Goal: Task Accomplishment & Management: Manage account settings

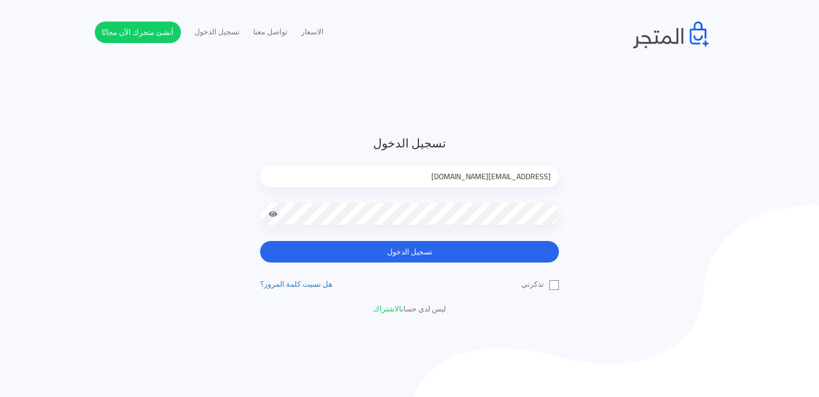
click at [382, 252] on button "تسجيل الدخول" at bounding box center [409, 252] width 299 height 22
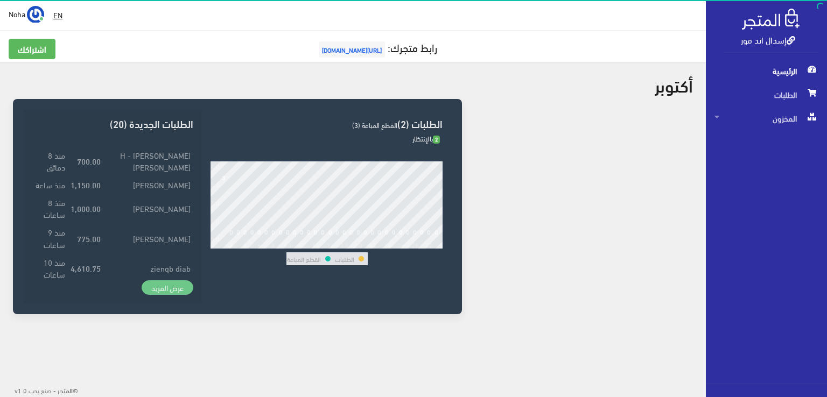
click at [185, 285] on link "عرض المزيد" at bounding box center [168, 287] width 52 height 15
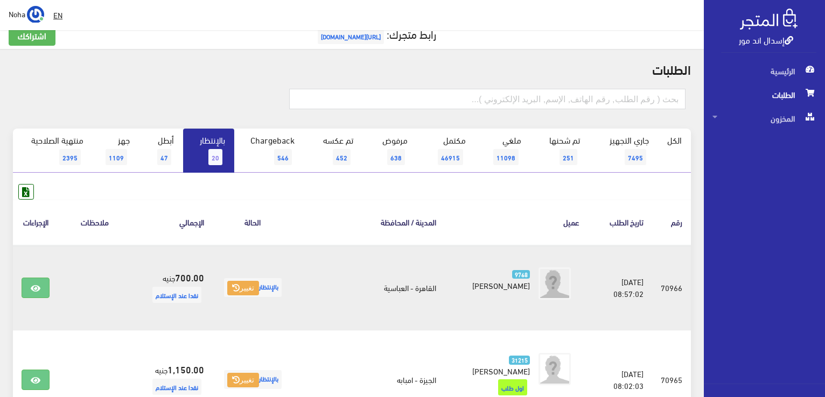
scroll to position [108, 0]
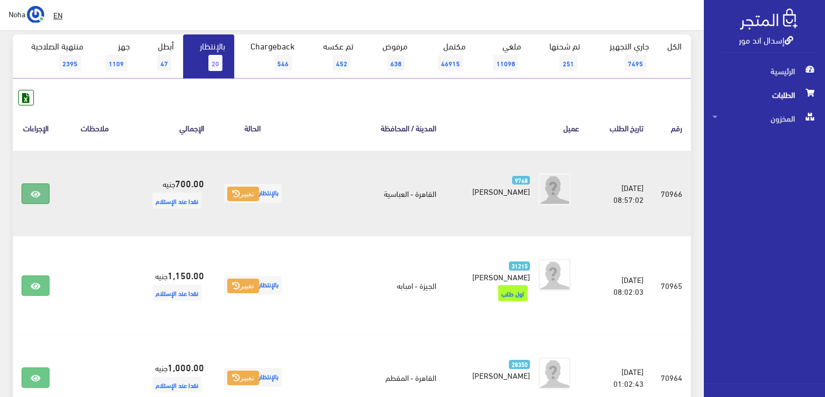
click at [43, 199] on link at bounding box center [36, 194] width 28 height 20
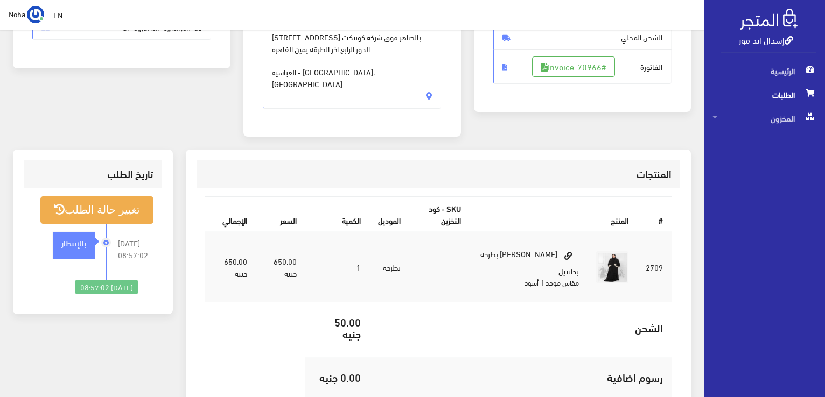
scroll to position [215, 0]
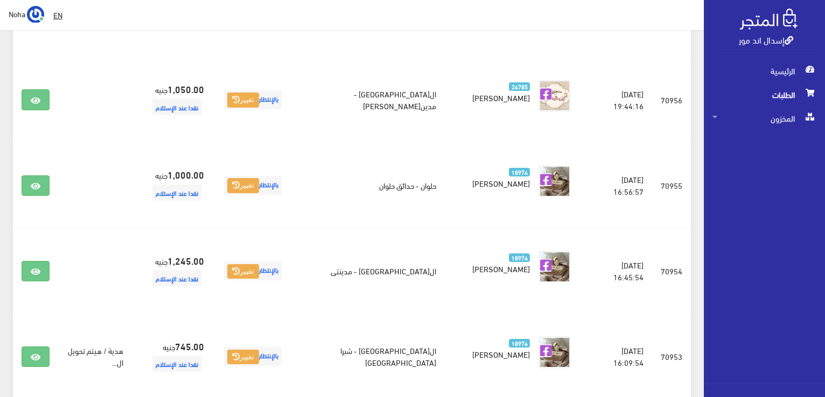
scroll to position [1238, 0]
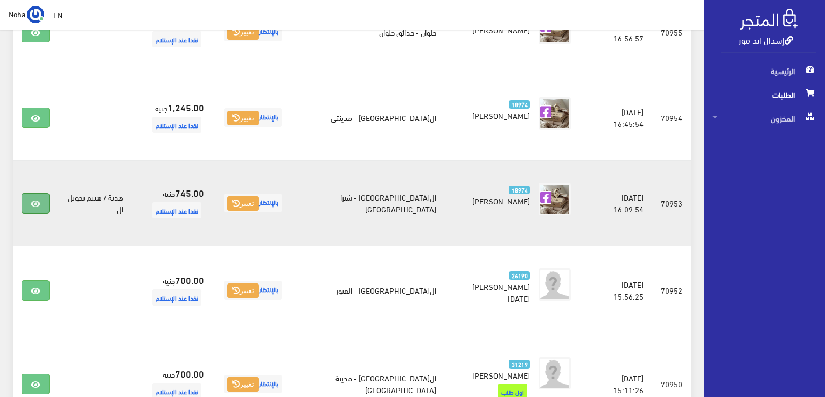
click at [32, 200] on icon at bounding box center [36, 204] width 10 height 9
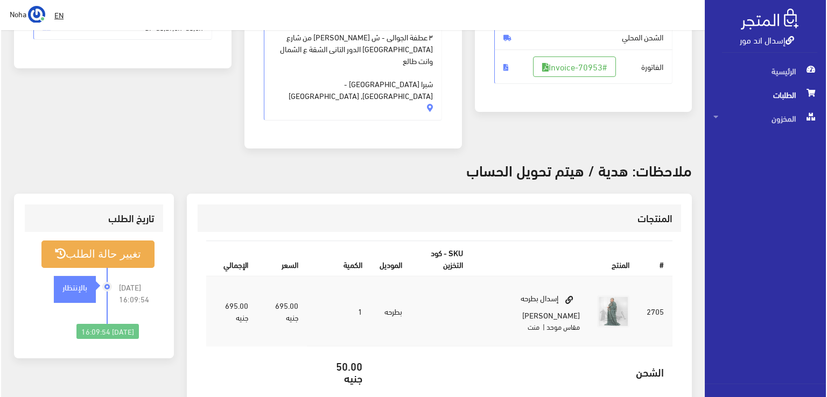
scroll to position [215, 0]
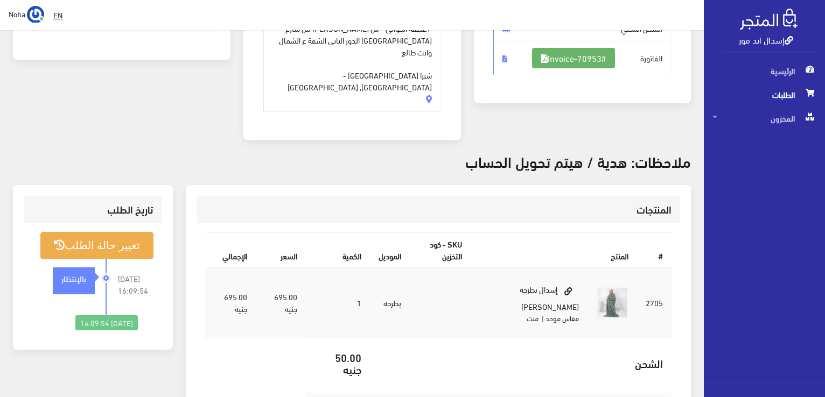
click at [564, 51] on link "#Invoice-70953" at bounding box center [573, 58] width 83 height 20
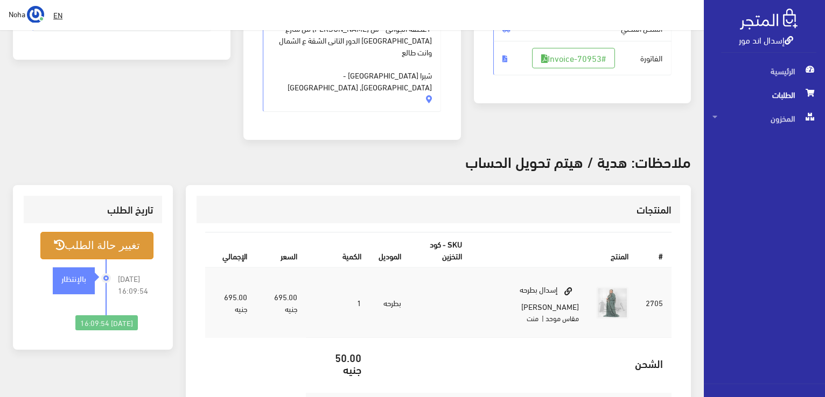
click at [117, 232] on button "تغيير حالة الطلب" at bounding box center [96, 245] width 113 height 27
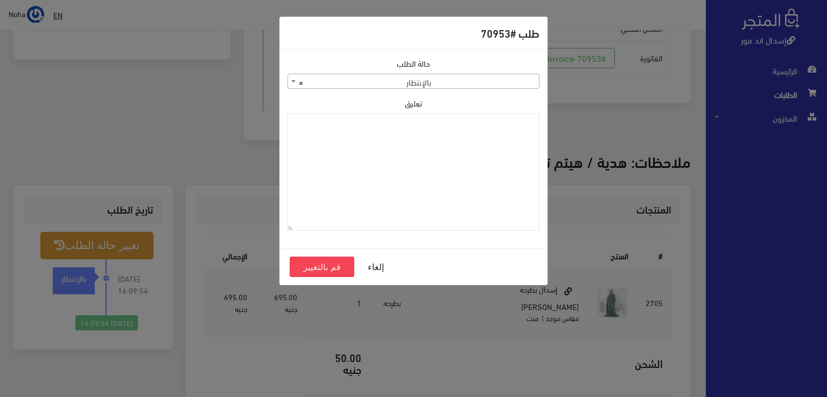
click at [458, 78] on span "× بالإنتظار" at bounding box center [413, 81] width 251 height 15
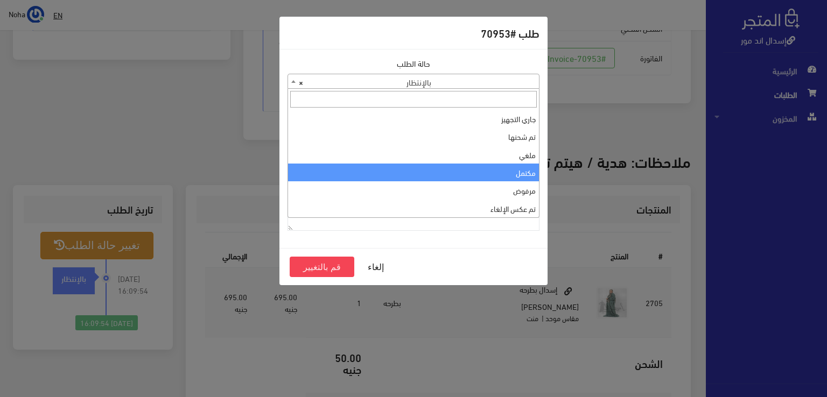
select select "4"
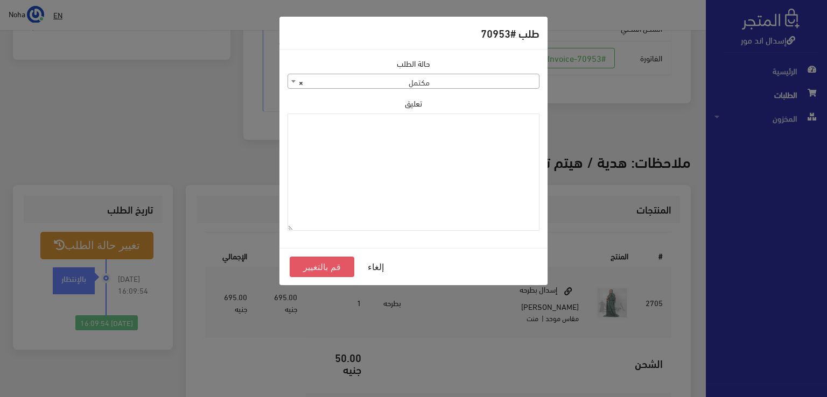
click at [332, 265] on button "قم بالتغيير" at bounding box center [322, 267] width 65 height 20
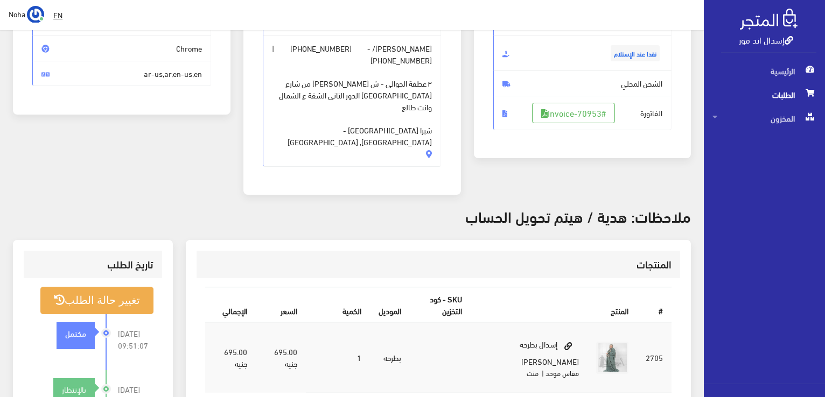
scroll to position [162, 0]
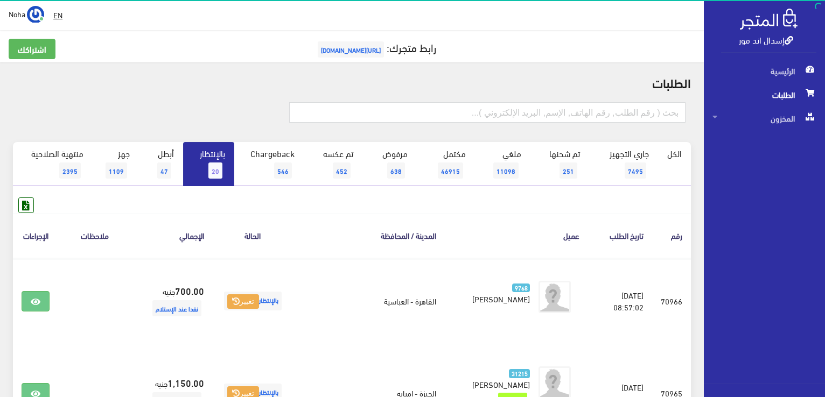
click at [198, 153] on link "بالإنتظار 20" at bounding box center [208, 164] width 51 height 44
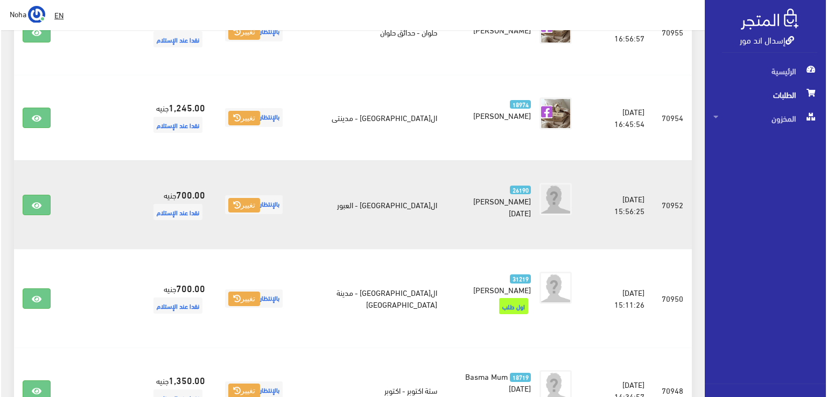
scroll to position [1576, 0]
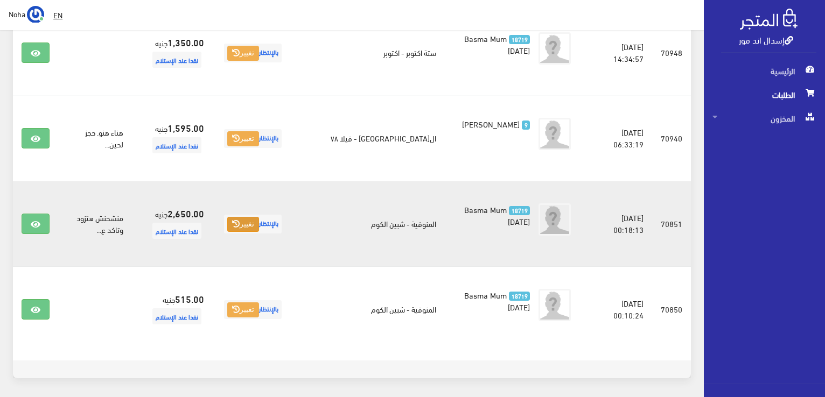
click at [240, 220] on icon at bounding box center [236, 224] width 8 height 8
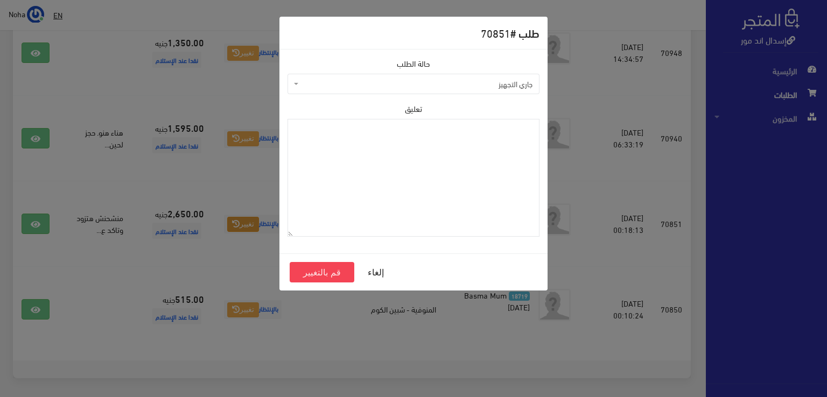
click at [499, 87] on span "جاري التجهيز" at bounding box center [416, 84] width 231 height 11
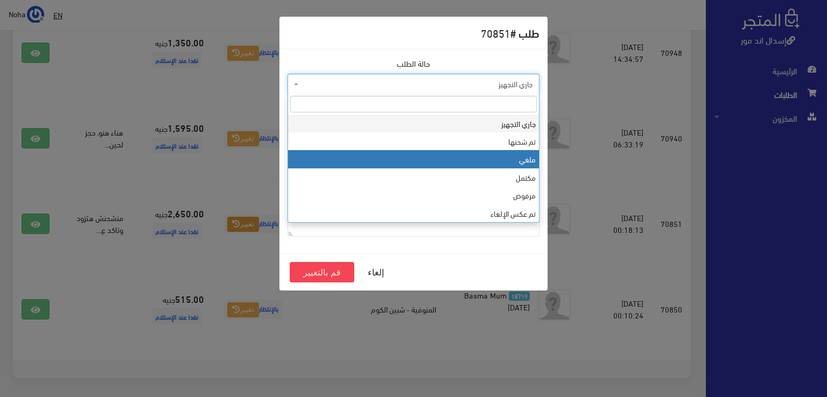
select select "3"
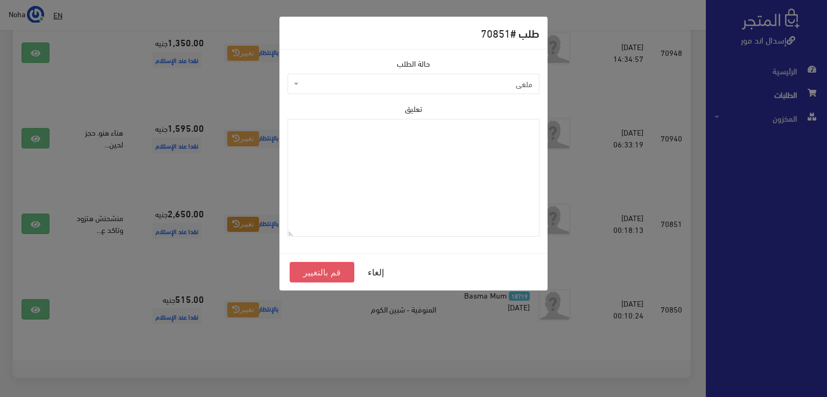
click at [332, 274] on button "قم بالتغيير" at bounding box center [322, 272] width 65 height 20
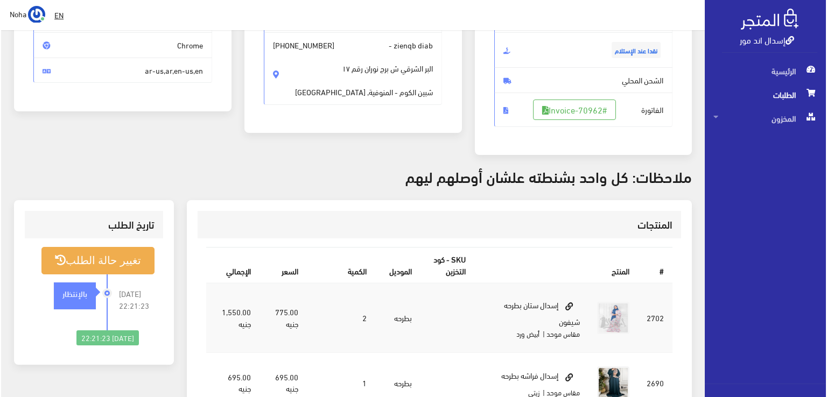
scroll to position [162, 0]
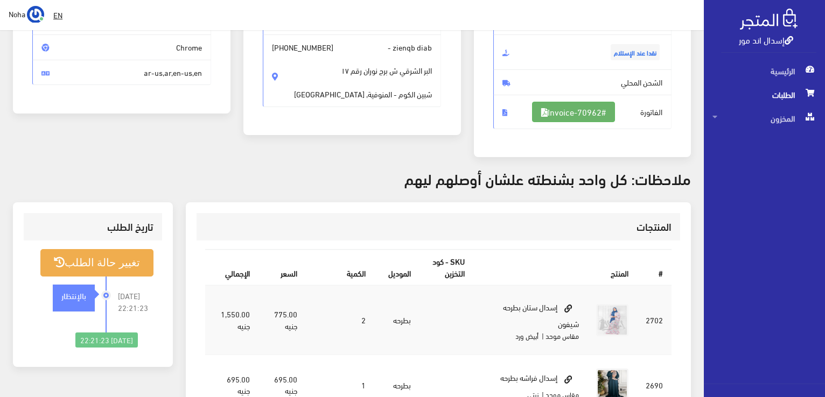
click at [591, 111] on link "#Invoice-70962" at bounding box center [573, 112] width 83 height 20
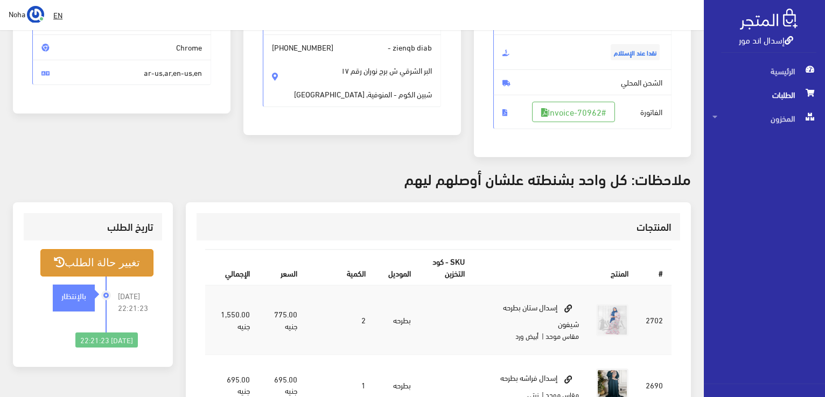
click at [103, 257] on button "تغيير حالة الطلب" at bounding box center [96, 262] width 113 height 27
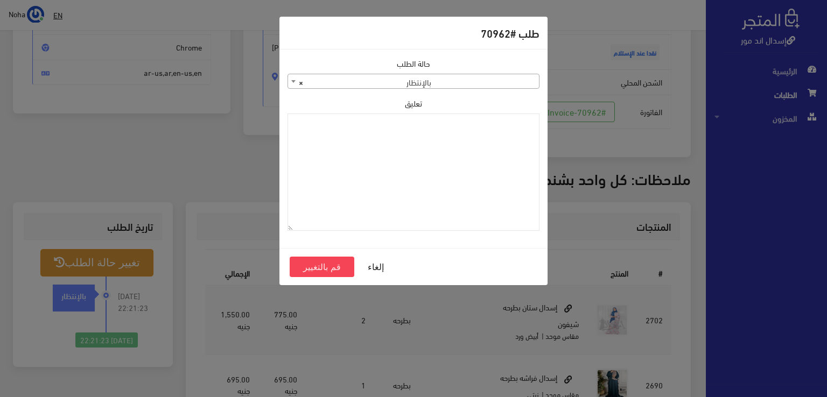
click at [500, 78] on span "× بالإنتظار" at bounding box center [413, 81] width 251 height 15
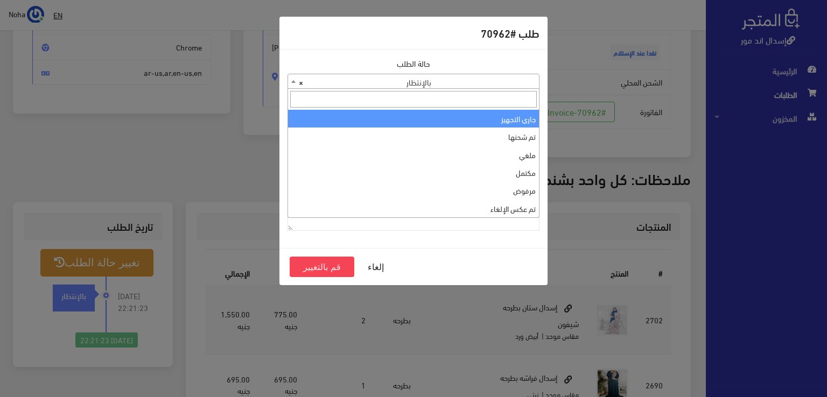
select select "1"
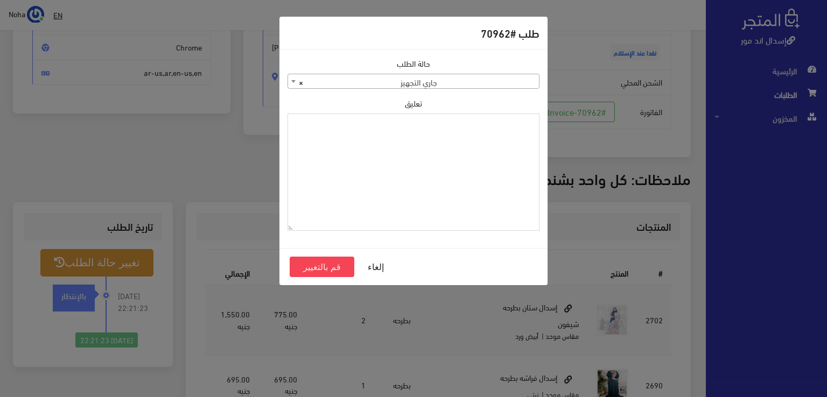
paste textarea "1129113"
type textarea "1129113"
click at [333, 270] on button "قم بالتغيير" at bounding box center [322, 267] width 65 height 20
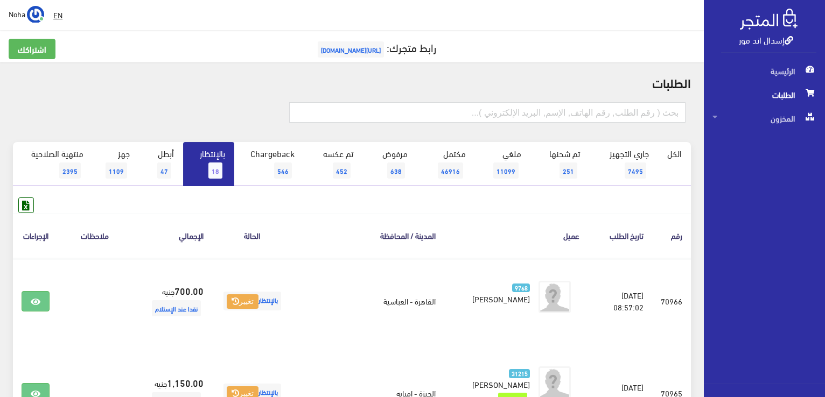
click at [209, 166] on span "18" at bounding box center [215, 171] width 14 height 16
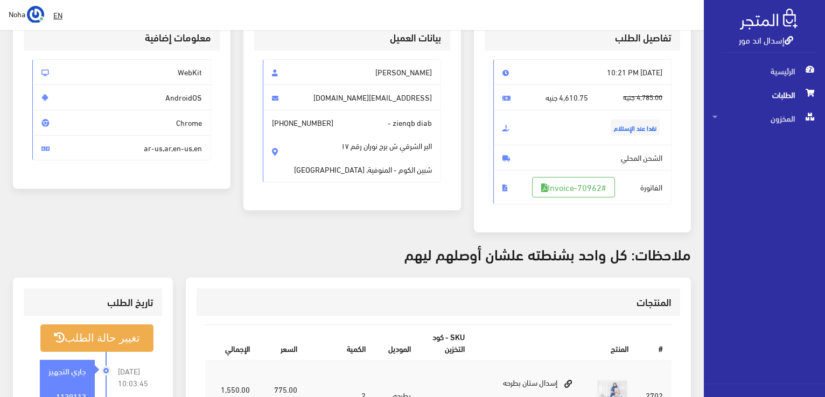
scroll to position [269, 0]
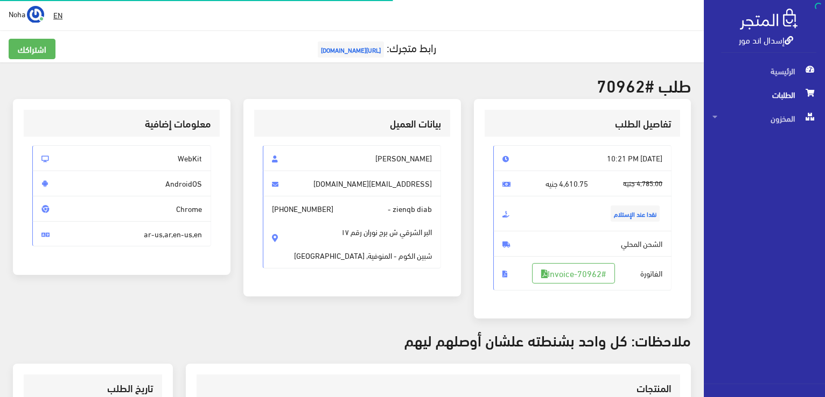
scroll to position [155, 0]
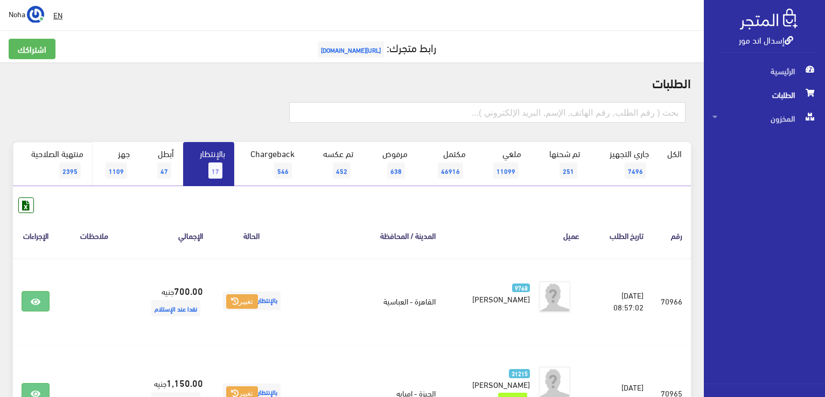
drag, startPoint x: 6, startPoint y: 36, endPoint x: 62, endPoint y: 148, distance: 124.5
click at [212, 175] on span "17" at bounding box center [215, 171] width 14 height 16
click at [224, 159] on link "بالإنتظار 17" at bounding box center [208, 164] width 51 height 44
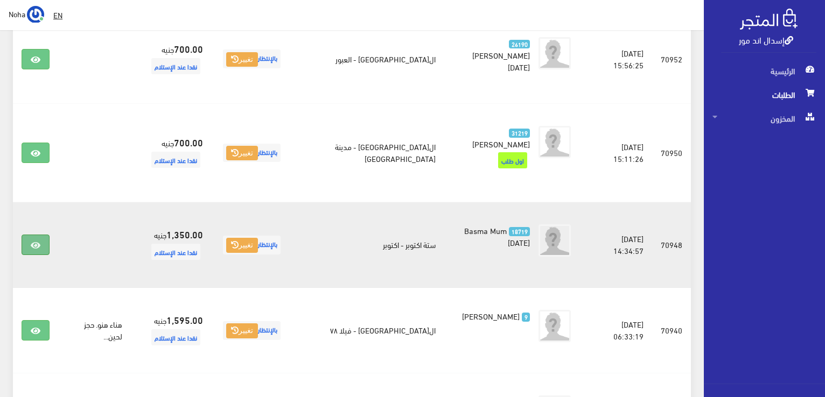
scroll to position [1297, 0]
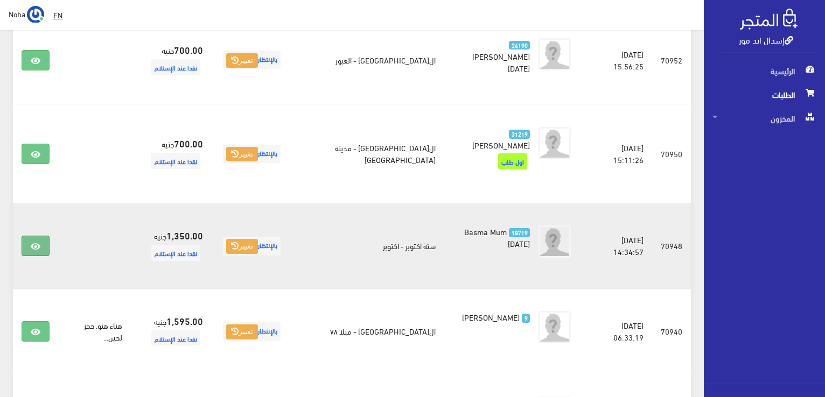
click at [37, 242] on icon at bounding box center [36, 246] width 10 height 9
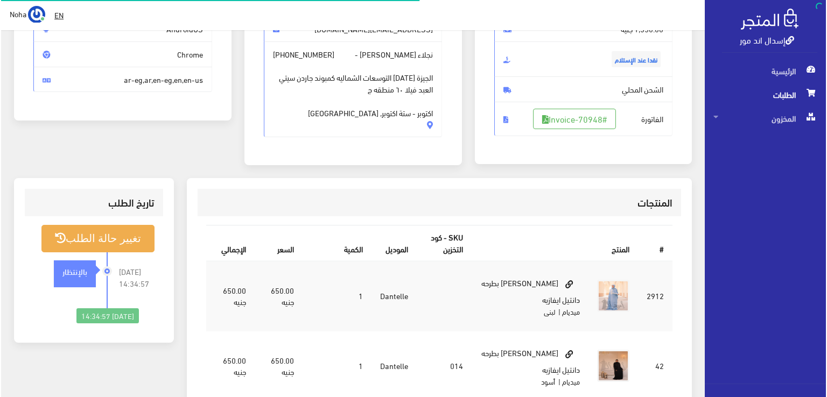
scroll to position [162, 0]
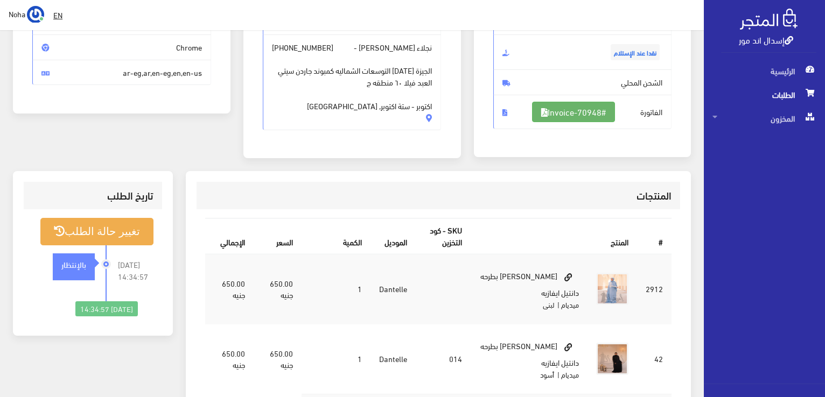
click at [596, 108] on link "#Invoice-70948" at bounding box center [573, 112] width 83 height 20
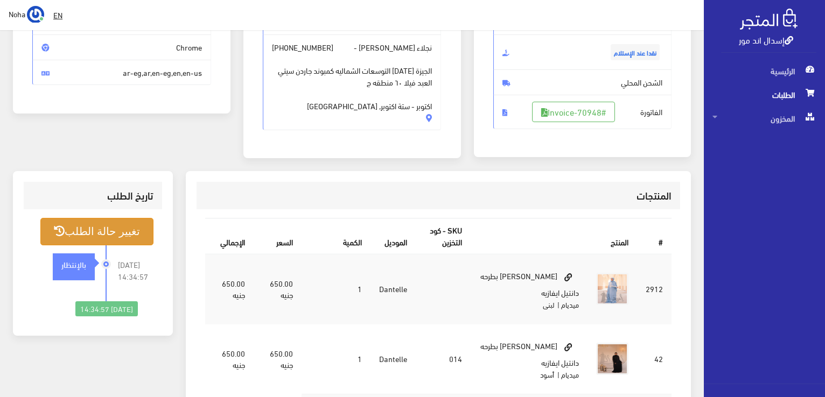
click at [132, 227] on button "تغيير حالة الطلب" at bounding box center [96, 231] width 113 height 27
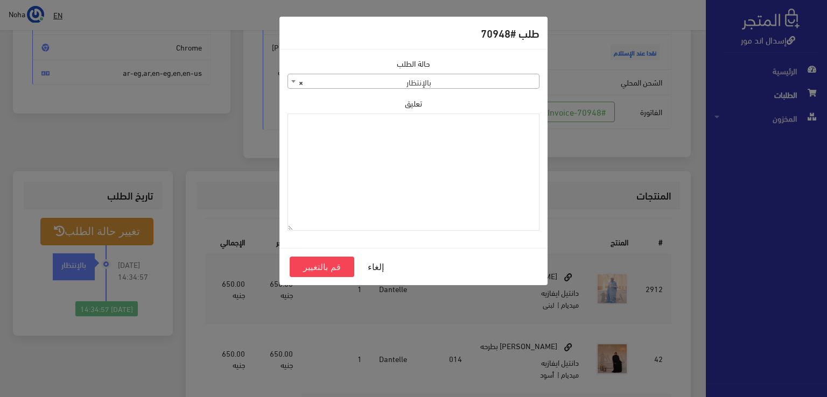
drag, startPoint x: 444, startPoint y: 76, endPoint x: 446, endPoint y: 87, distance: 10.5
click at [444, 78] on span "× بالإنتظار" at bounding box center [413, 81] width 251 height 15
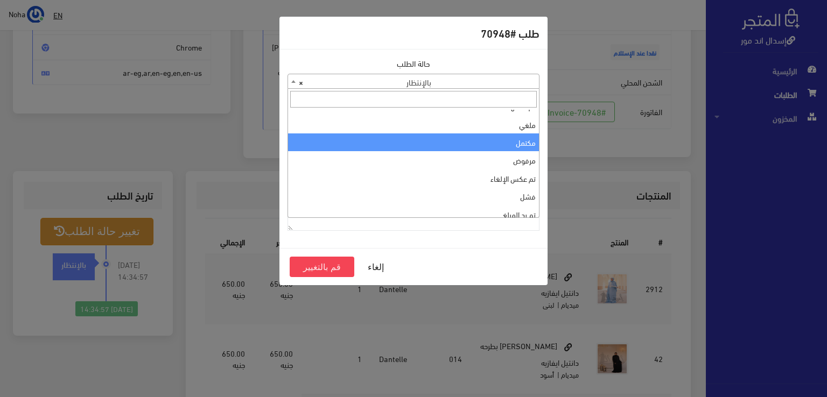
scroll to position [0, 0]
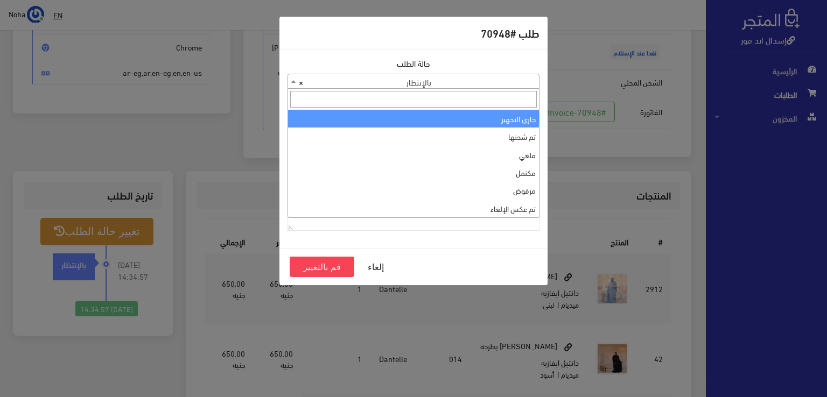
select select "1"
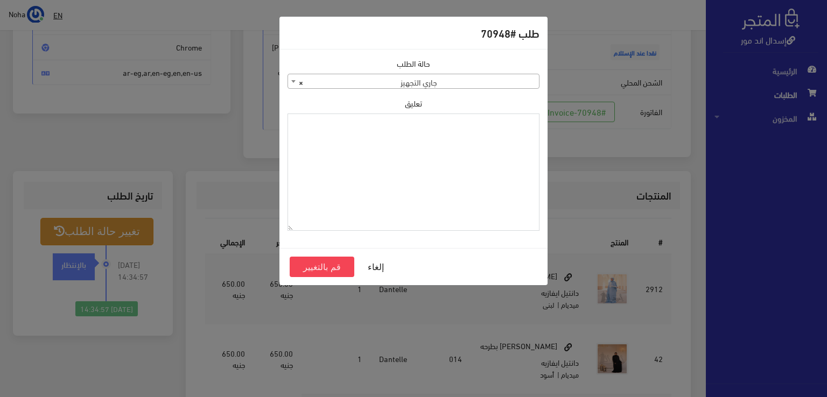
paste textarea "1129113"
type textarea "1129113"
click at [329, 264] on button "قم بالتغيير" at bounding box center [322, 267] width 65 height 20
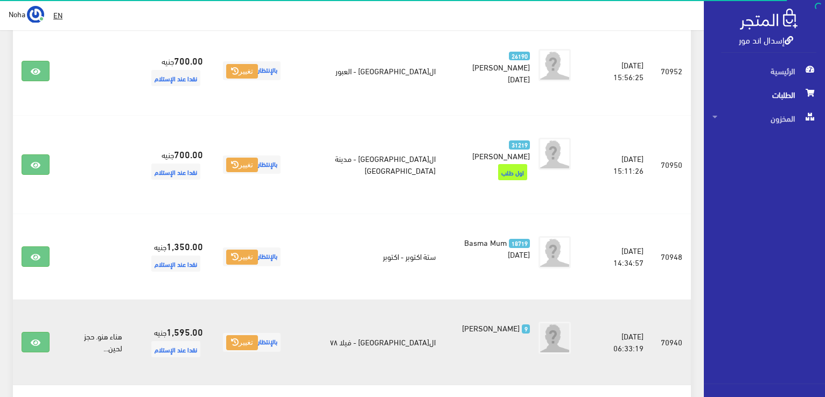
scroll to position [1244, 0]
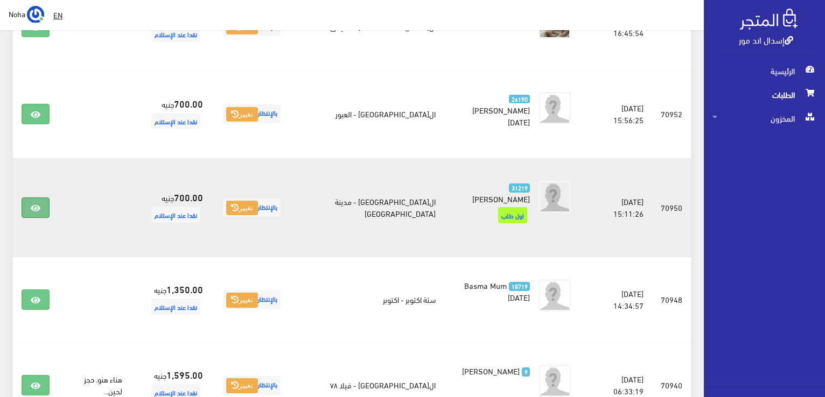
click at [32, 198] on link at bounding box center [36, 208] width 28 height 20
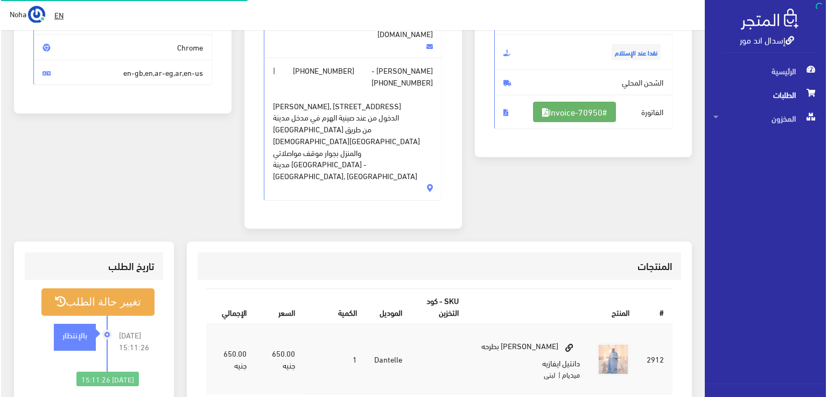
scroll to position [162, 0]
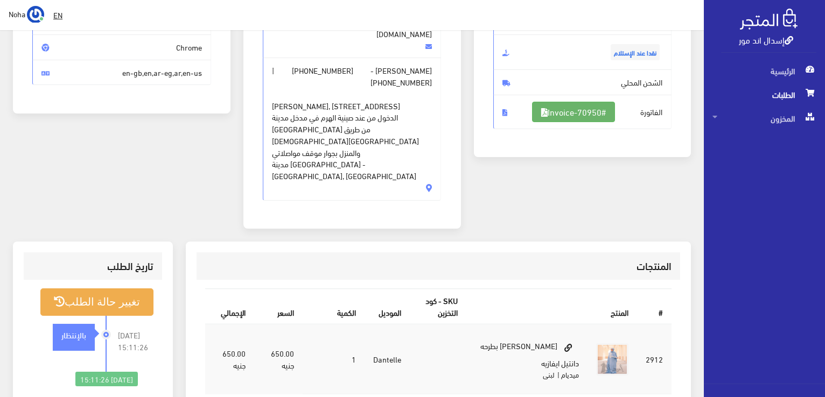
click at [588, 111] on link "#Invoice-70950" at bounding box center [573, 112] width 83 height 20
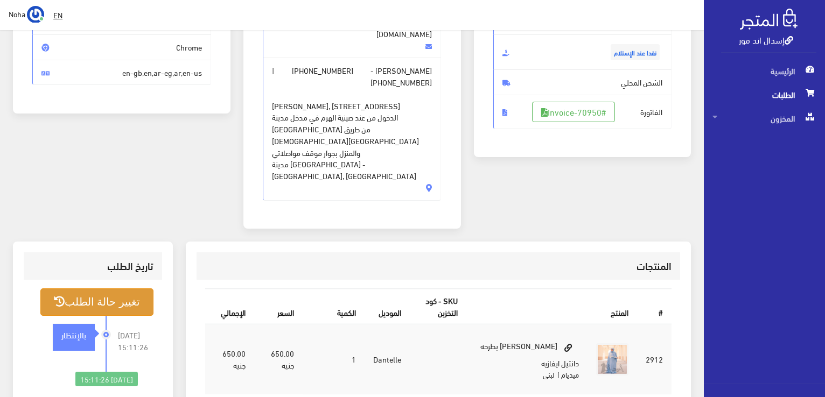
click at [92, 289] on button "تغيير حالة الطلب" at bounding box center [96, 302] width 113 height 27
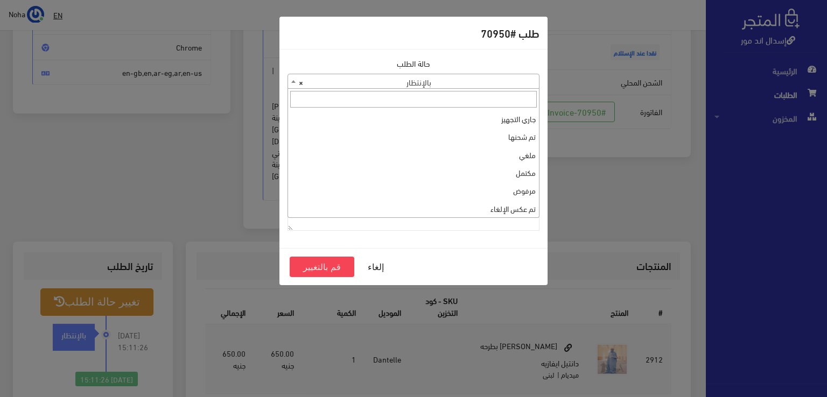
click at [482, 85] on span "× بالإنتظار" at bounding box center [413, 81] width 251 height 15
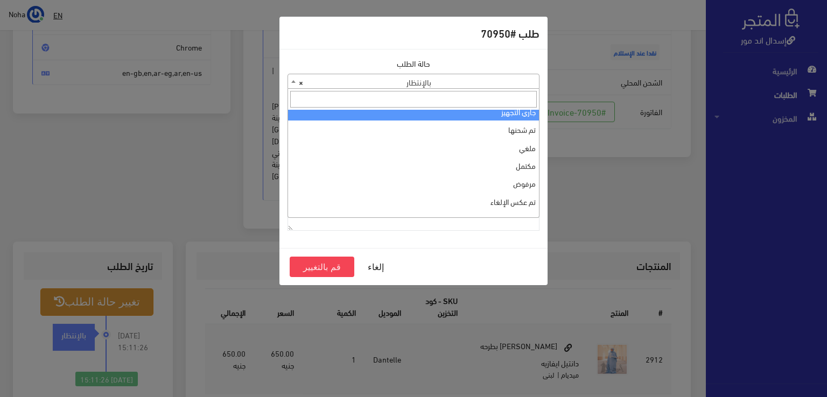
scroll to position [0, 0]
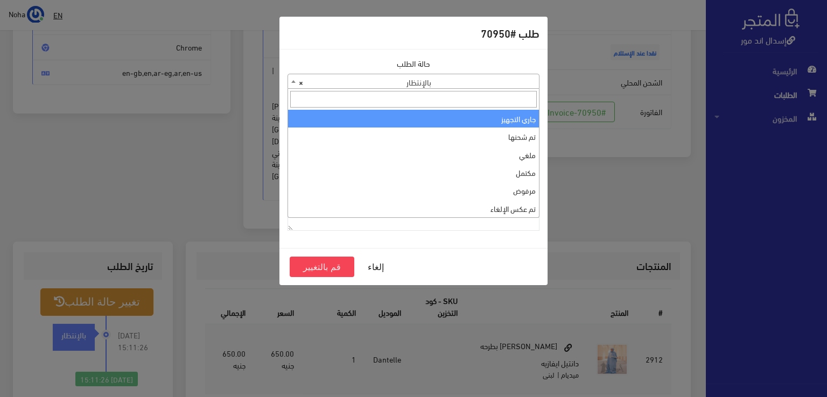
select select "1"
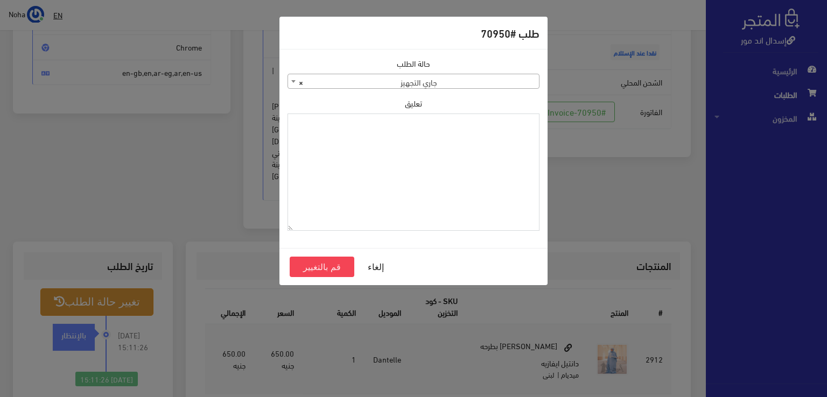
paste textarea "1129113"
type textarea "1129113"
click at [310, 268] on button "قم بالتغيير" at bounding box center [322, 267] width 65 height 20
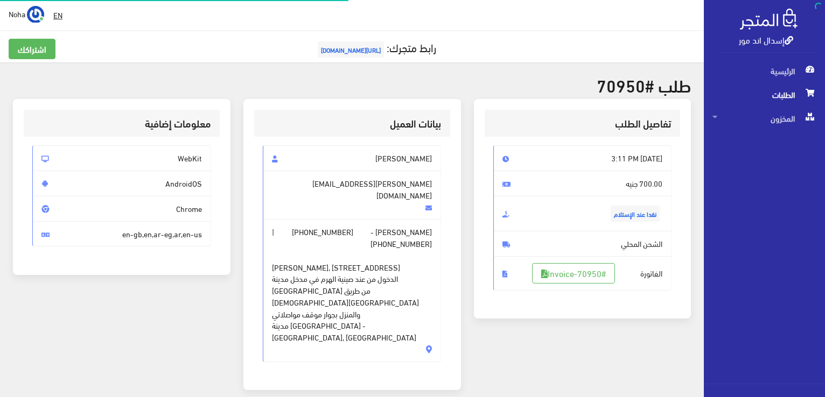
scroll to position [155, 0]
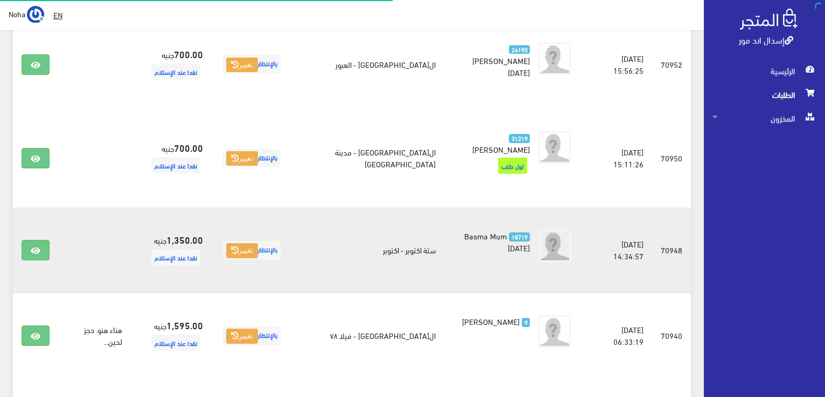
scroll to position [1405, 0]
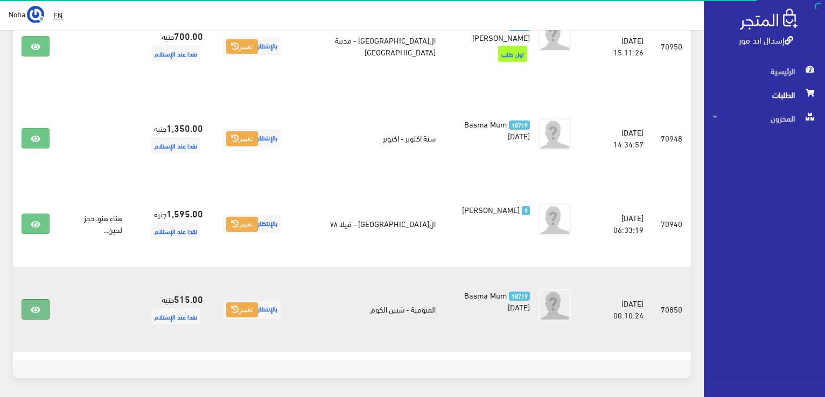
click at [25, 299] on link at bounding box center [36, 309] width 28 height 20
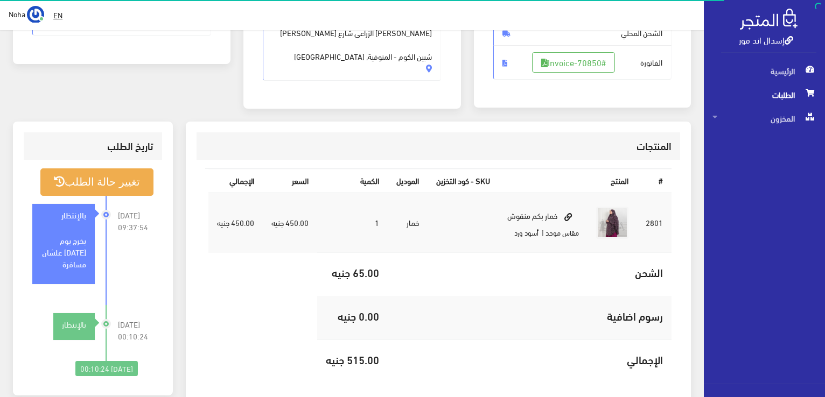
scroll to position [215, 0]
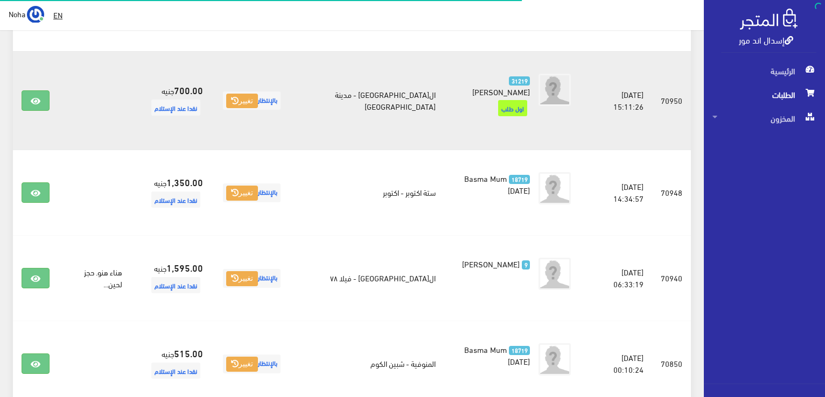
scroll to position [1297, 0]
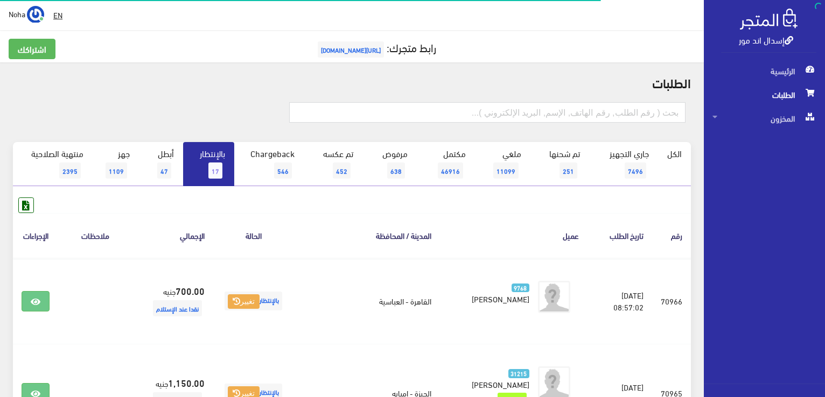
click at [222, 158] on link "بالإنتظار 17" at bounding box center [208, 164] width 51 height 44
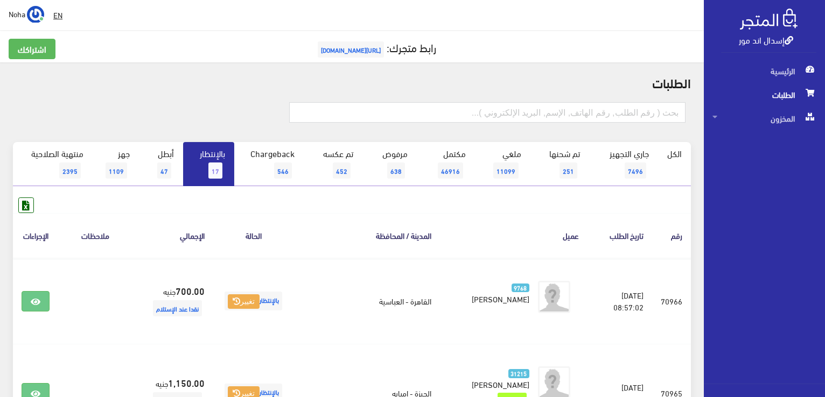
click at [200, 158] on link "بالإنتظار 17" at bounding box center [208, 164] width 51 height 44
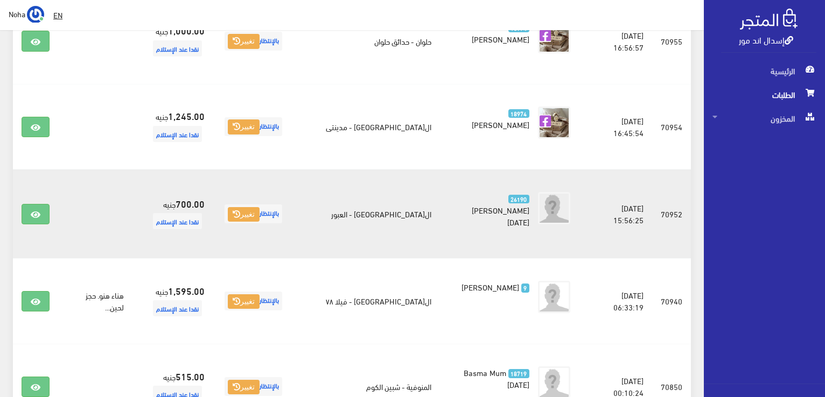
scroll to position [1233, 0]
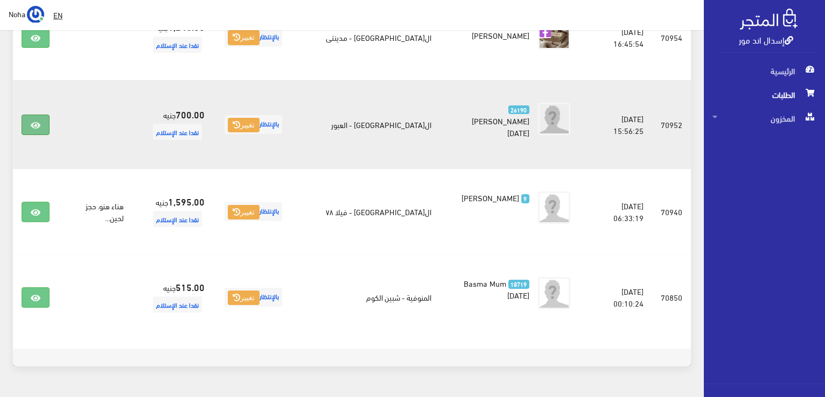
click at [42, 115] on link at bounding box center [36, 125] width 28 height 20
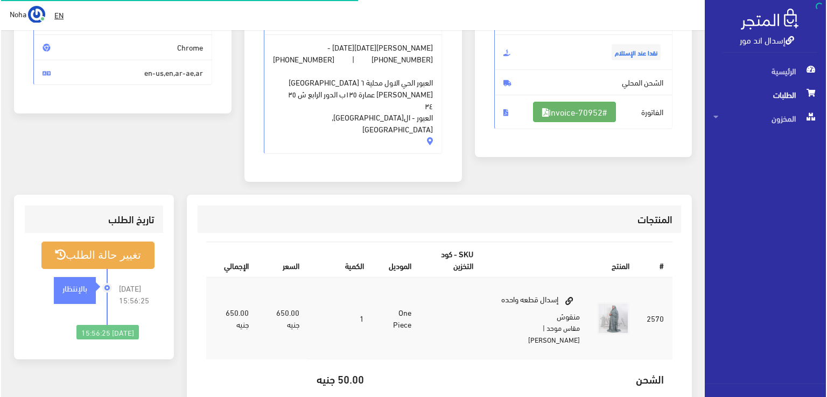
scroll to position [162, 0]
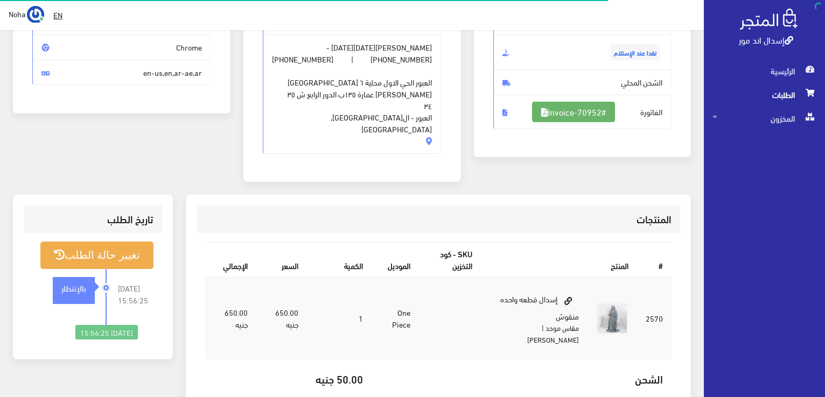
click at [596, 112] on link "#Invoice-70952" at bounding box center [573, 112] width 83 height 20
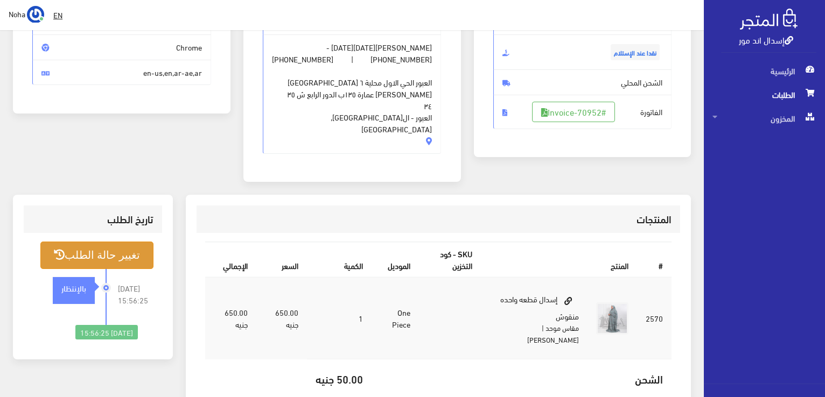
click at [116, 242] on button "تغيير حالة الطلب" at bounding box center [96, 255] width 113 height 27
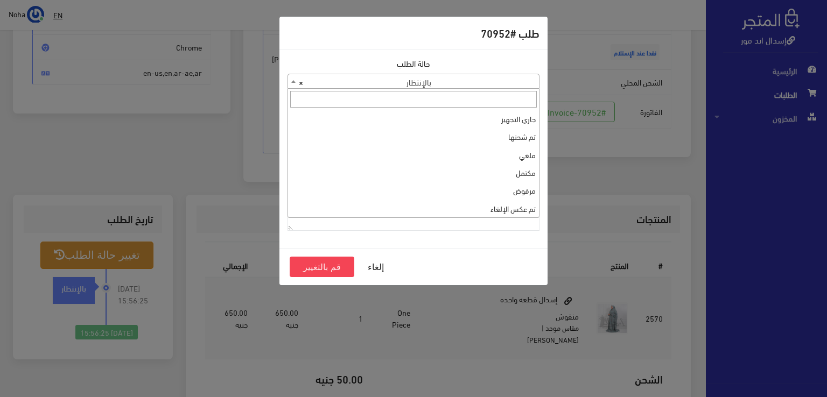
click at [389, 82] on span "× بالإنتظار" at bounding box center [413, 81] width 251 height 15
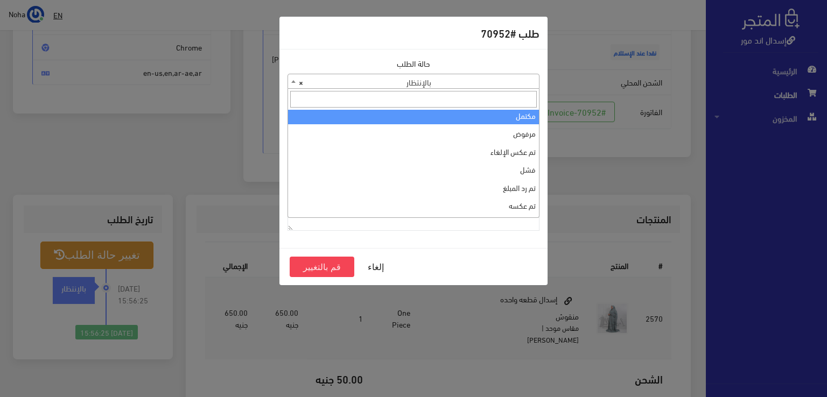
scroll to position [0, 0]
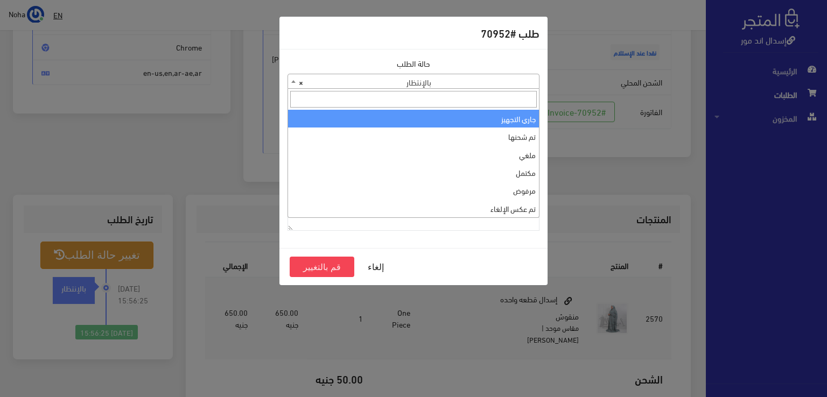
select select "1"
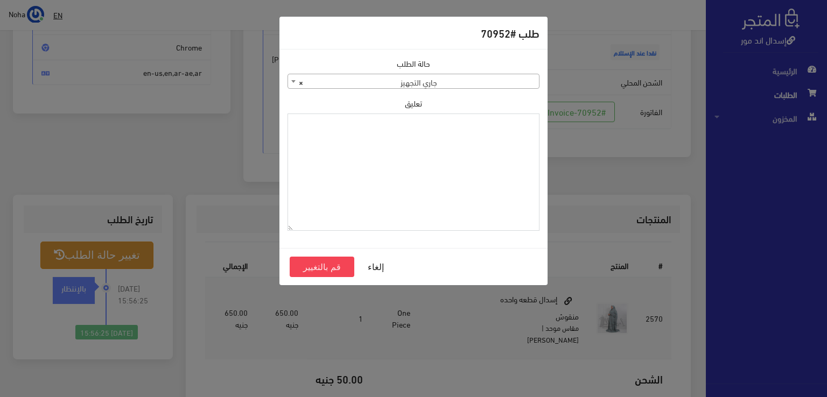
paste textarea "1129113"
type textarea "1129113"
click at [329, 270] on button "قم بالتغيير" at bounding box center [322, 267] width 65 height 20
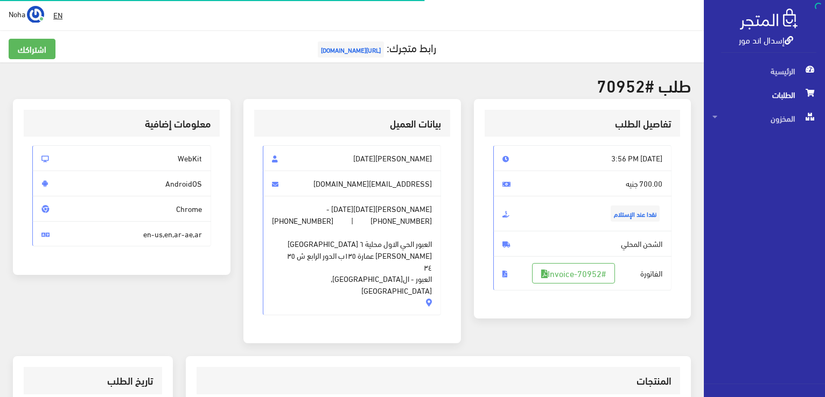
scroll to position [155, 0]
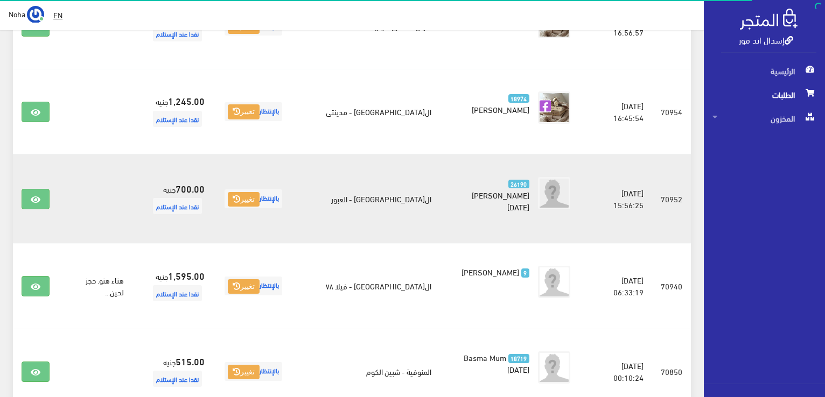
scroll to position [1125, 0]
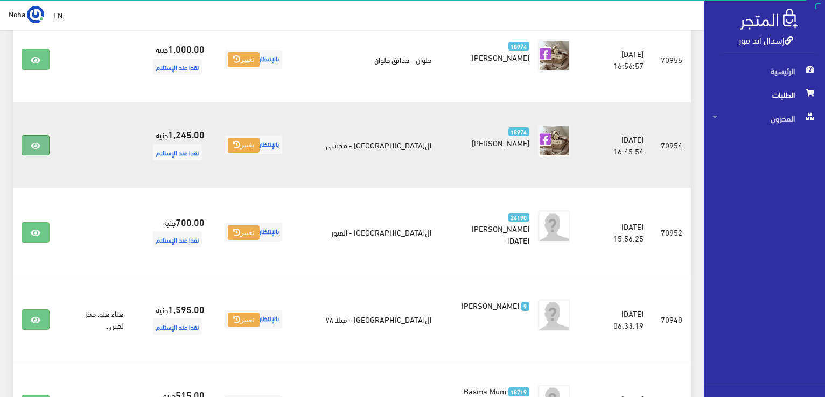
click at [34, 135] on link at bounding box center [36, 145] width 28 height 20
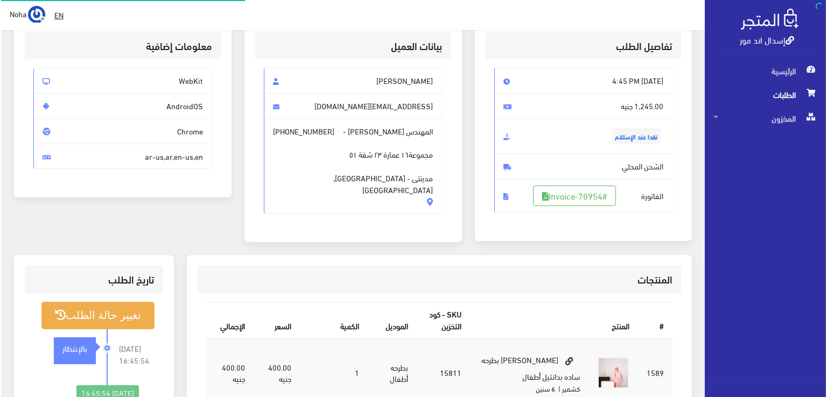
scroll to position [108, 0]
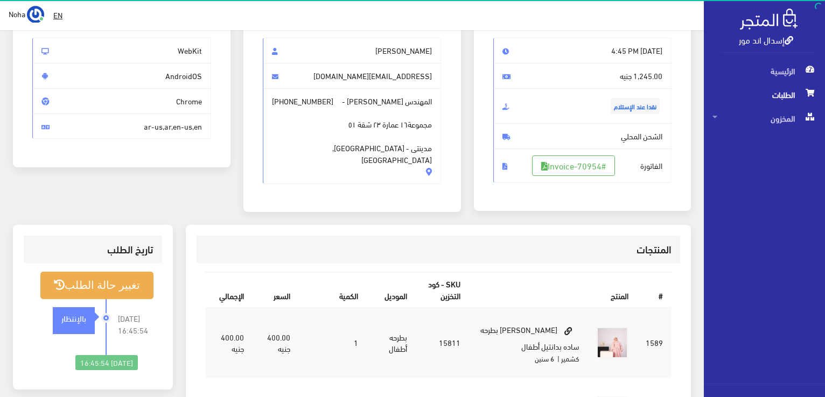
click at [571, 177] on span "الفاتورة #Invoice-70954" at bounding box center [582, 166] width 179 height 34
click at [570, 166] on link "#Invoice-70954" at bounding box center [573, 166] width 83 height 20
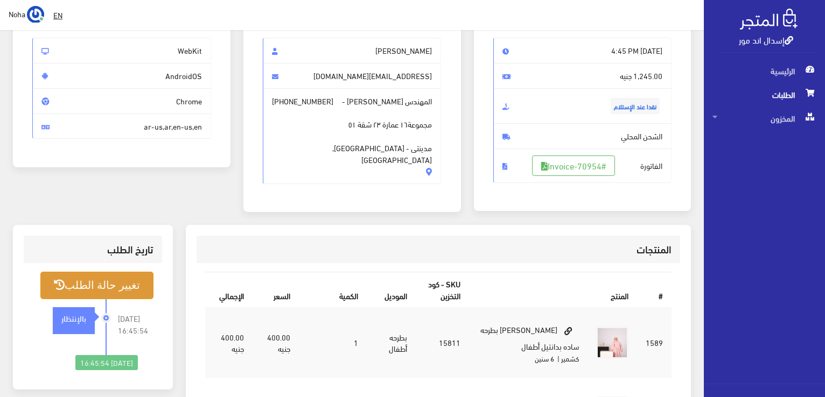
click at [122, 284] on button "تغيير حالة الطلب" at bounding box center [96, 285] width 113 height 27
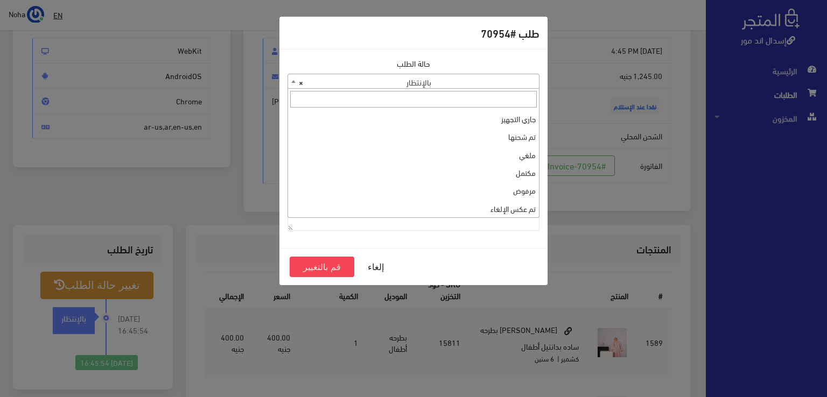
click at [514, 80] on span "× بالإنتظار" at bounding box center [413, 81] width 251 height 15
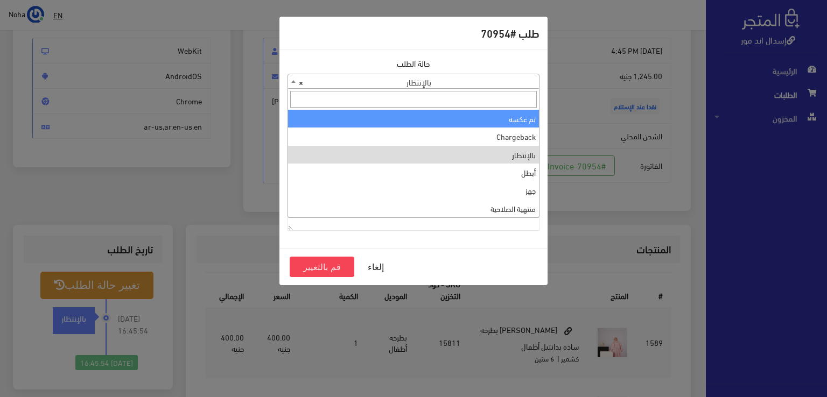
scroll to position [0, 0]
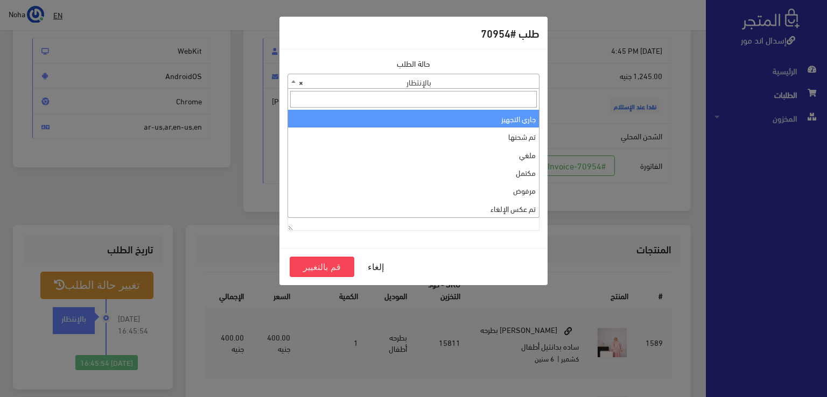
select select "1"
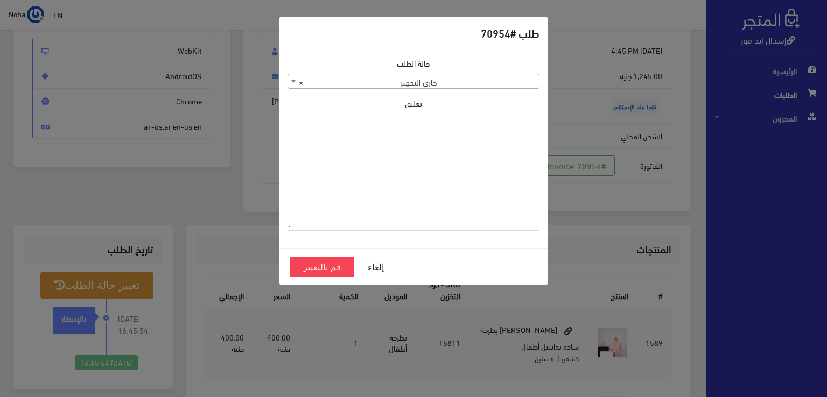
paste textarea "1129113"
type textarea "1129113"
click at [338, 263] on button "قم بالتغيير" at bounding box center [322, 267] width 65 height 20
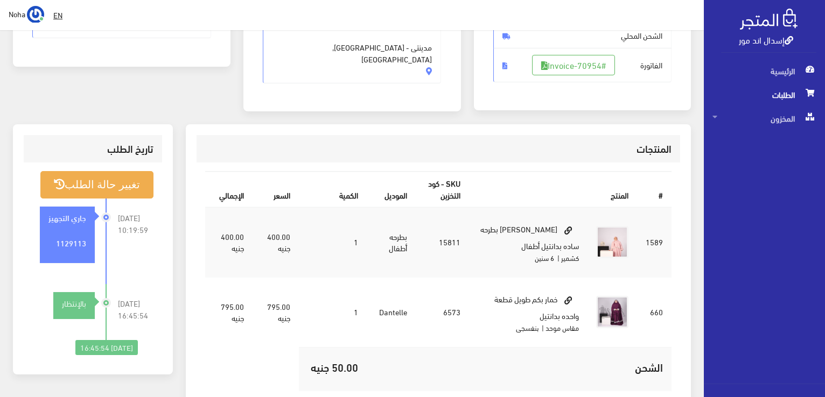
scroll to position [215, 0]
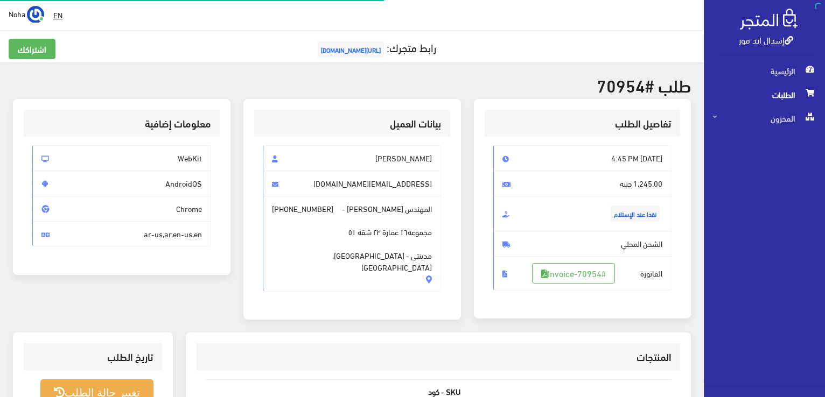
scroll to position [108, 0]
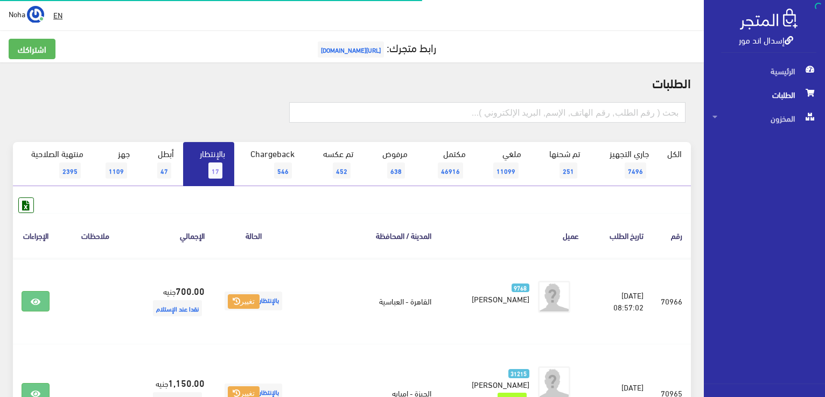
scroll to position [1017, 0]
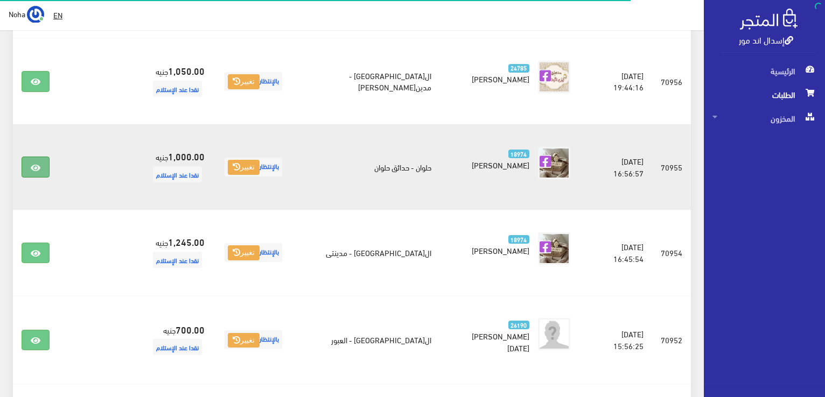
click at [40, 157] on link at bounding box center [36, 167] width 28 height 20
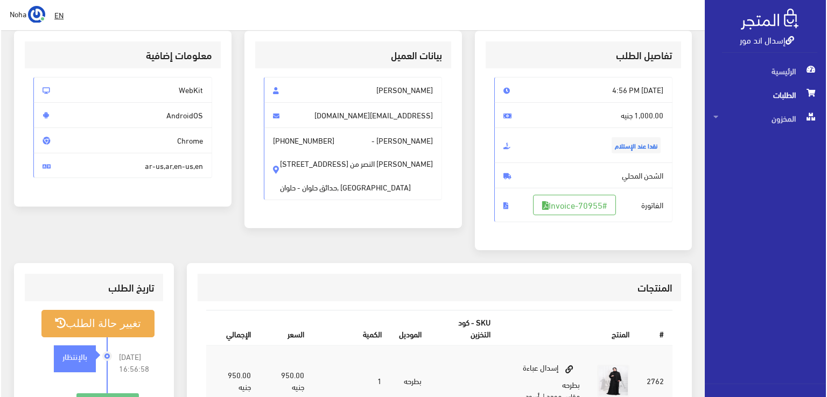
scroll to position [162, 0]
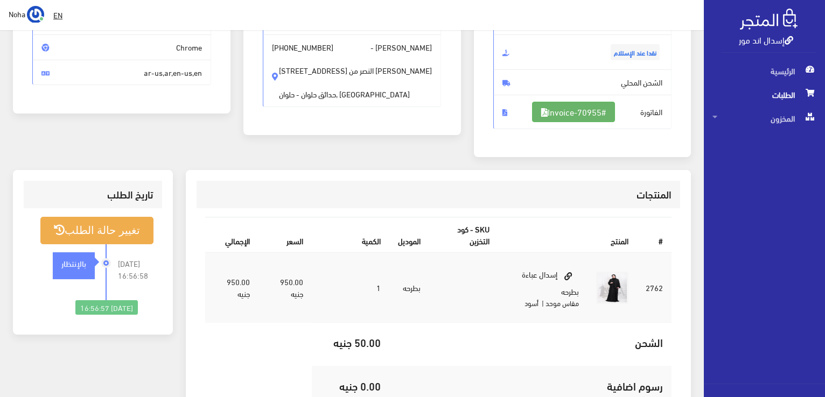
click at [573, 111] on link "#Invoice-70955" at bounding box center [573, 112] width 83 height 20
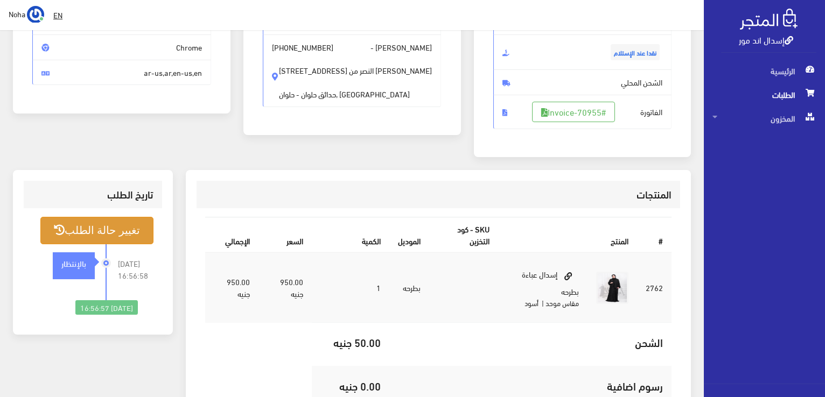
click at [128, 219] on button "تغيير حالة الطلب" at bounding box center [96, 230] width 113 height 27
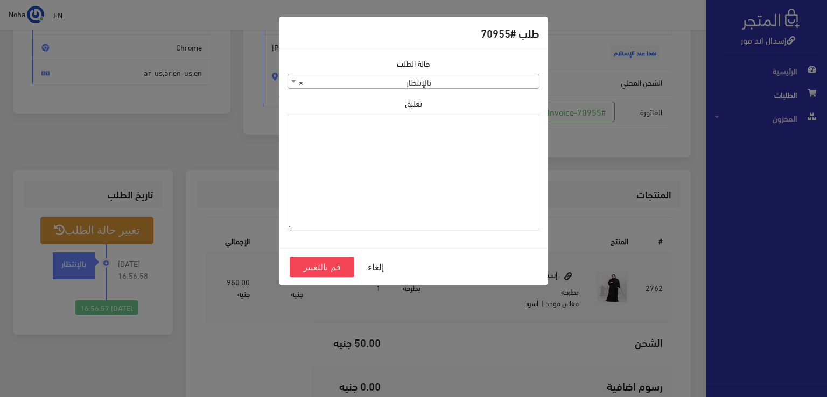
click at [428, 78] on span "× بالإنتظار" at bounding box center [413, 81] width 251 height 15
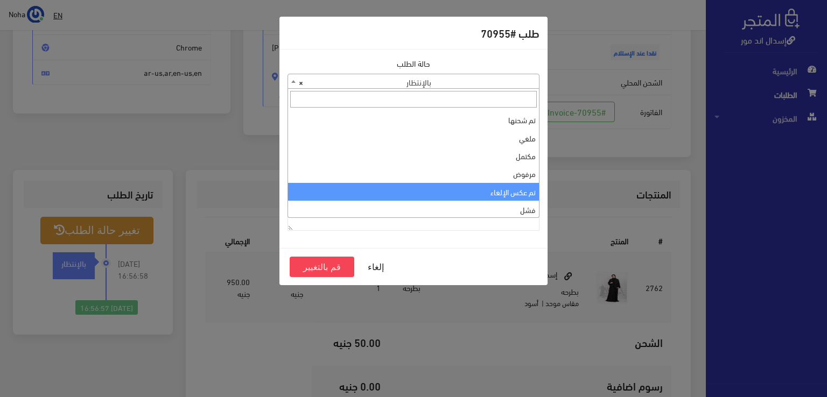
scroll to position [0, 0]
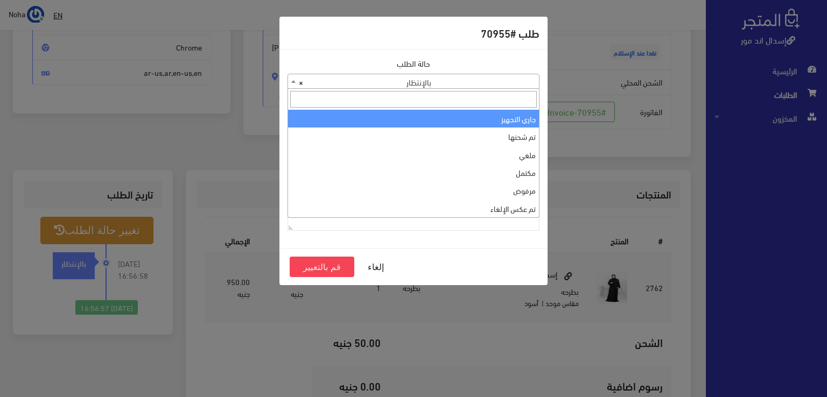
select select "1"
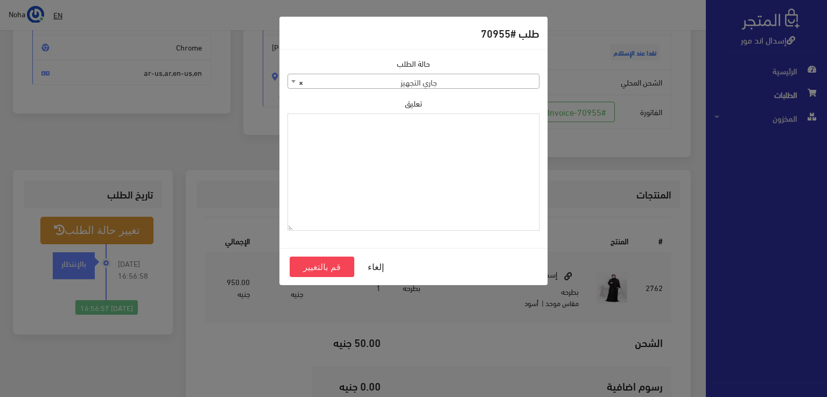
paste textarea "1129113"
type textarea "1129113"
click at [331, 270] on button "قم بالتغيير" at bounding box center [322, 267] width 65 height 20
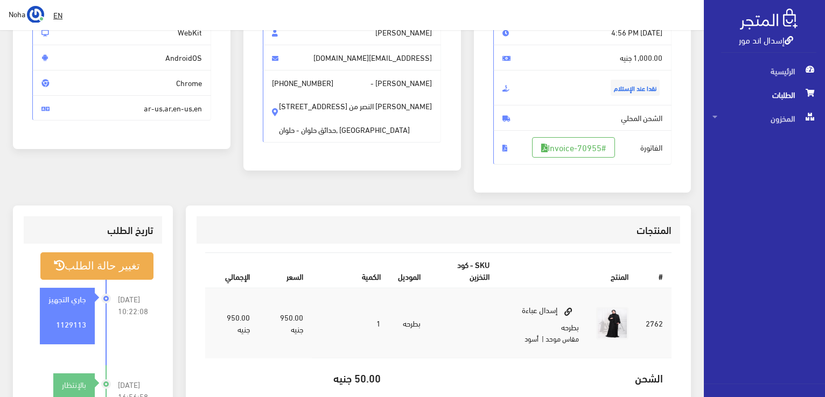
scroll to position [269, 0]
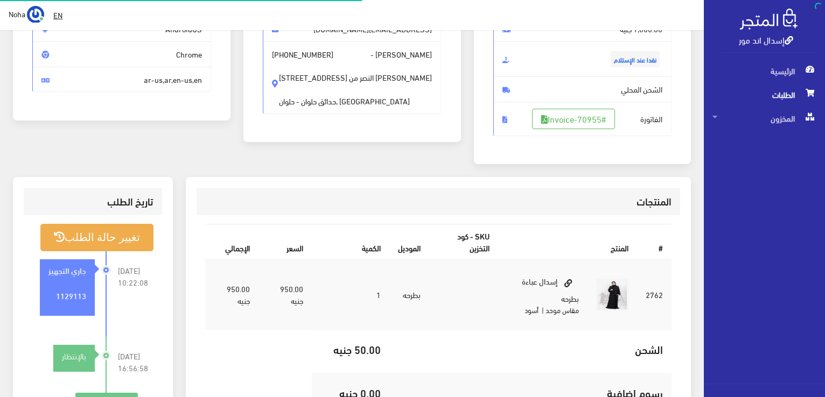
scroll to position [155, 0]
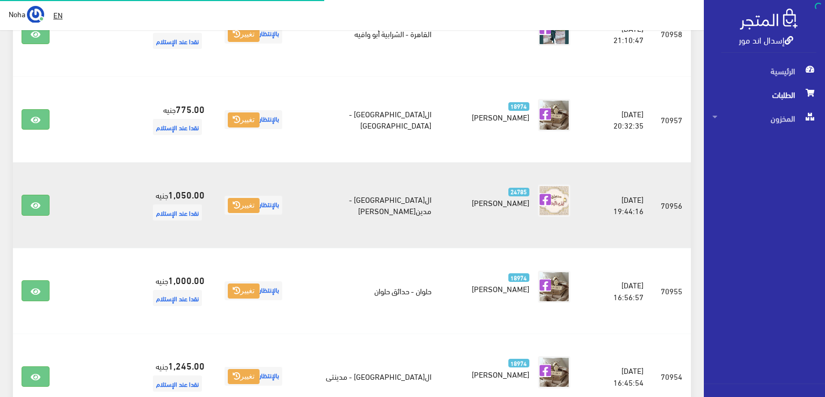
scroll to position [856, 0]
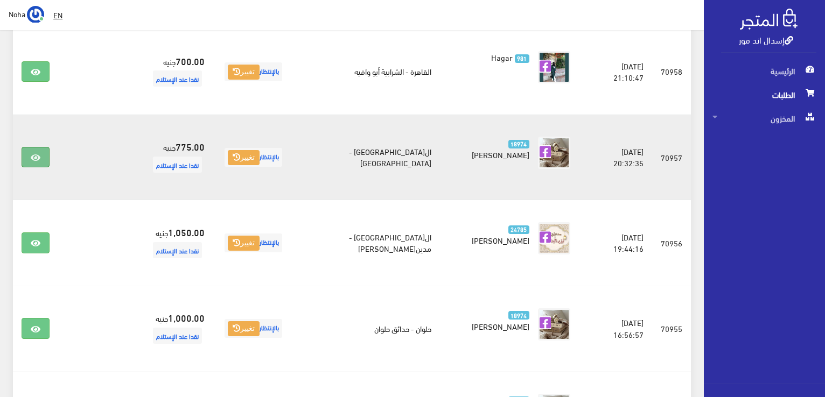
click at [34, 153] on icon at bounding box center [36, 157] width 10 height 9
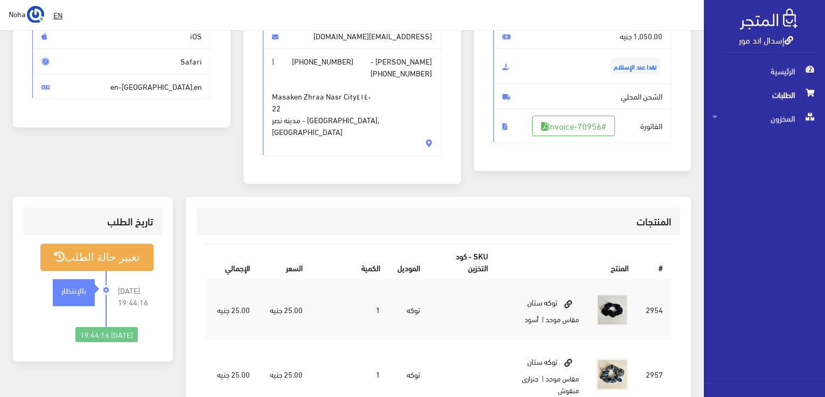
scroll to position [108, 0]
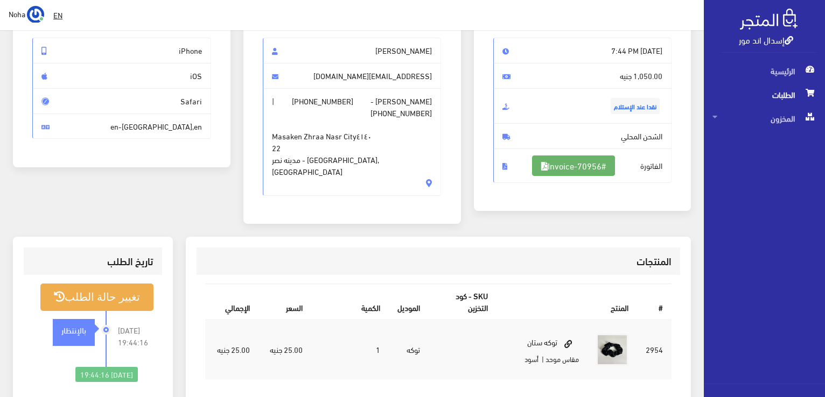
click at [542, 162] on icon at bounding box center [544, 166] width 6 height 9
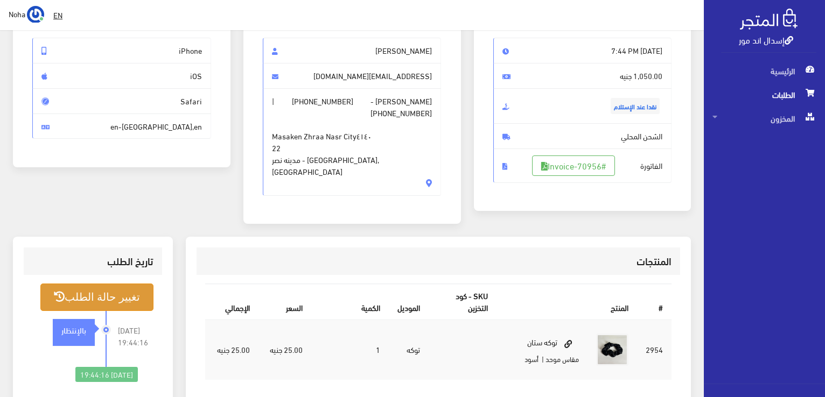
click at [93, 284] on button "تغيير حالة الطلب" at bounding box center [96, 297] width 113 height 27
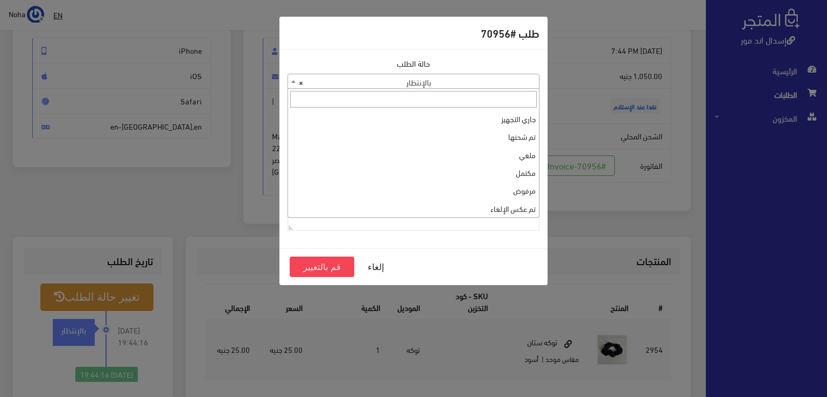
click at [458, 88] on span "× بالإنتظار" at bounding box center [413, 81] width 251 height 15
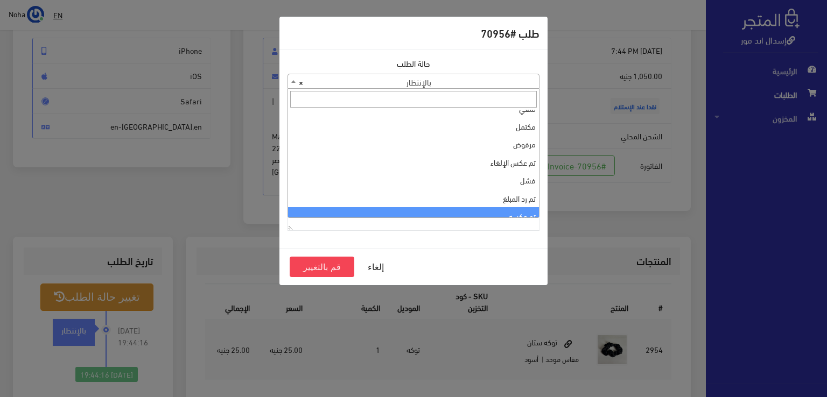
scroll to position [0, 0]
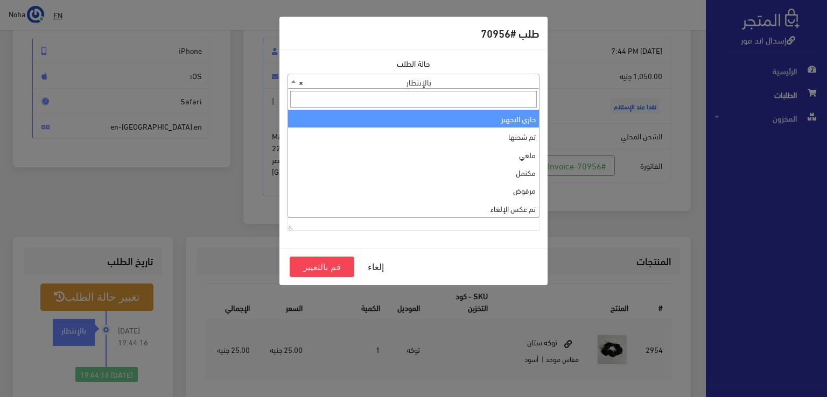
select select "1"
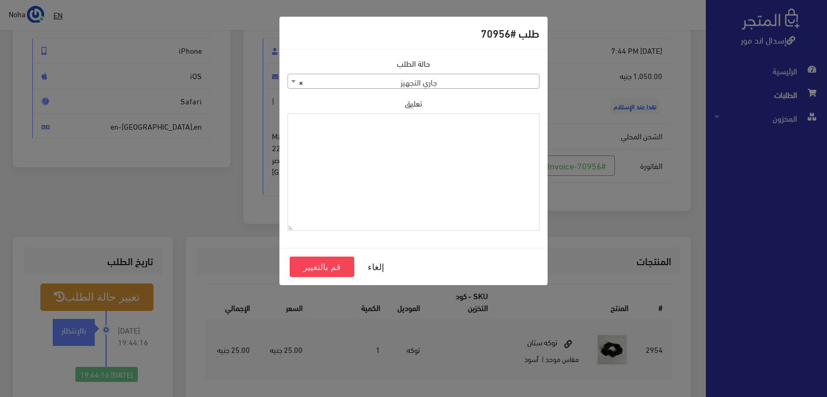
paste textarea "1129113"
type textarea "1129113"
click at [313, 265] on button "قم بالتغيير" at bounding box center [322, 267] width 65 height 20
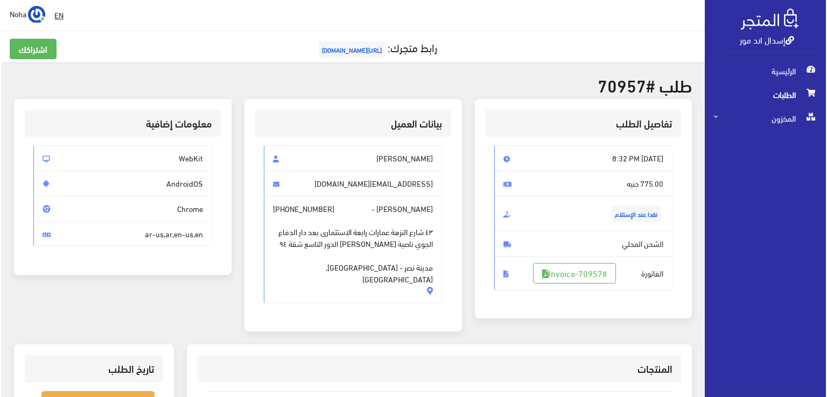
scroll to position [215, 0]
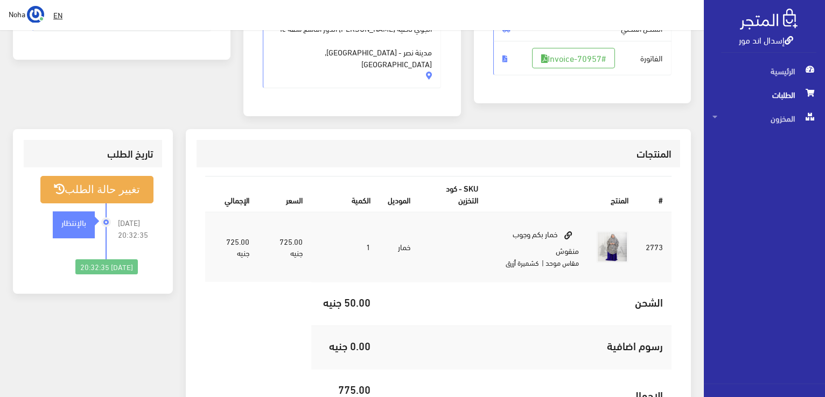
click at [571, 67] on span "الفاتورة #Invoice-70957" at bounding box center [582, 58] width 179 height 34
click at [576, 55] on link "#Invoice-70957" at bounding box center [573, 58] width 83 height 20
click at [84, 177] on button "تغيير حالة الطلب" at bounding box center [96, 189] width 113 height 27
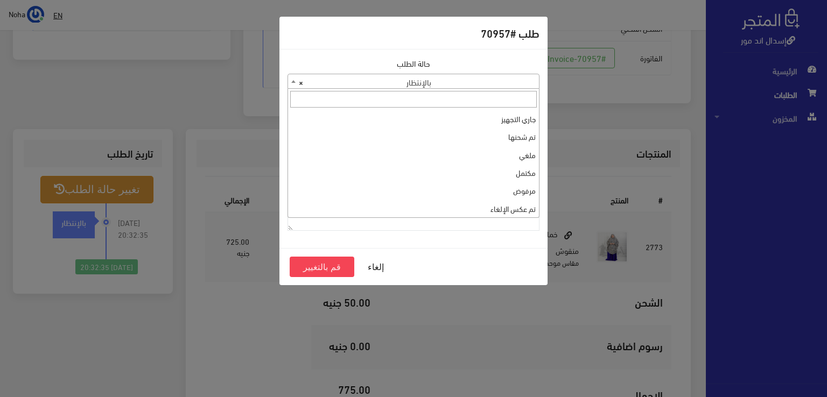
click at [508, 83] on span "× بالإنتظار" at bounding box center [413, 81] width 251 height 15
click at [508, 72] on div "حالة الطلب جاري التجهيز تم شحنها ملغي مكتمل مرفوض تم عكس الإلغاء فشل تم رد المب…" at bounding box center [413, 73] width 252 height 31
click at [493, 80] on span "× تم عكسه" at bounding box center [413, 81] width 251 height 15
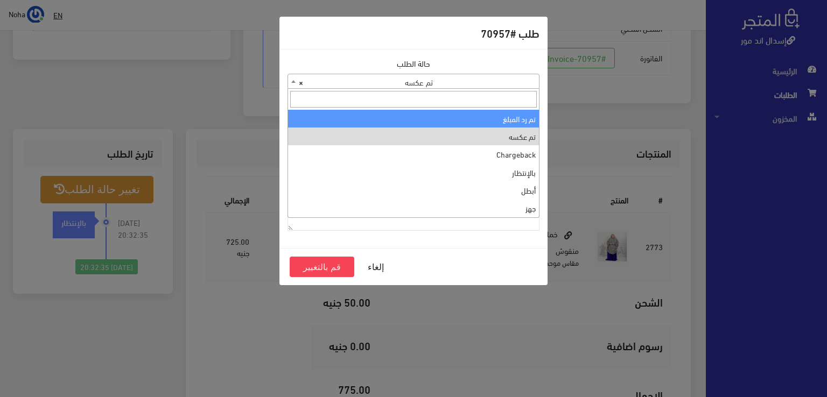
scroll to position [0, 0]
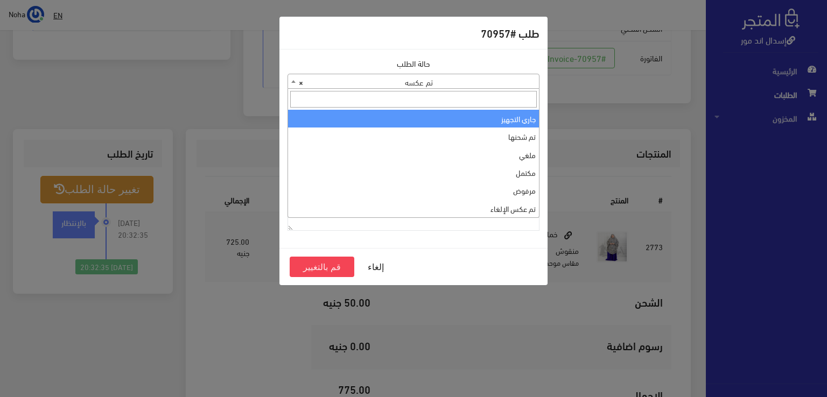
drag, startPoint x: 480, startPoint y: 116, endPoint x: 467, endPoint y: 139, distance: 25.8
select select "1"
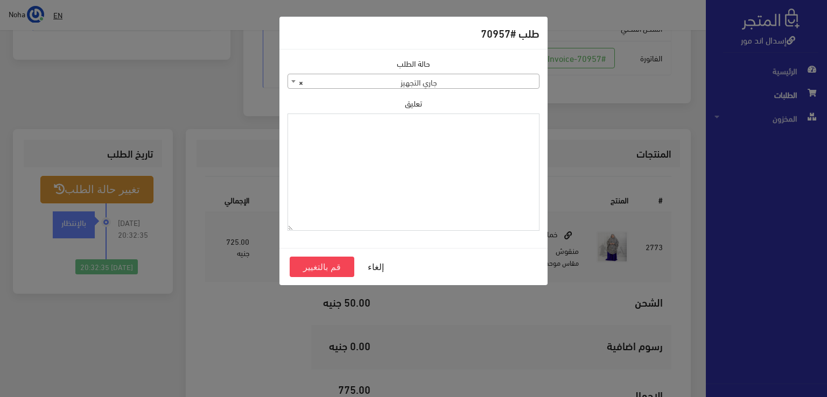
paste textarea "1129113"
type textarea "1129113"
click at [338, 269] on button "قم بالتغيير" at bounding box center [322, 267] width 65 height 20
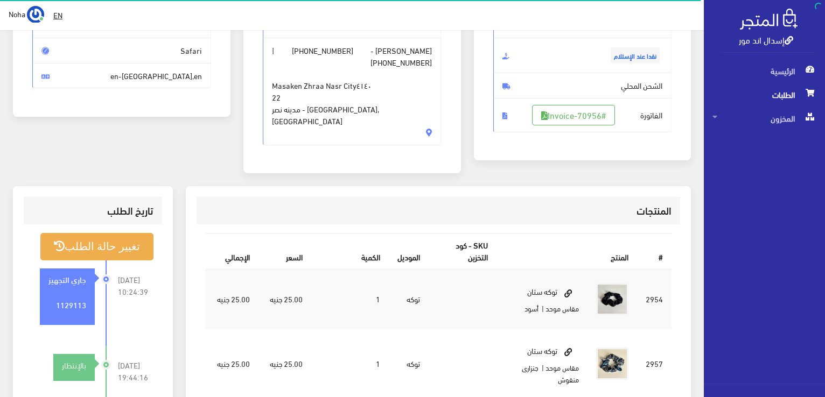
scroll to position [162, 0]
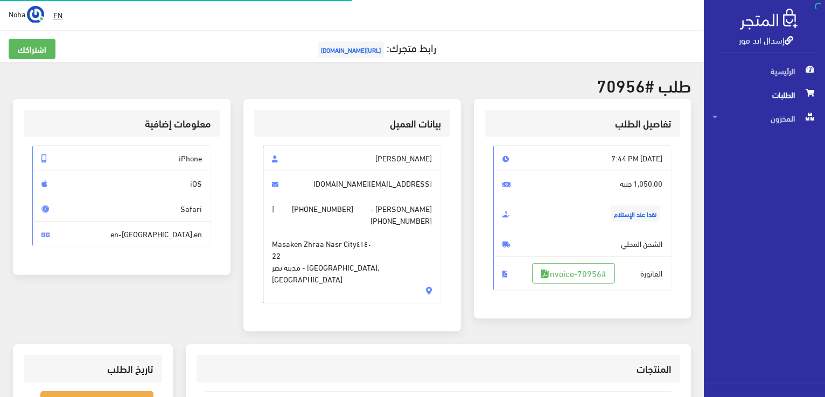
scroll to position [108, 0]
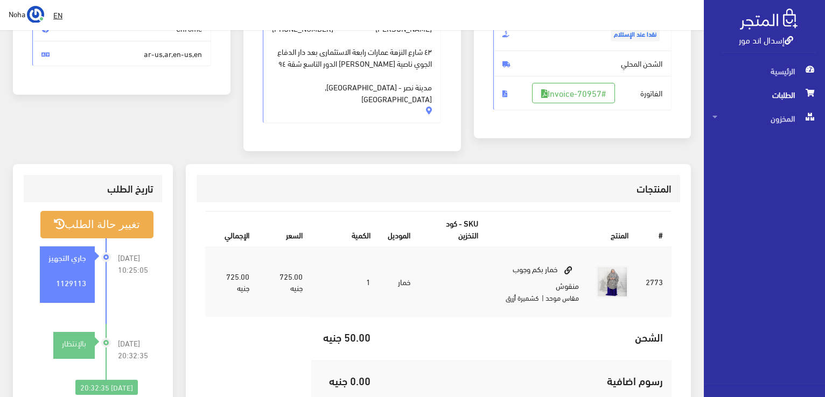
scroll to position [108, 0]
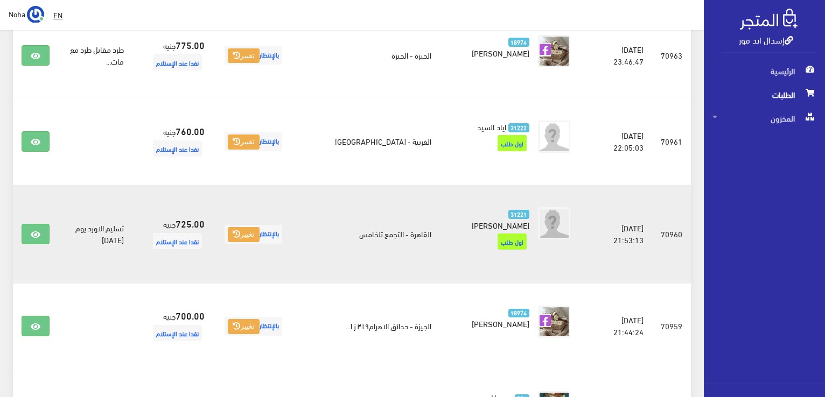
scroll to position [533, 0]
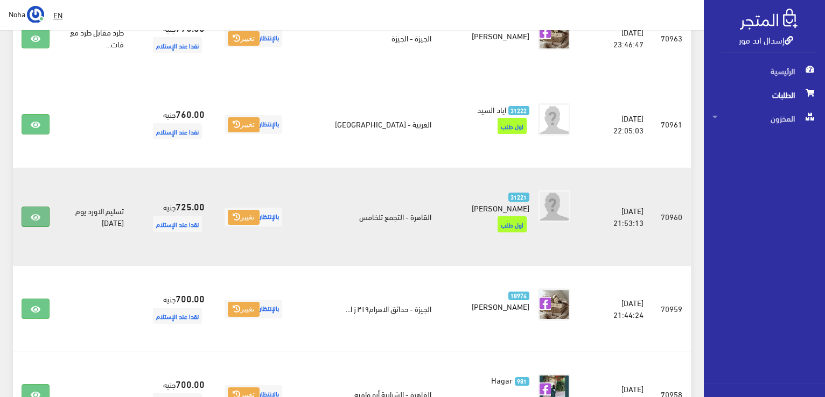
click at [26, 207] on link at bounding box center [36, 217] width 28 height 20
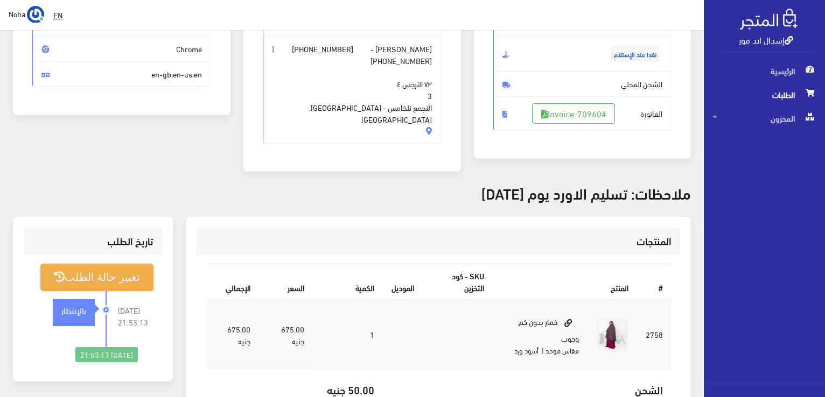
scroll to position [162, 0]
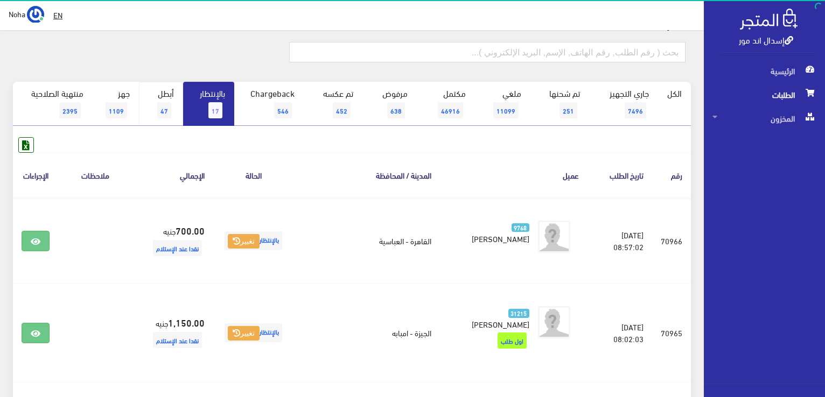
scroll to position [48, 0]
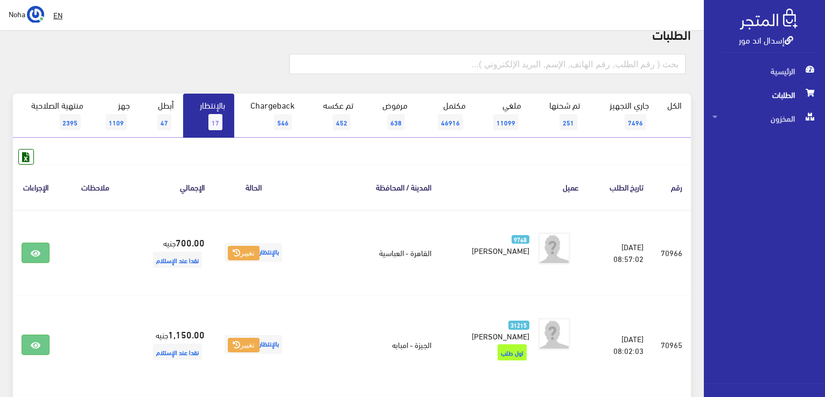
click at [211, 117] on span "17" at bounding box center [215, 122] width 14 height 16
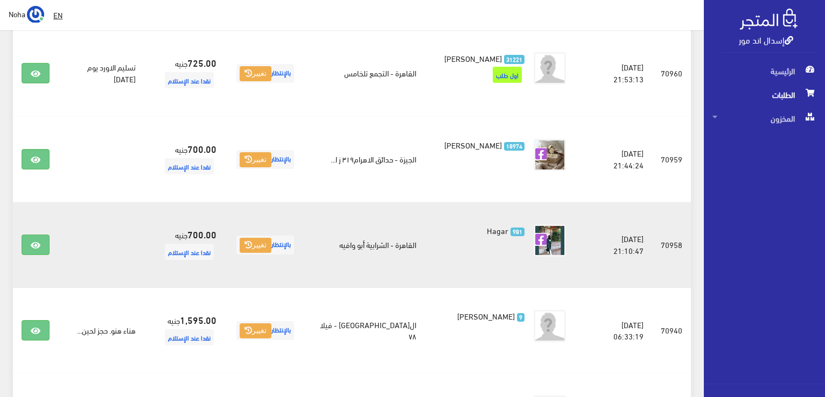
scroll to position [646, 0]
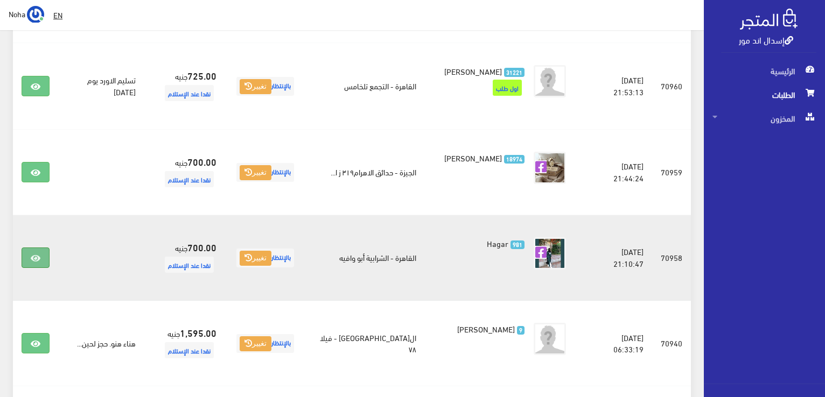
click at [39, 258] on icon at bounding box center [36, 258] width 10 height 9
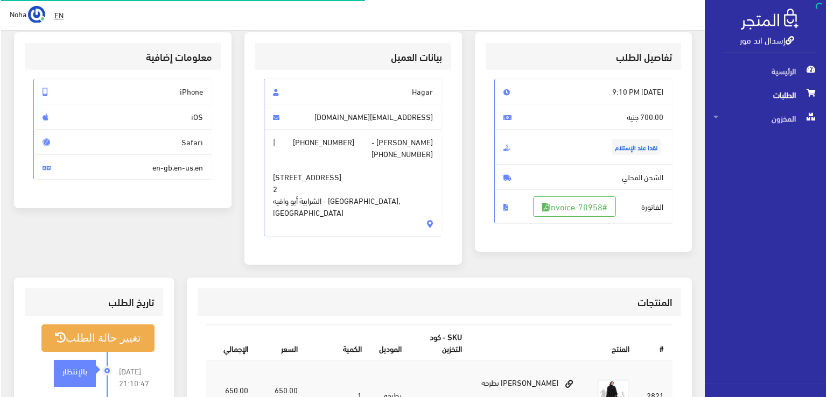
scroll to position [162, 0]
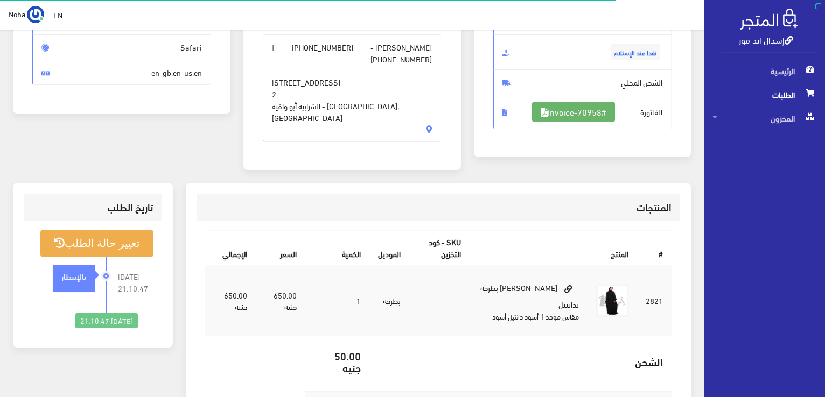
click at [585, 119] on link "#Invoice-70958" at bounding box center [573, 112] width 83 height 20
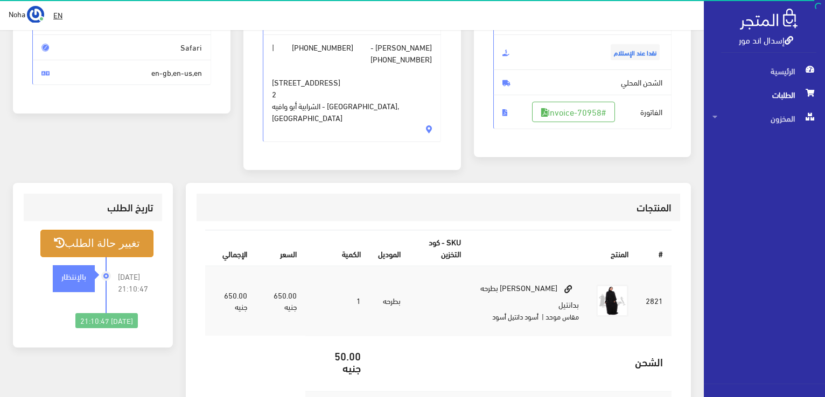
click at [70, 230] on button "تغيير حالة الطلب" at bounding box center [96, 243] width 113 height 27
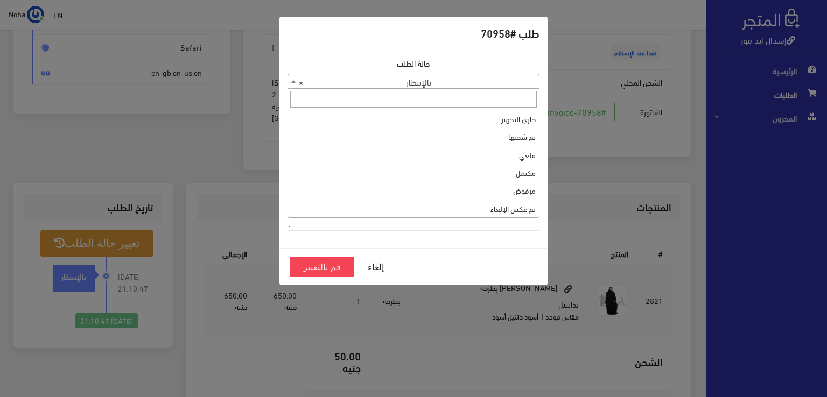
drag, startPoint x: 494, startPoint y: 85, endPoint x: 506, endPoint y: 115, distance: 32.4
click at [494, 85] on span "× بالإنتظار" at bounding box center [413, 81] width 251 height 15
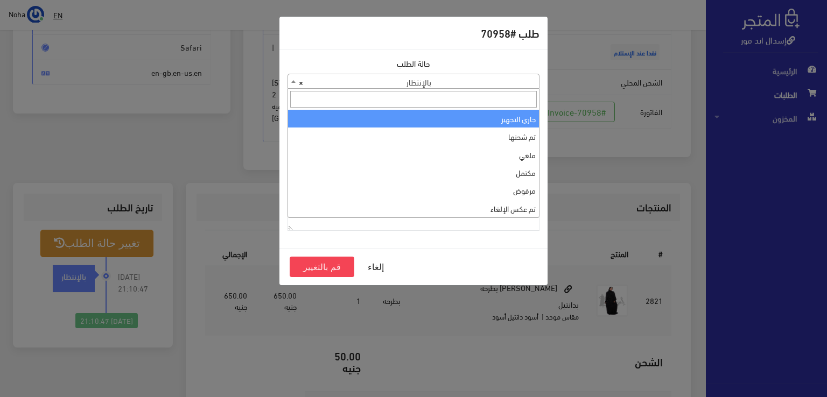
select select "1"
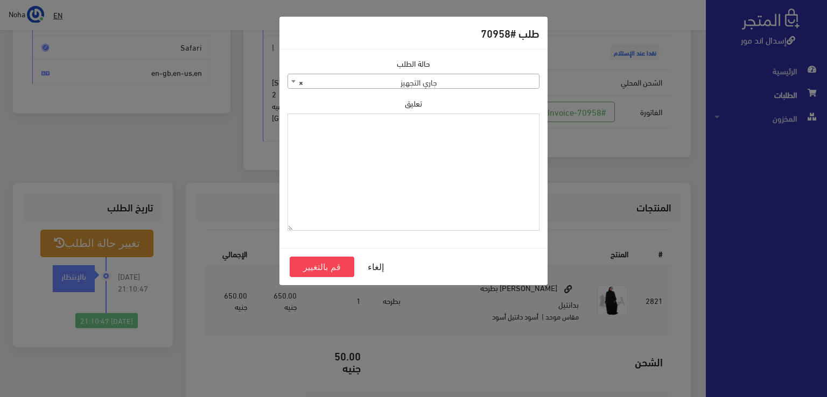
paste textarea "1129113"
type textarea "1129113"
click at [329, 263] on button "قم بالتغيير" at bounding box center [322, 267] width 65 height 20
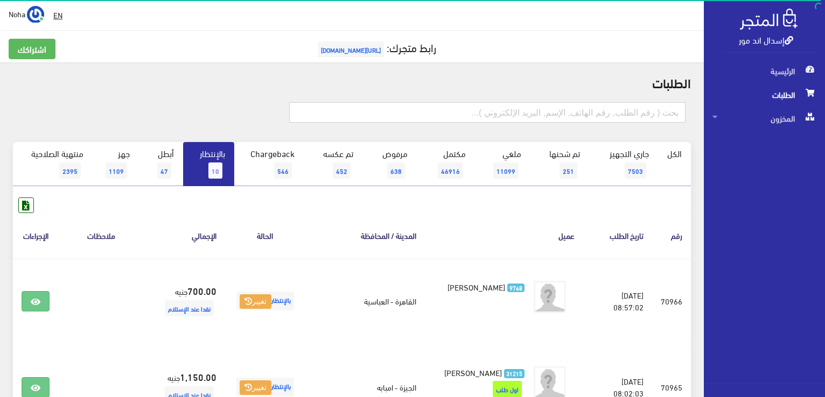
click at [656, 113] on input "text" at bounding box center [487, 112] width 396 height 20
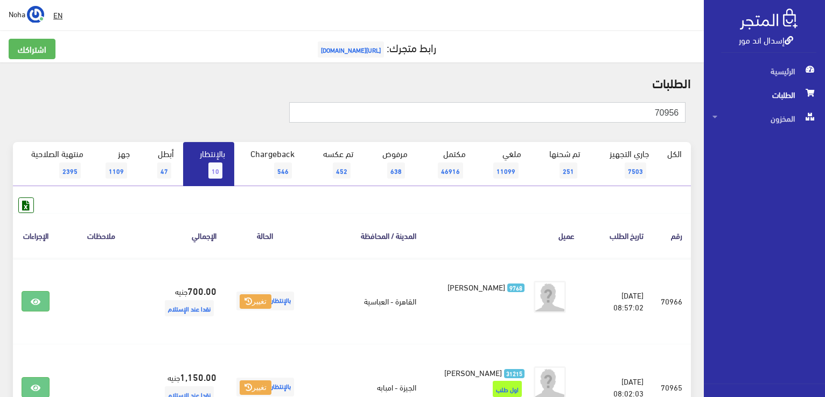
type input "70956"
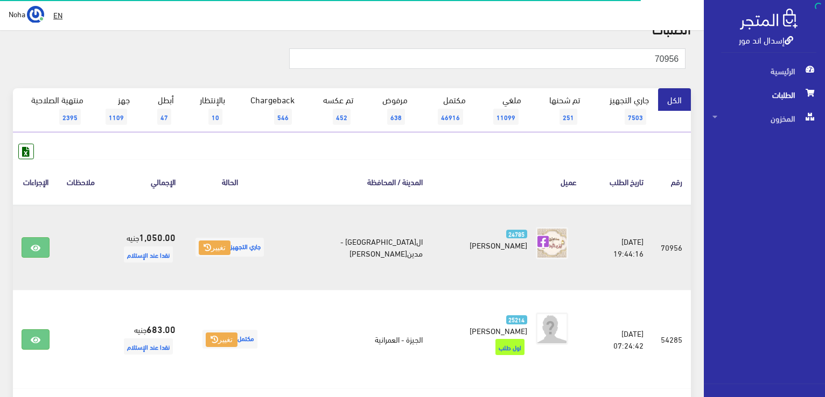
scroll to position [108, 0]
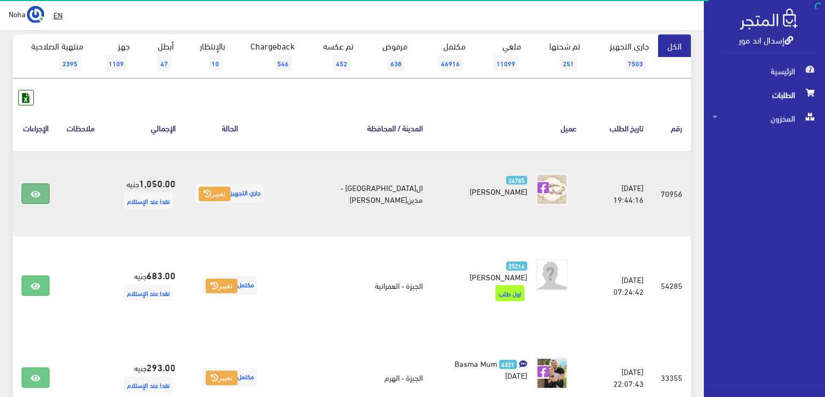
click at [41, 199] on link at bounding box center [36, 194] width 28 height 20
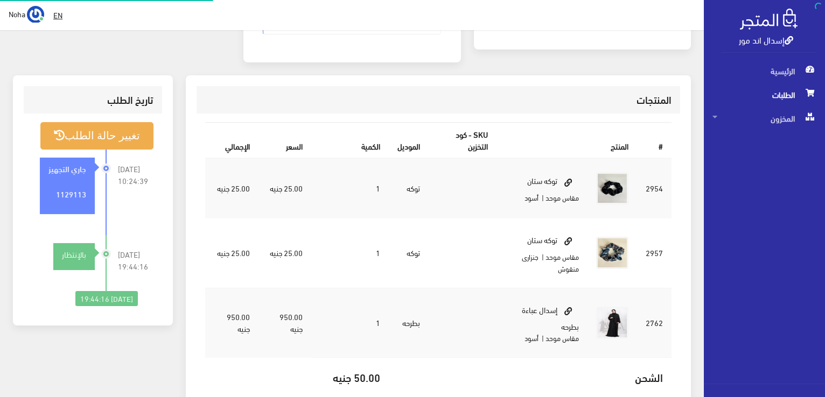
scroll to position [269, 0]
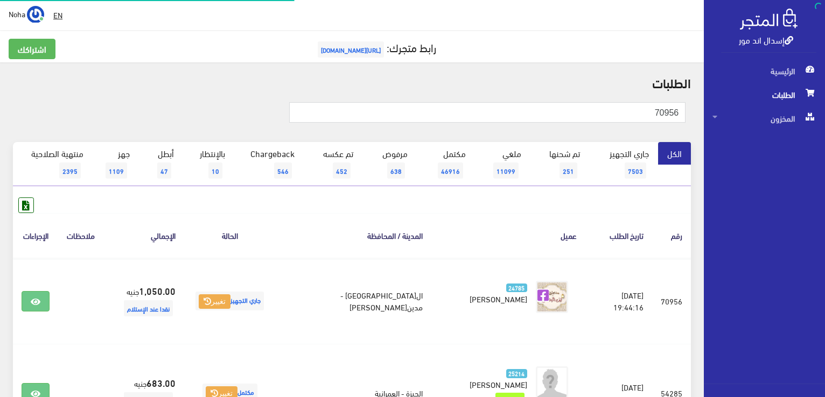
scroll to position [108, 0]
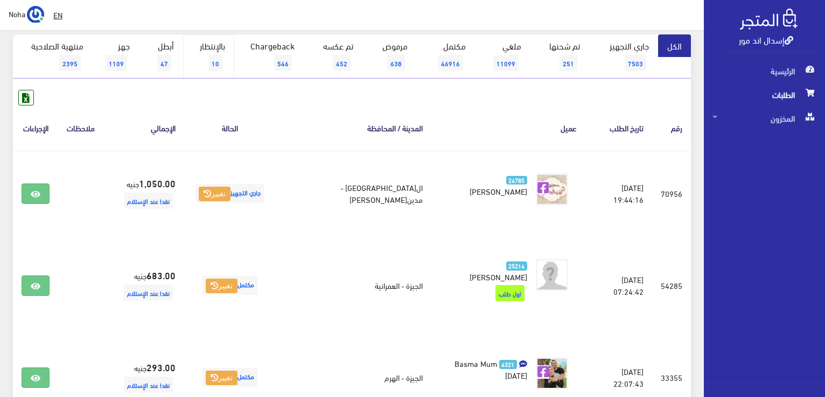
click at [213, 46] on link "بالإنتظار 10" at bounding box center [208, 56] width 51 height 44
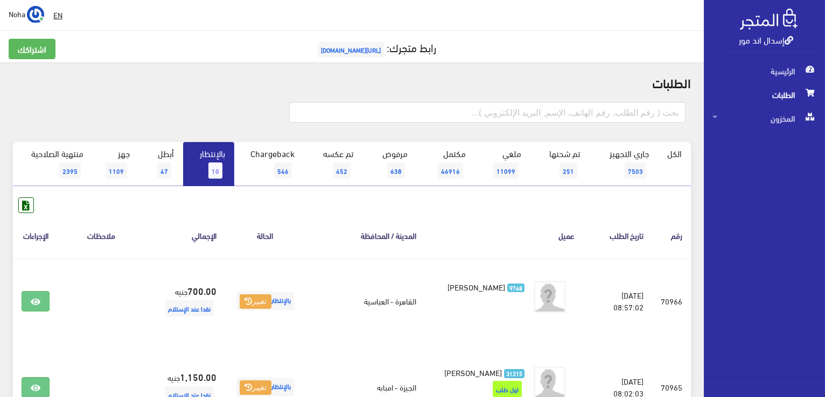
click at [223, 164] on link "بالإنتظار 10" at bounding box center [208, 164] width 51 height 44
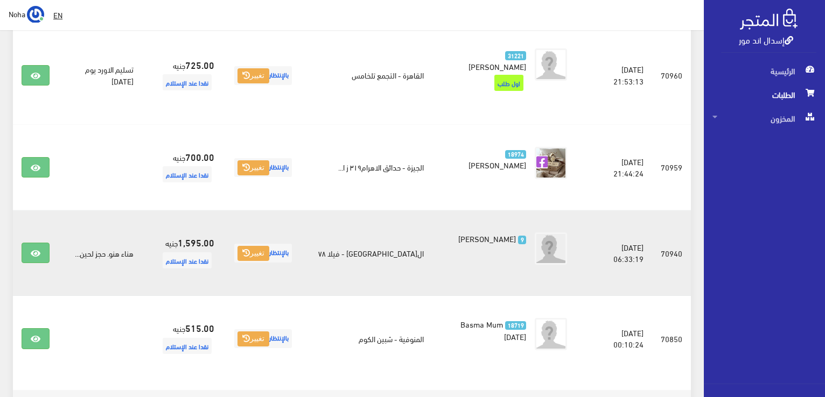
scroll to position [698, 0]
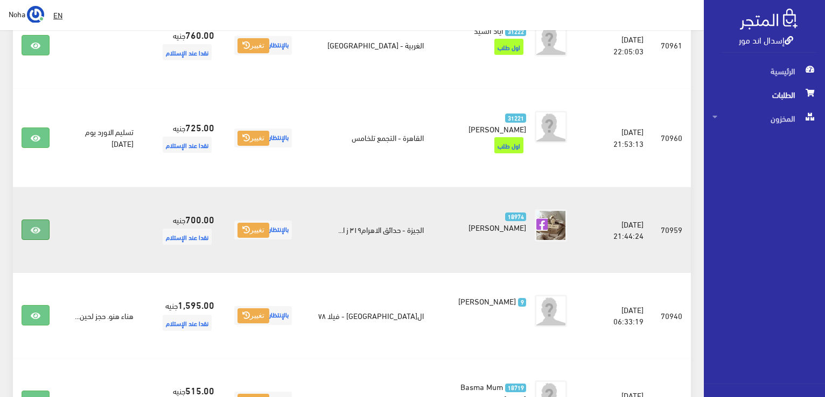
click at [29, 220] on link at bounding box center [36, 230] width 28 height 20
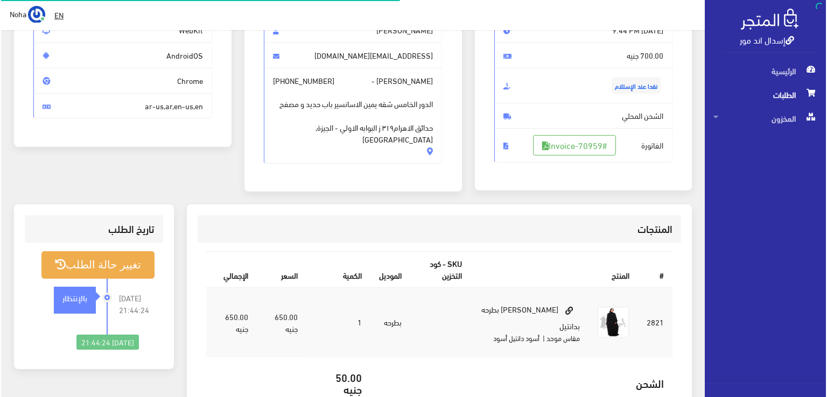
scroll to position [162, 0]
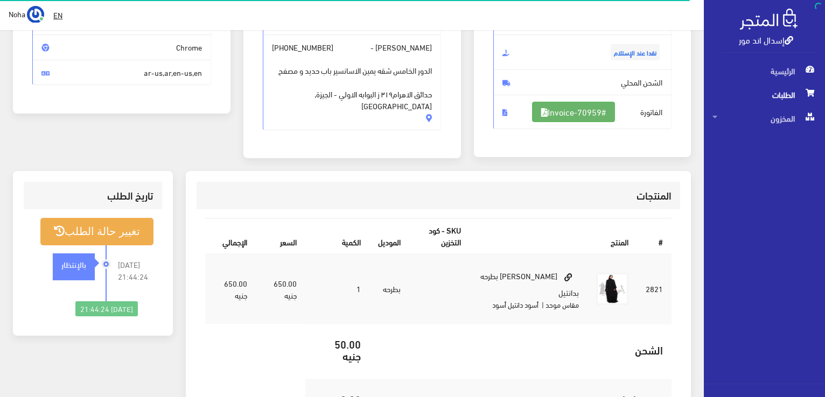
click at [595, 105] on link "#Invoice-70959" at bounding box center [573, 112] width 83 height 20
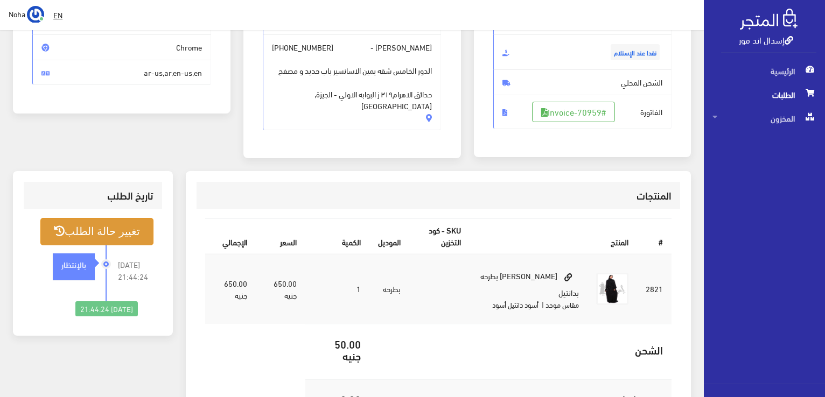
click at [122, 220] on button "تغيير حالة الطلب" at bounding box center [96, 231] width 113 height 27
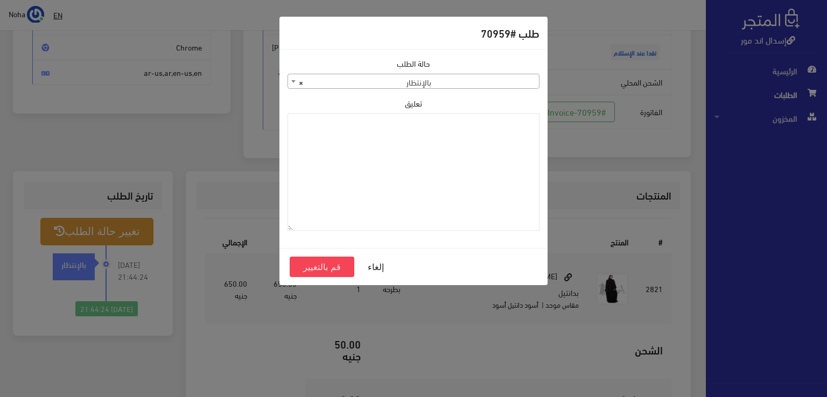
click at [462, 84] on span "× بالإنتظار" at bounding box center [413, 81] width 251 height 15
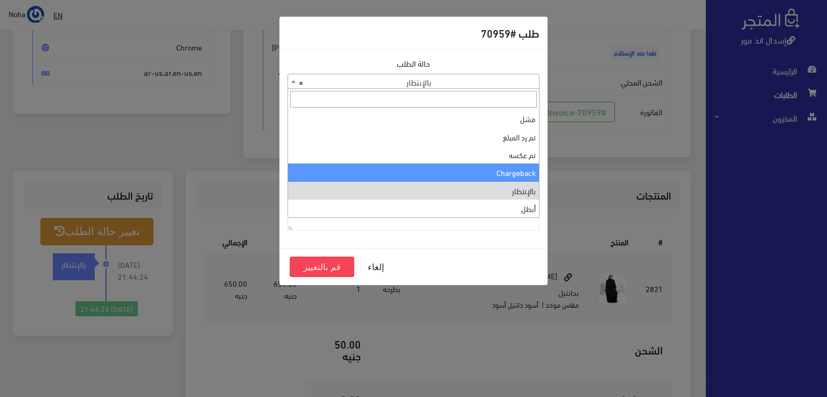
scroll to position [0, 0]
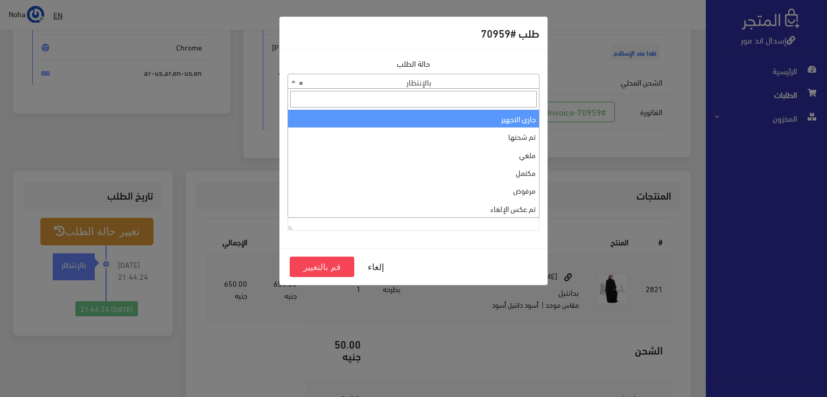
select select "1"
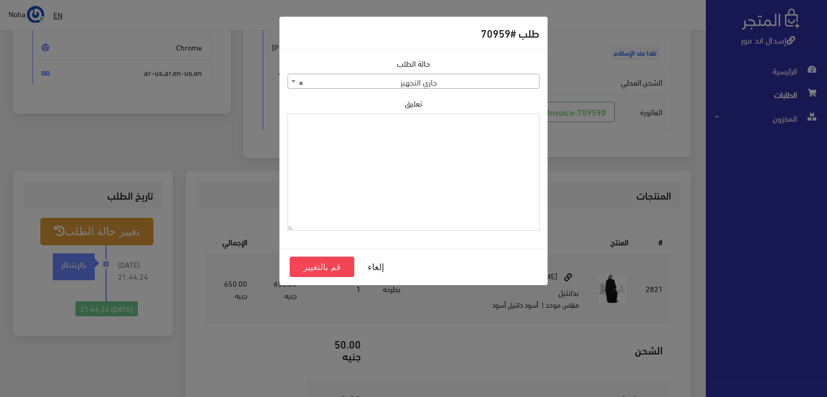
paste textarea "1129113"
type textarea "1129113"
click at [332, 272] on button "قم بالتغيير" at bounding box center [322, 267] width 65 height 20
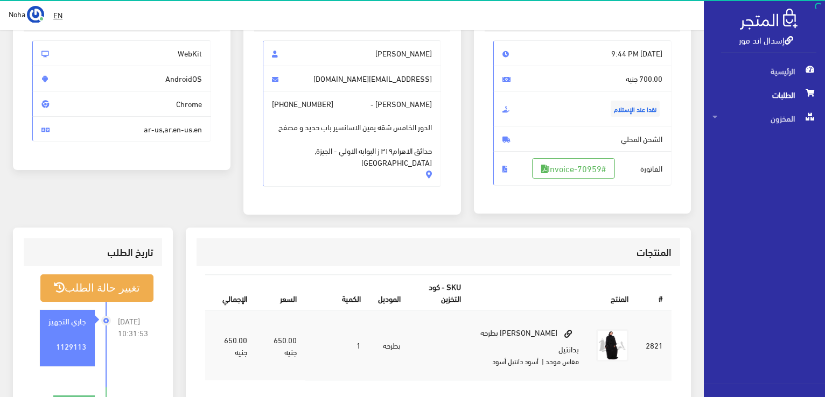
scroll to position [108, 0]
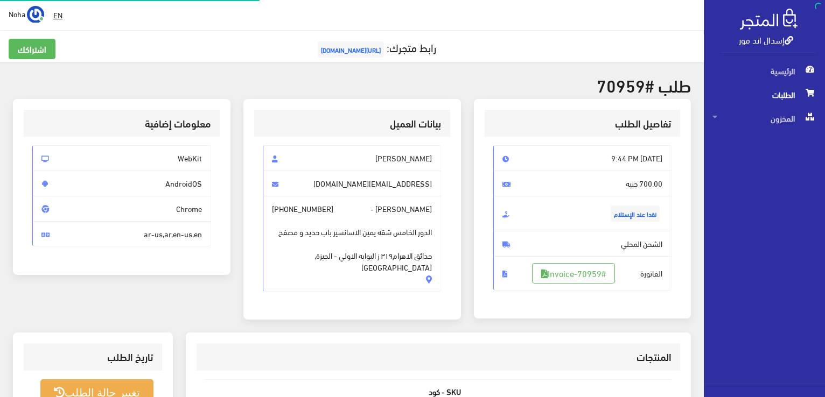
scroll to position [155, 0]
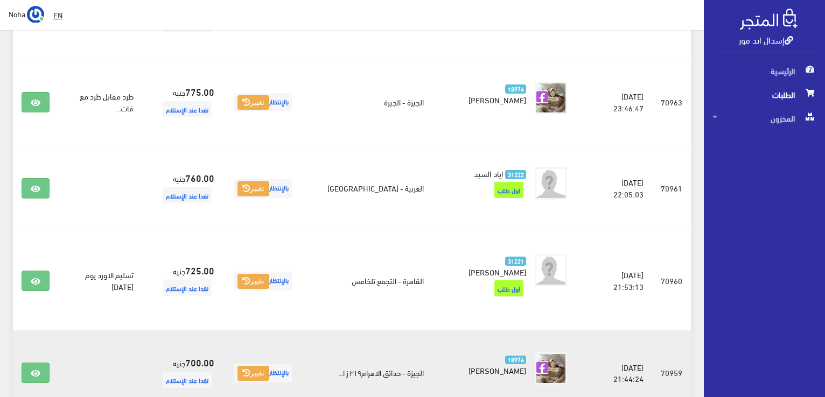
scroll to position [536, 0]
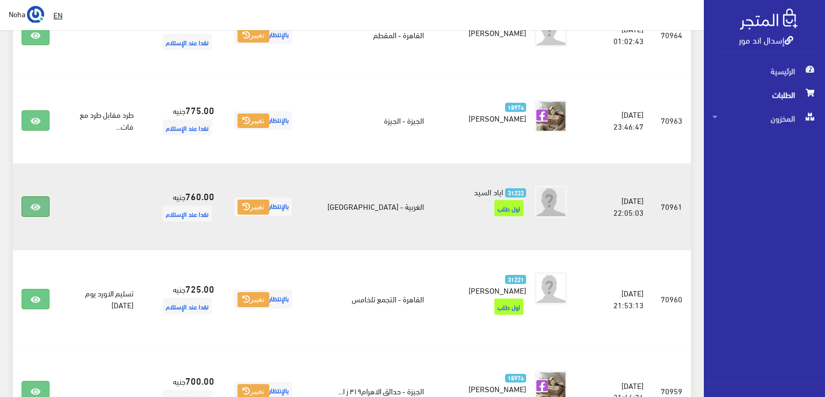
click at [34, 203] on icon at bounding box center [36, 207] width 10 height 9
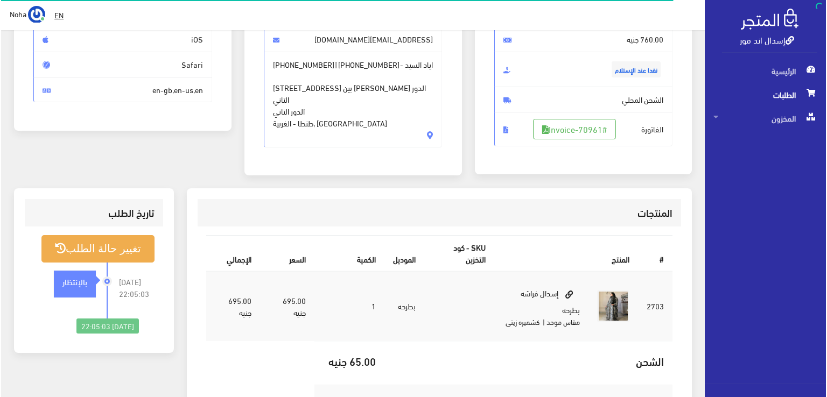
scroll to position [162, 0]
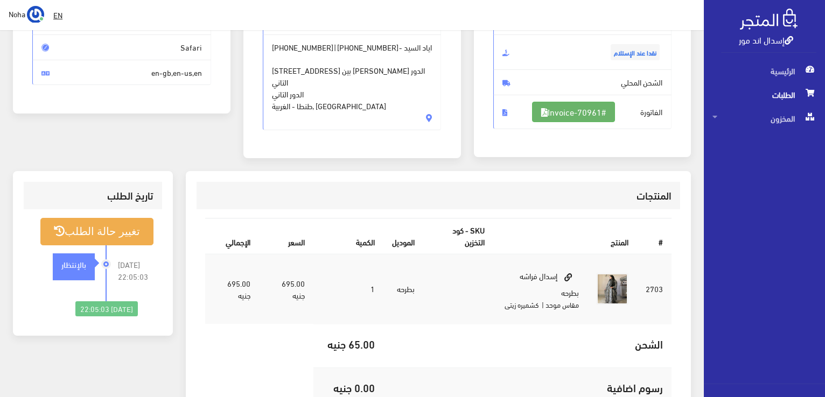
click at [601, 113] on link "#Invoice-70961" at bounding box center [573, 112] width 83 height 20
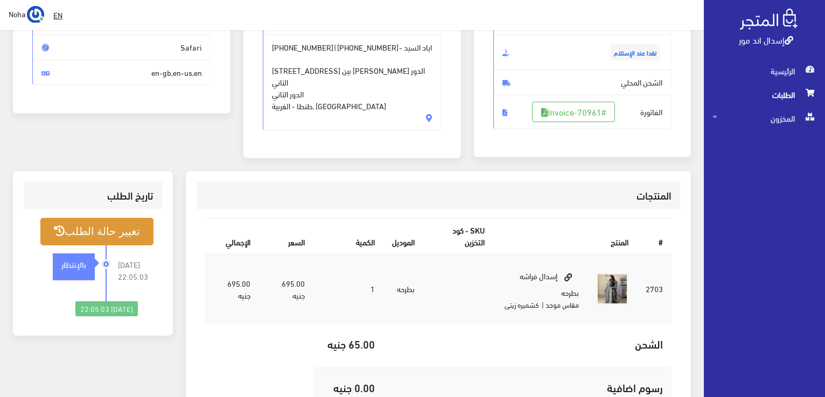
click at [100, 222] on button "تغيير حالة الطلب" at bounding box center [96, 231] width 113 height 27
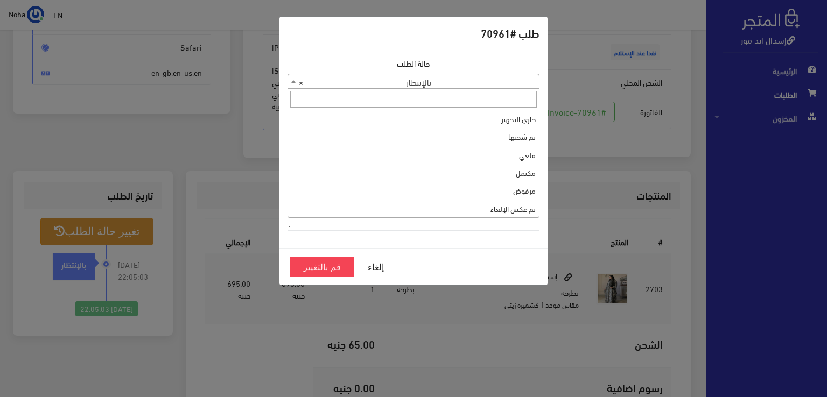
click at [423, 81] on span "× بالإنتظار" at bounding box center [413, 81] width 251 height 15
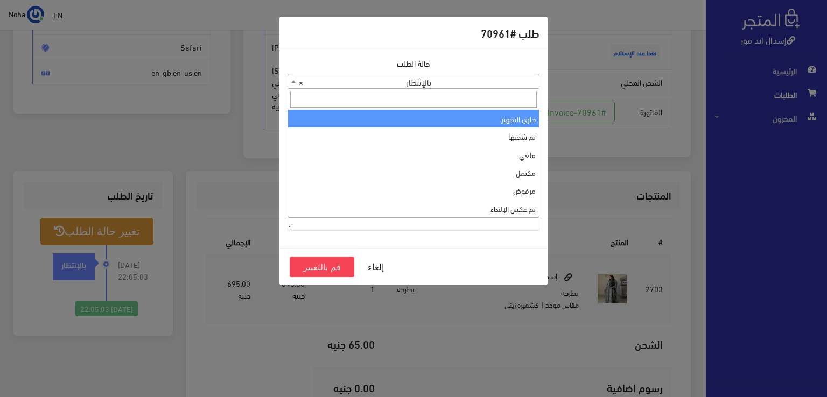
click at [411, 108] on span at bounding box center [413, 99] width 251 height 21
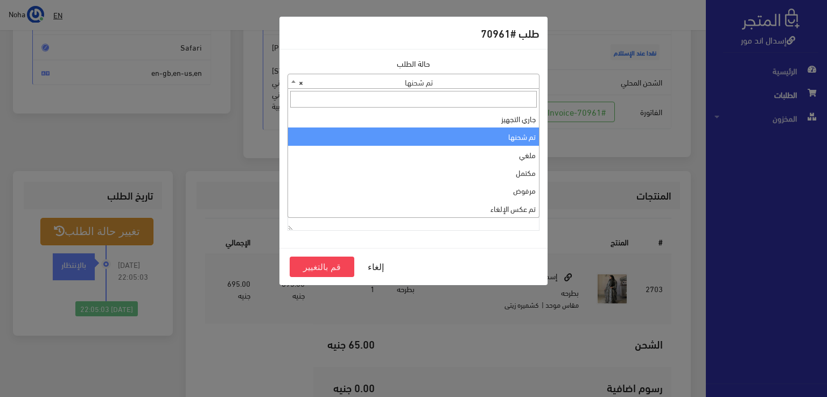
drag, startPoint x: 399, startPoint y: 129, endPoint x: 439, endPoint y: 76, distance: 66.1
click at [439, 76] on span "× تم شحنها" at bounding box center [413, 81] width 251 height 15
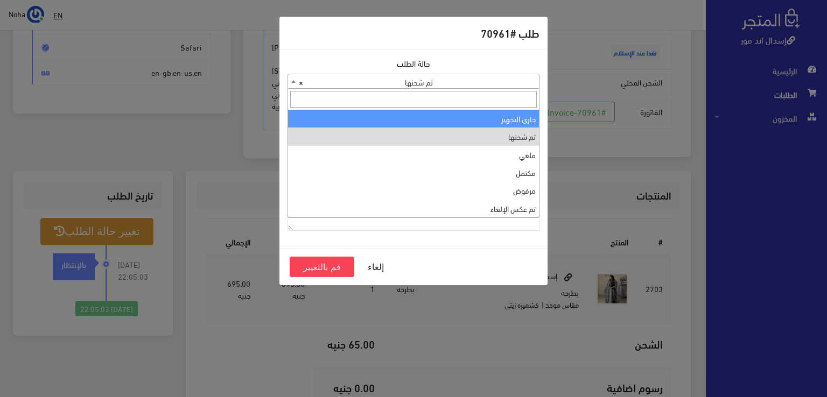
select select "1"
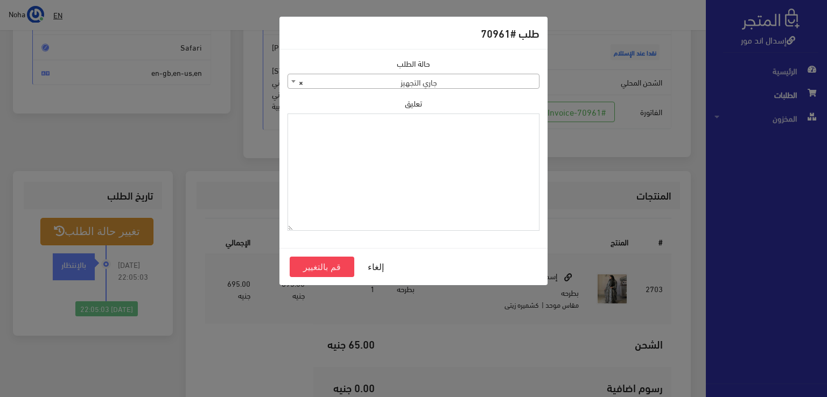
paste textarea "1129113"
type textarea "1129113"
click at [334, 265] on button "قم بالتغيير" at bounding box center [322, 267] width 65 height 20
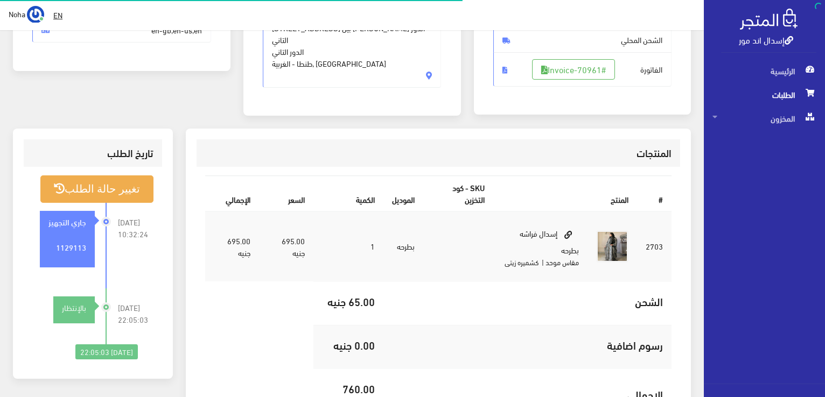
scroll to position [269, 0]
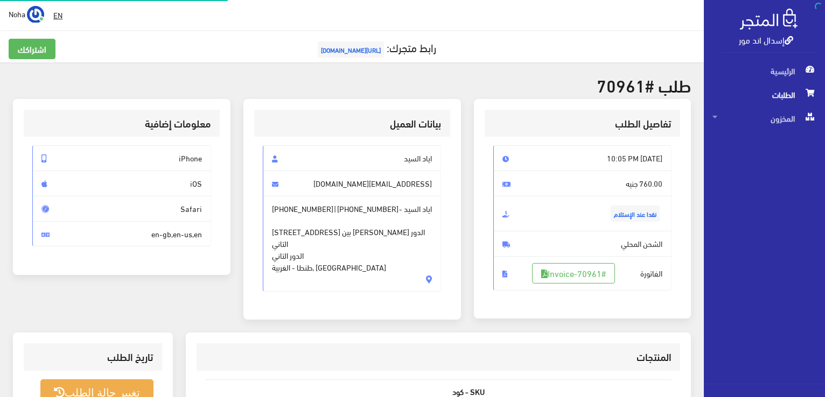
scroll to position [155, 0]
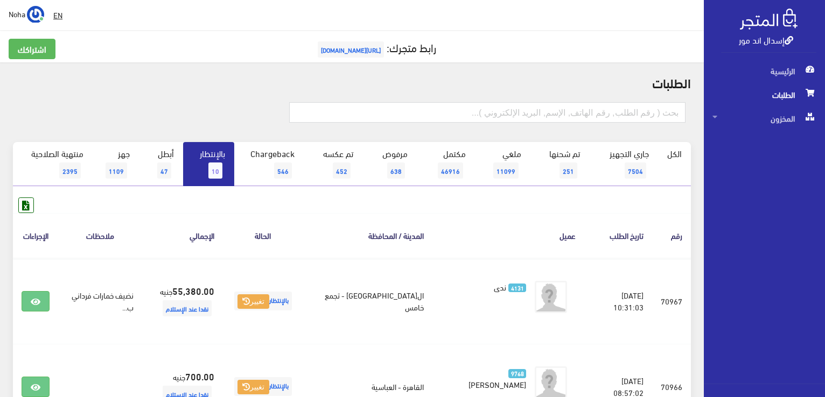
click at [226, 159] on link "بالإنتظار 10" at bounding box center [208, 164] width 51 height 44
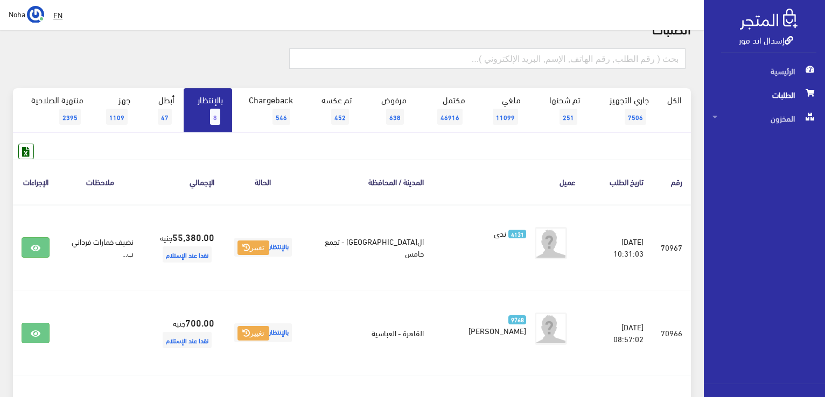
click at [207, 121] on link "بالإنتظار 8" at bounding box center [208, 110] width 48 height 44
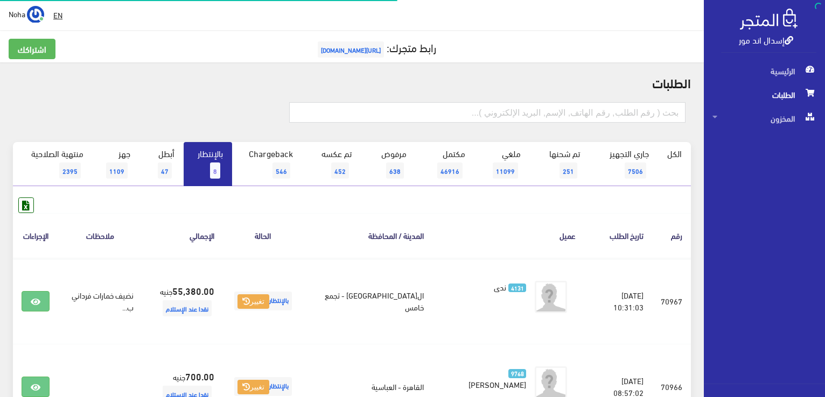
click at [210, 164] on link "بالإنتظار 8" at bounding box center [208, 164] width 48 height 44
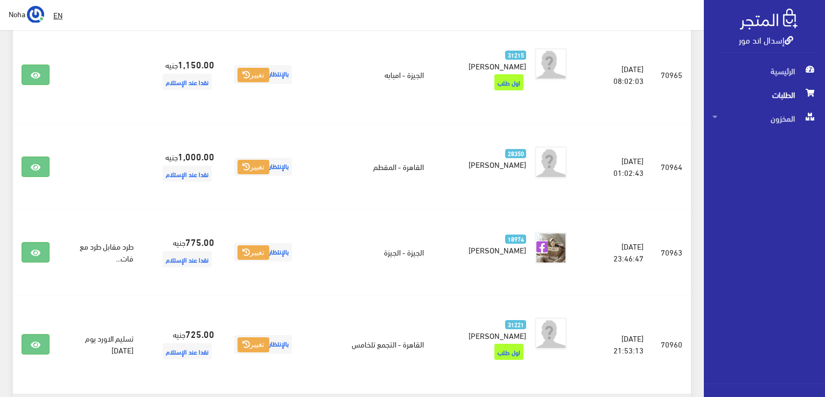
scroll to position [364, 0]
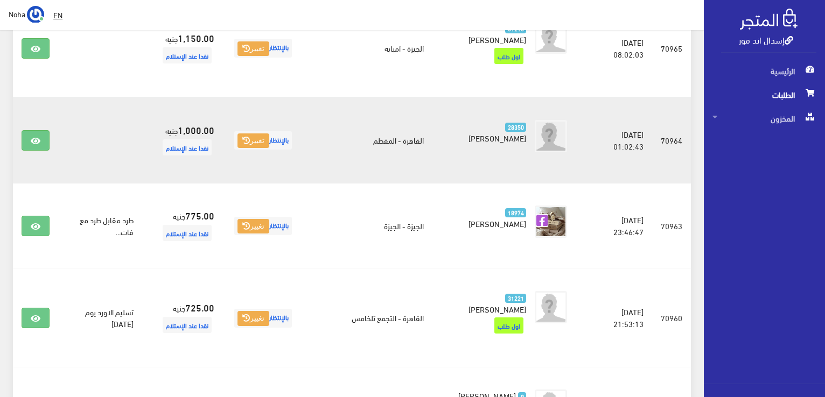
scroll to position [323, 0]
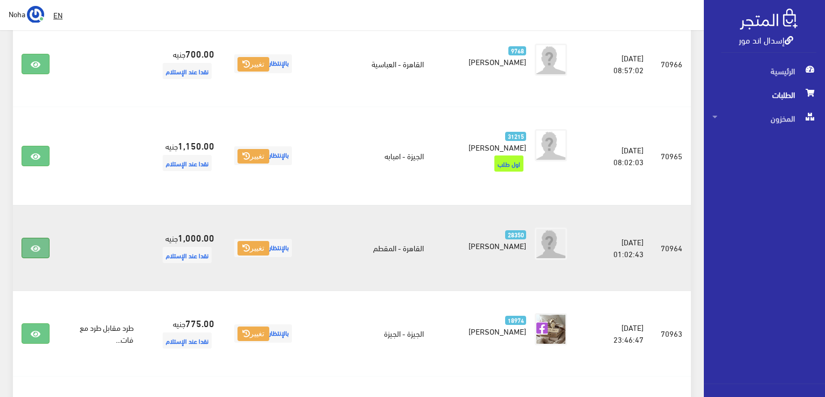
click at [42, 238] on link at bounding box center [36, 248] width 28 height 20
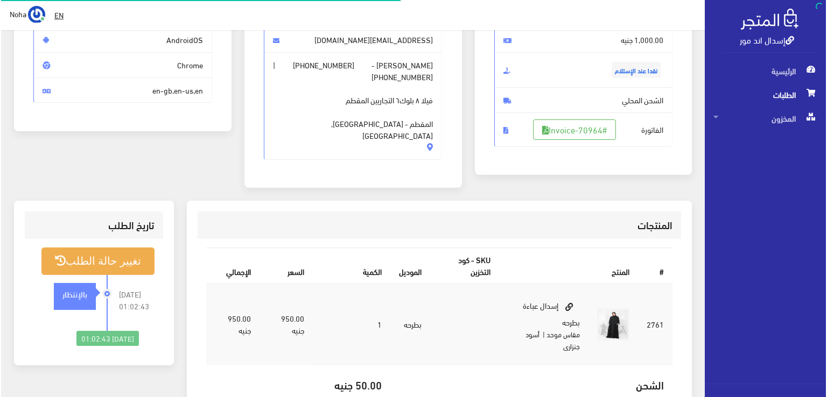
scroll to position [162, 0]
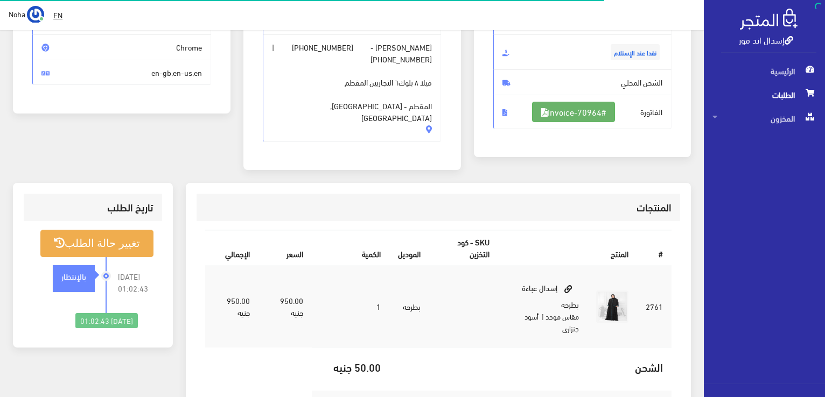
click at [571, 113] on link "#Invoice-70964" at bounding box center [573, 112] width 83 height 20
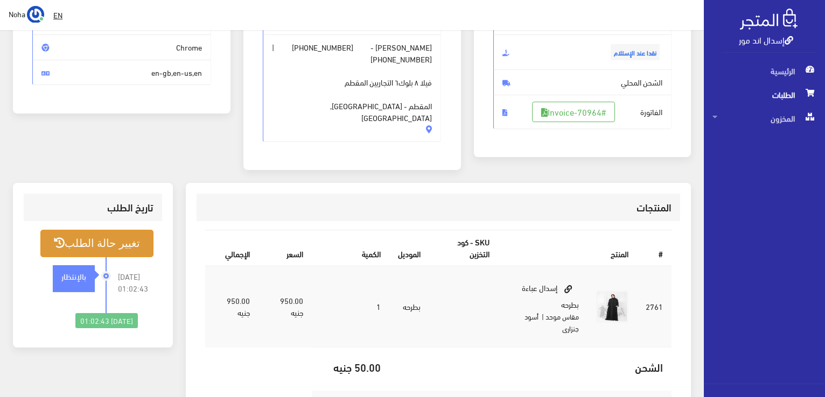
click at [130, 234] on button "تغيير حالة الطلب" at bounding box center [96, 243] width 113 height 27
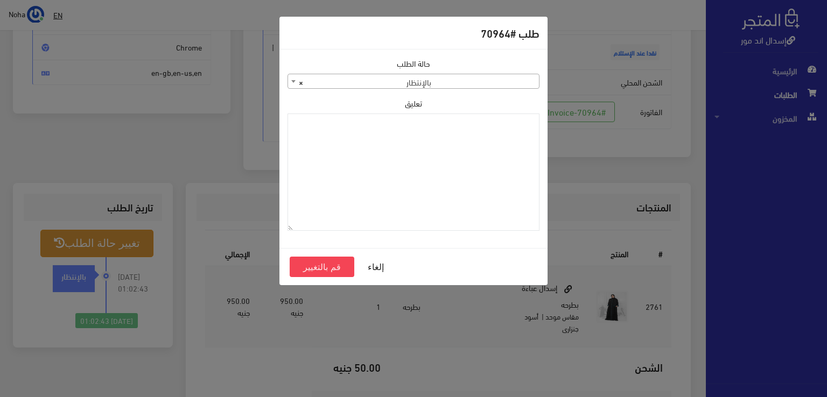
click at [504, 77] on span "× بالإنتظار" at bounding box center [413, 81] width 251 height 15
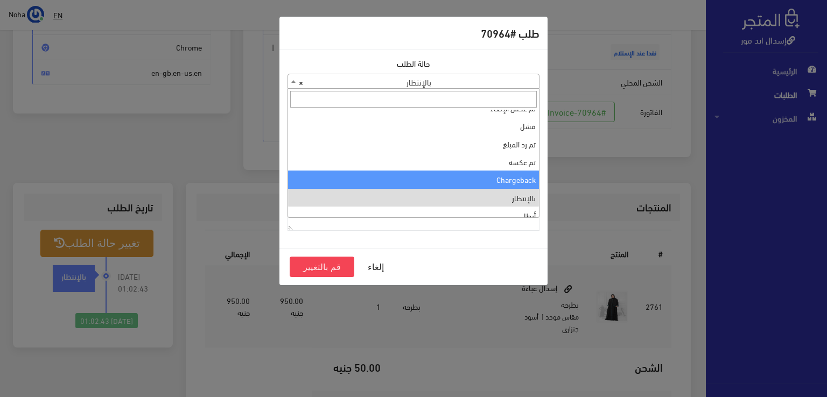
scroll to position [0, 0]
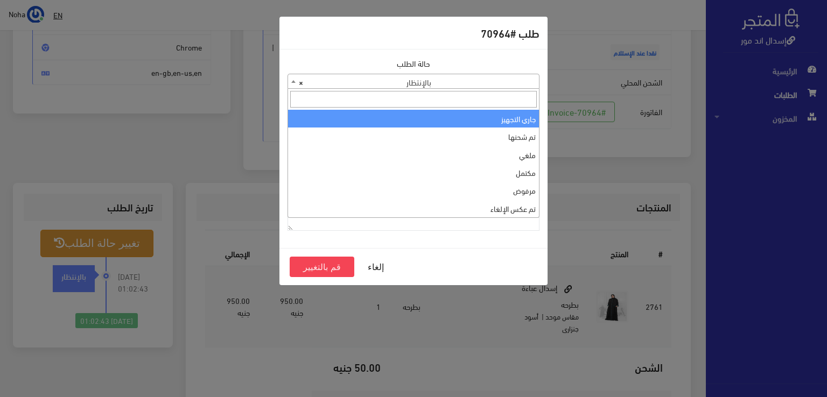
select select "1"
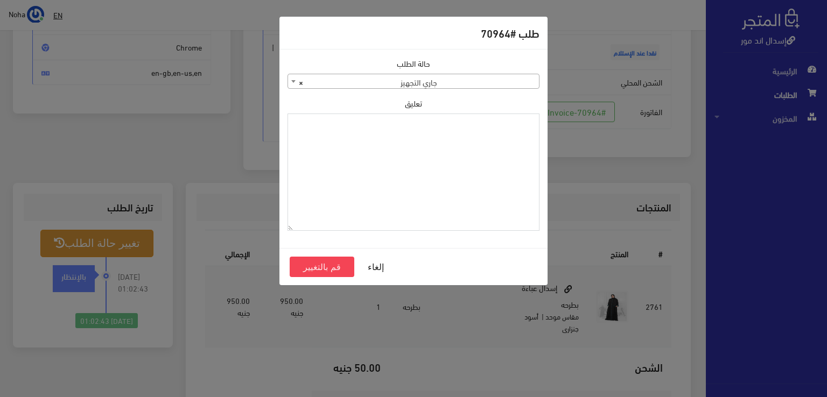
paste textarea "1129113"
type textarea "1129113"
click at [334, 269] on button "قم بالتغيير" at bounding box center [322, 267] width 65 height 20
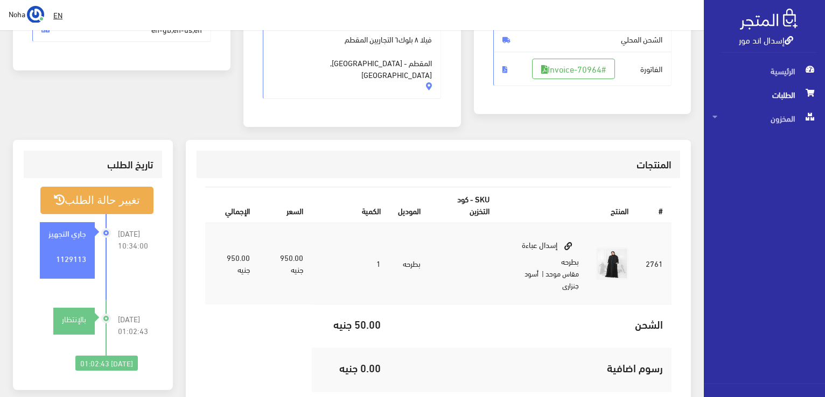
scroll to position [215, 0]
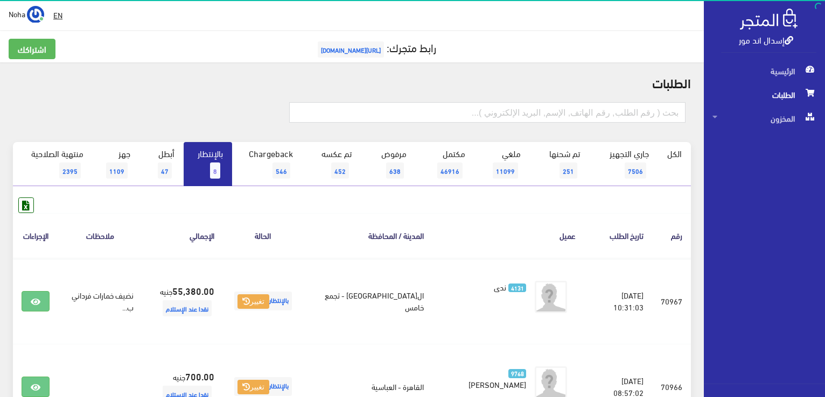
click at [205, 157] on link "بالإنتظار 8" at bounding box center [208, 164] width 48 height 44
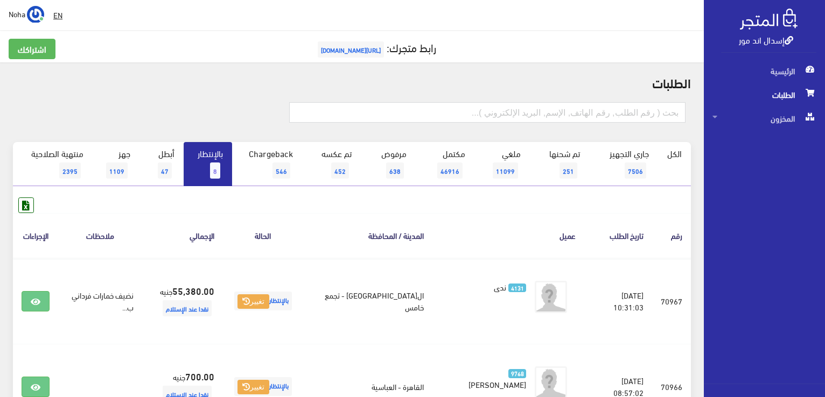
click at [221, 151] on link "بالإنتظار 8" at bounding box center [208, 164] width 48 height 44
click at [209, 166] on link "بالإنتظار 7" at bounding box center [208, 164] width 48 height 44
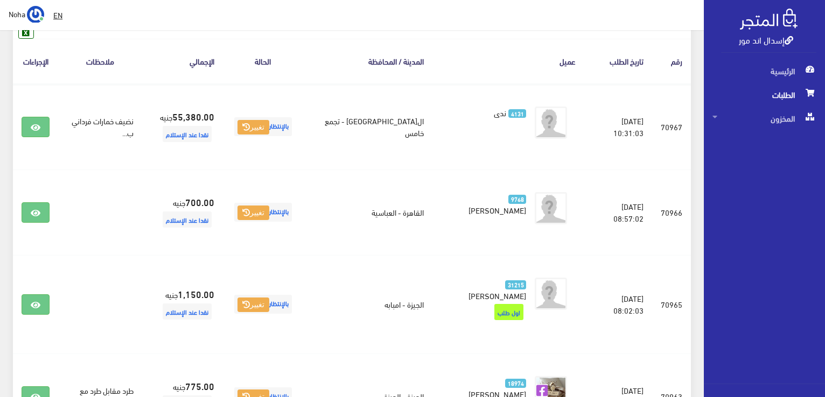
scroll to position [117, 0]
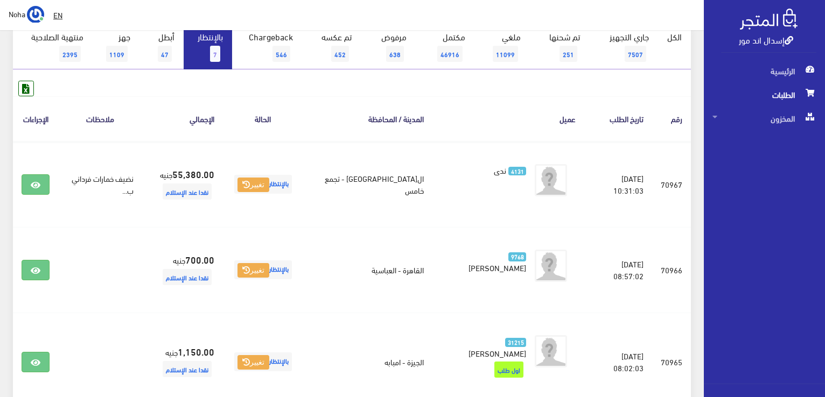
click at [194, 52] on link "بالإنتظار 7" at bounding box center [208, 47] width 48 height 44
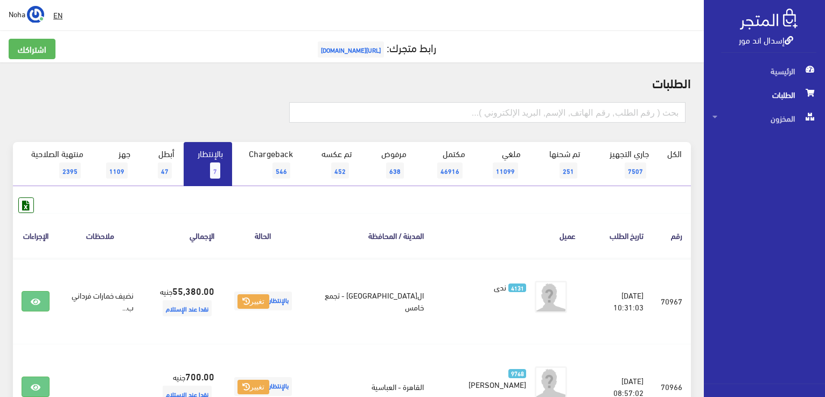
click at [222, 161] on link "بالإنتظار 7" at bounding box center [208, 164] width 48 height 44
click at [213, 173] on span "7" at bounding box center [215, 171] width 10 height 16
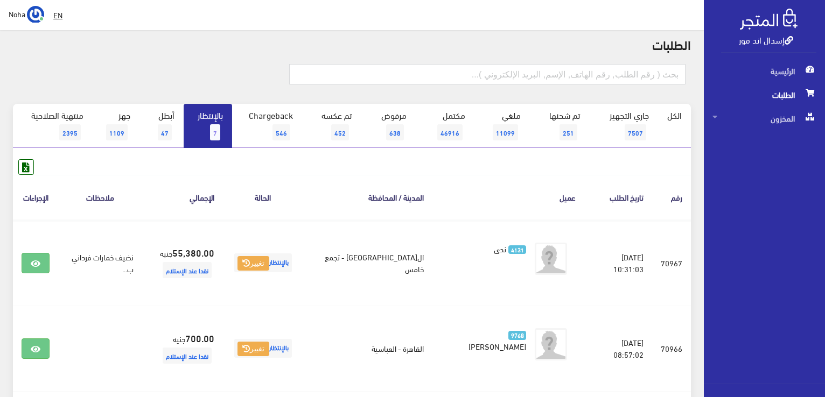
scroll to position [54, 0]
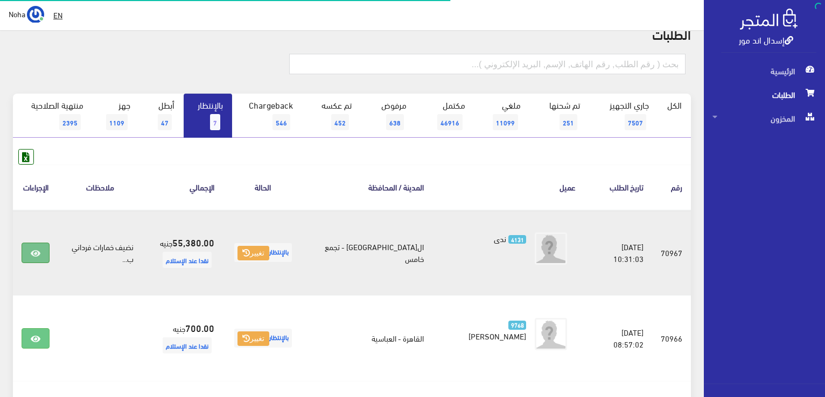
scroll to position [48, 0]
click at [27, 254] on link at bounding box center [36, 253] width 28 height 20
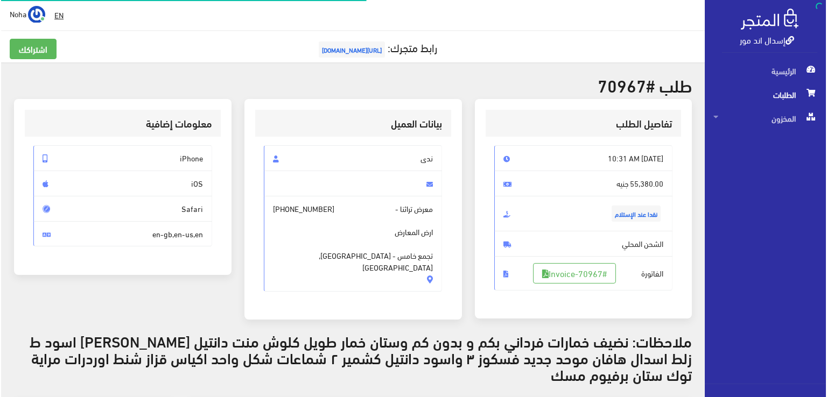
scroll to position [162, 0]
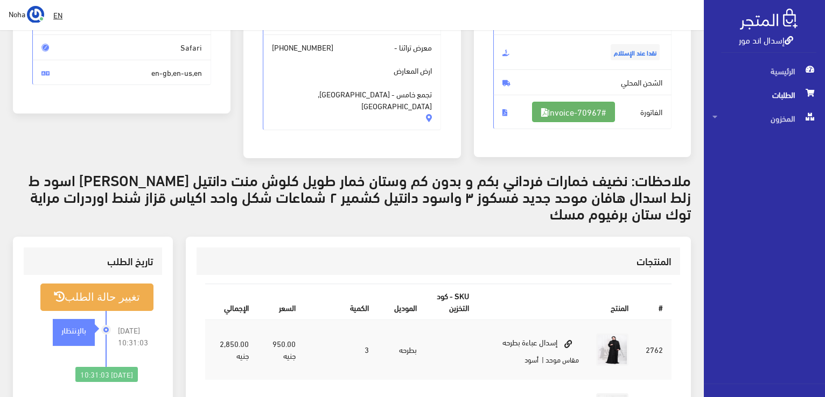
click at [579, 114] on link "#Invoice-70967" at bounding box center [573, 112] width 83 height 20
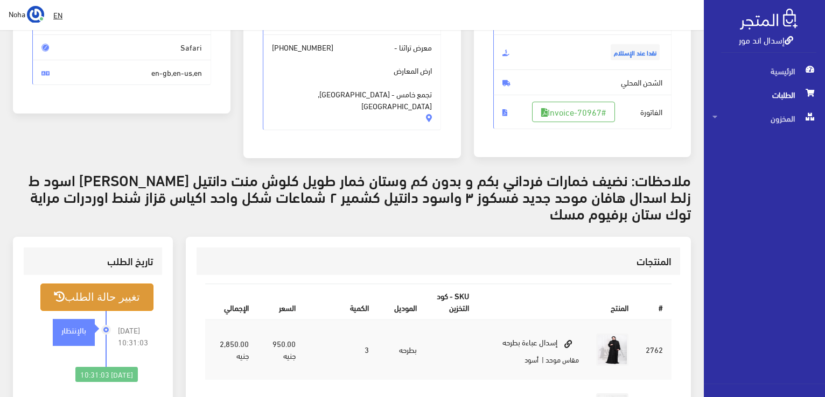
click at [121, 297] on button "تغيير حالة الطلب" at bounding box center [96, 297] width 113 height 27
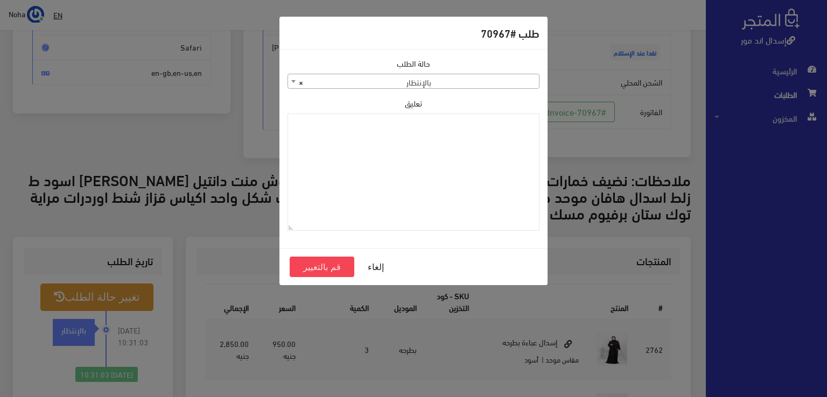
click at [394, 81] on span "× بالإنتظار" at bounding box center [413, 81] width 251 height 15
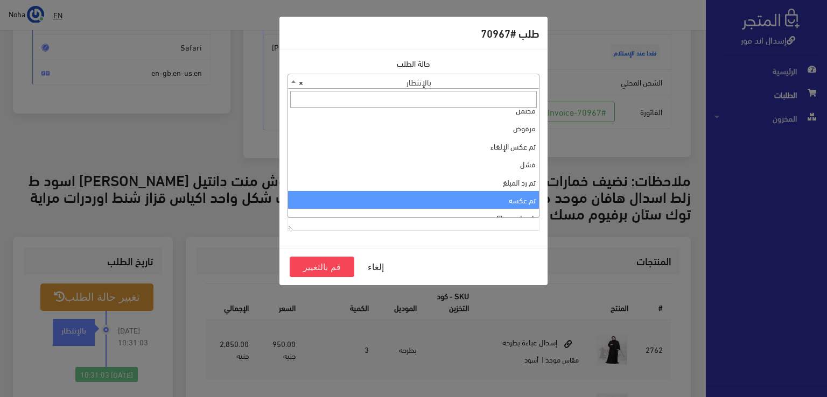
scroll to position [0, 0]
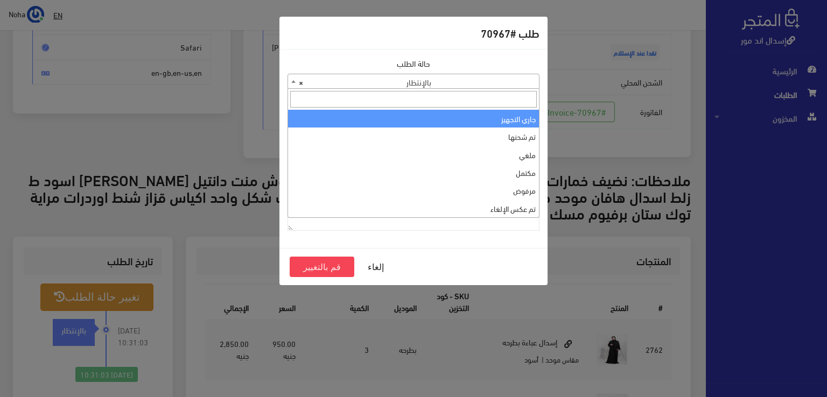
select select "1"
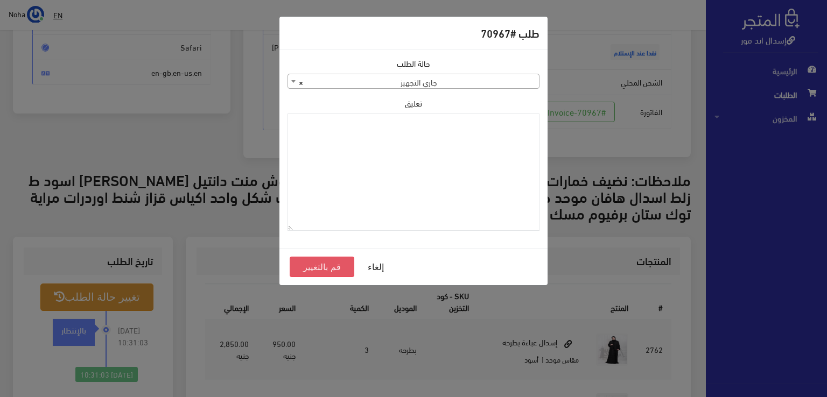
click at [326, 268] on button "قم بالتغيير" at bounding box center [322, 267] width 65 height 20
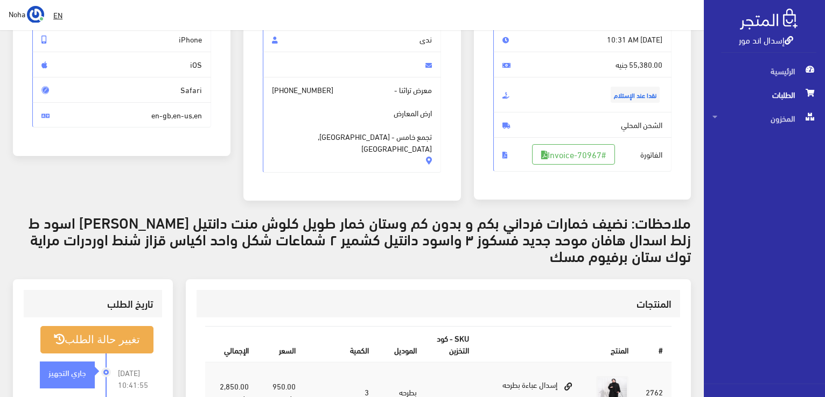
scroll to position [269, 0]
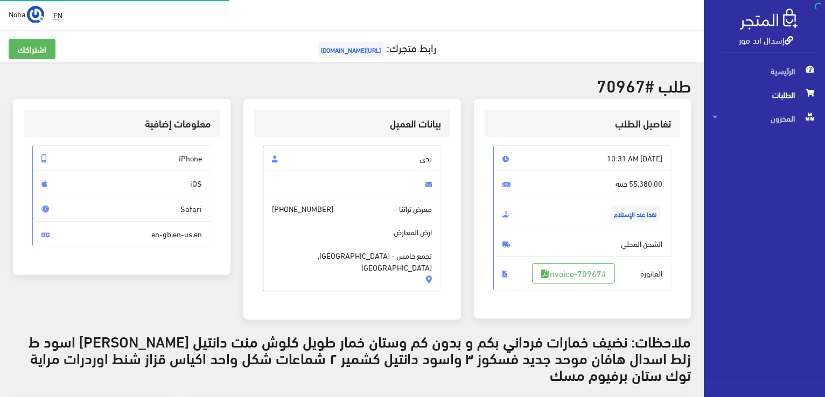
scroll to position [155, 0]
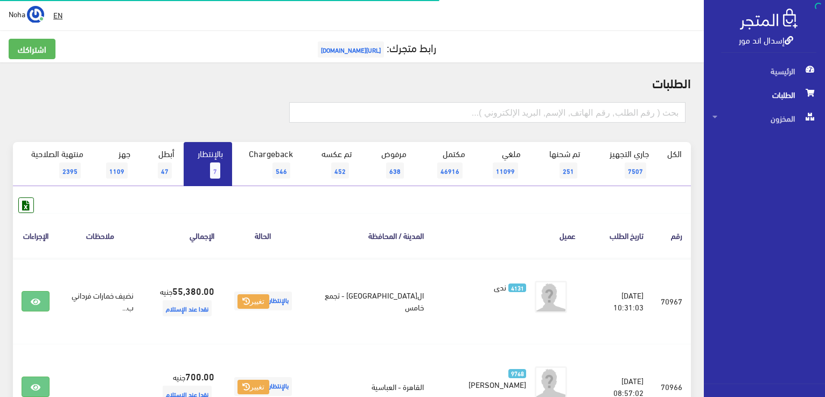
scroll to position [50, 0]
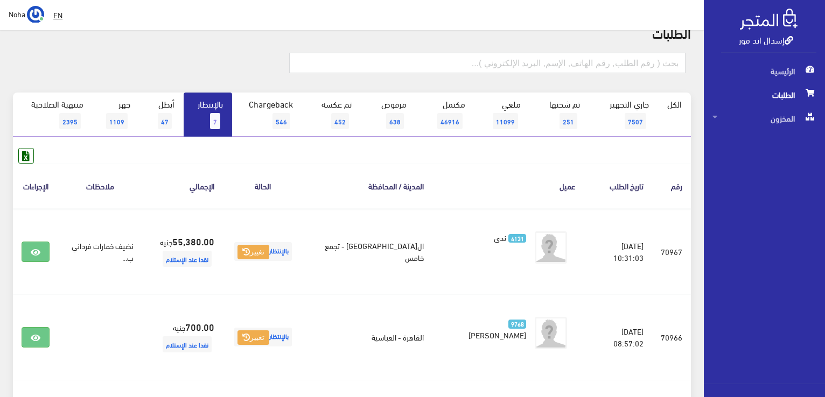
click at [215, 117] on span "7" at bounding box center [215, 121] width 10 height 16
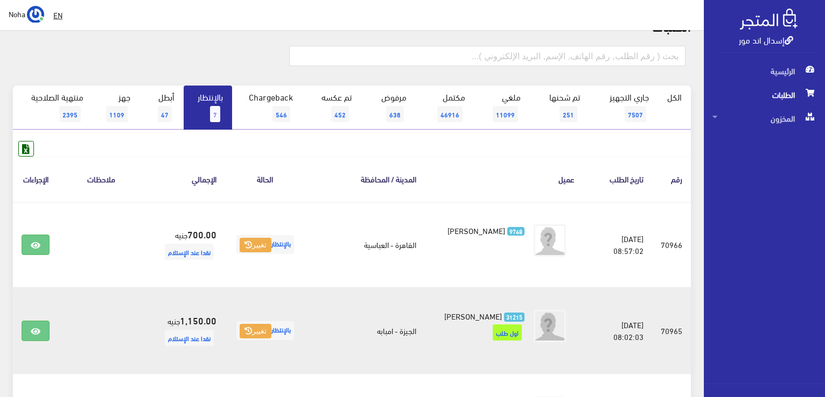
scroll to position [54, 0]
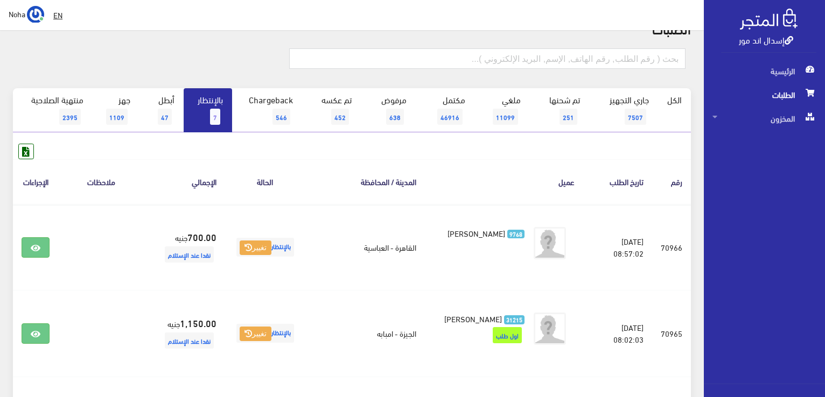
click at [215, 100] on link "بالإنتظار 7" at bounding box center [208, 110] width 48 height 44
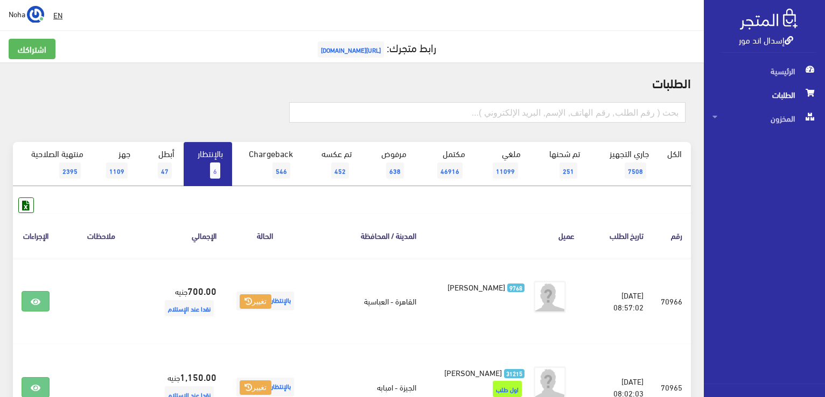
click at [203, 164] on link "بالإنتظار 6" at bounding box center [208, 164] width 48 height 44
click at [226, 159] on link "بالإنتظار 6" at bounding box center [208, 164] width 48 height 44
click at [218, 158] on link "بالإنتظار 6" at bounding box center [208, 164] width 48 height 44
click at [210, 164] on link "بالإنتظار 6" at bounding box center [208, 164] width 48 height 44
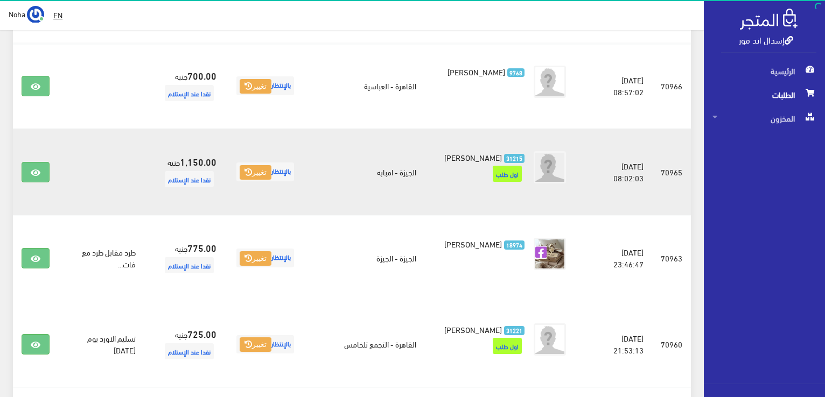
scroll to position [162, 0]
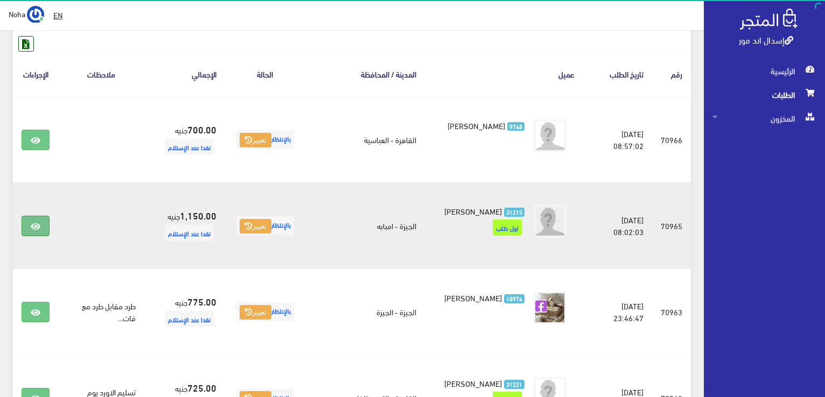
click at [42, 223] on link at bounding box center [36, 226] width 28 height 20
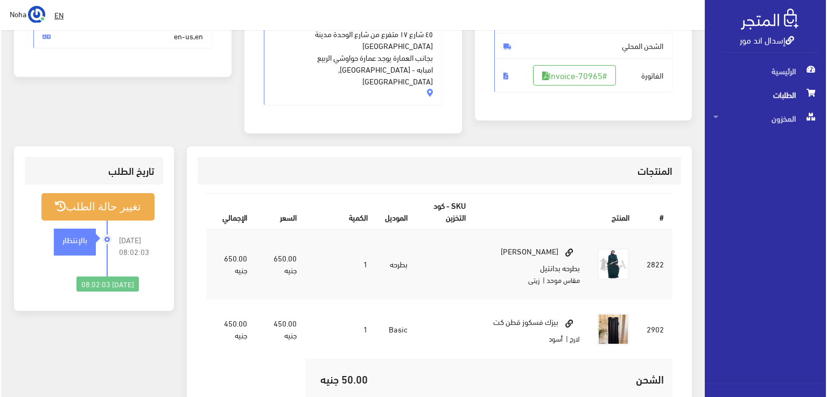
scroll to position [108, 0]
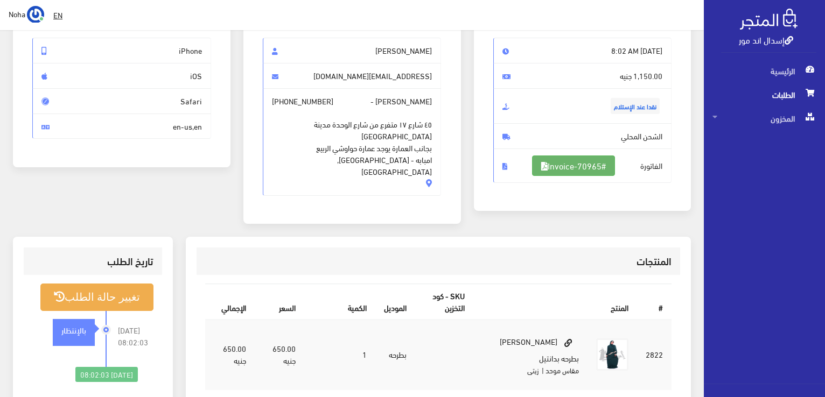
click at [600, 167] on link "#Invoice-70965" at bounding box center [573, 166] width 83 height 20
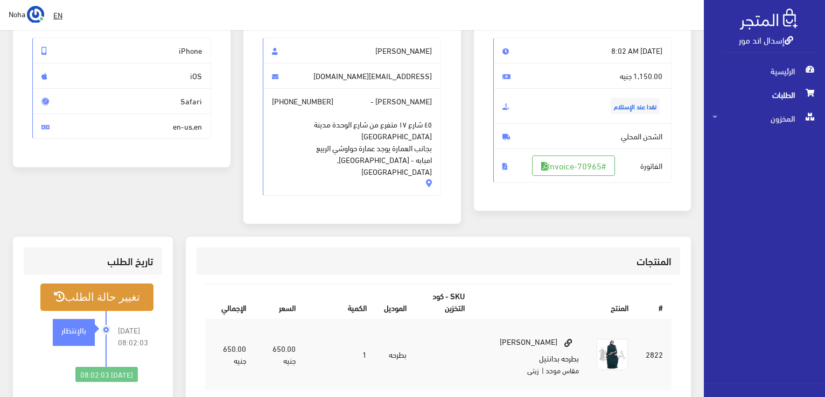
click at [110, 284] on button "تغيير حالة الطلب" at bounding box center [96, 297] width 113 height 27
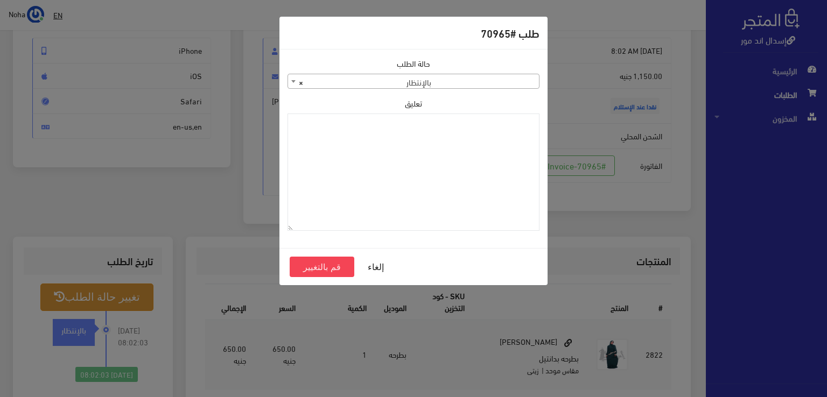
click at [390, 76] on span "× بالإنتظار" at bounding box center [413, 81] width 251 height 15
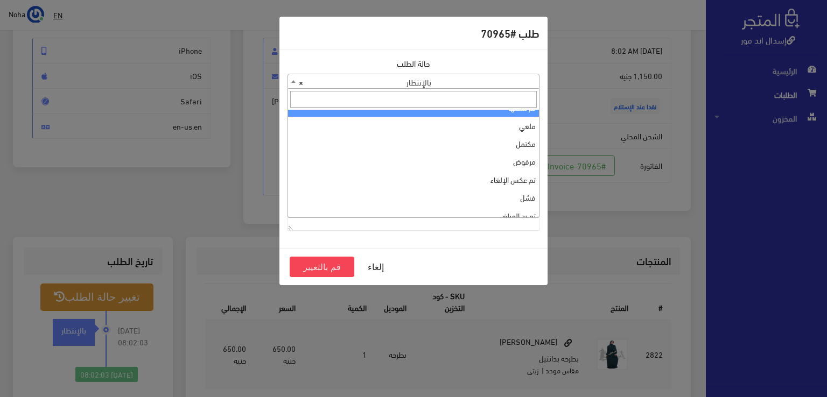
scroll to position [0, 0]
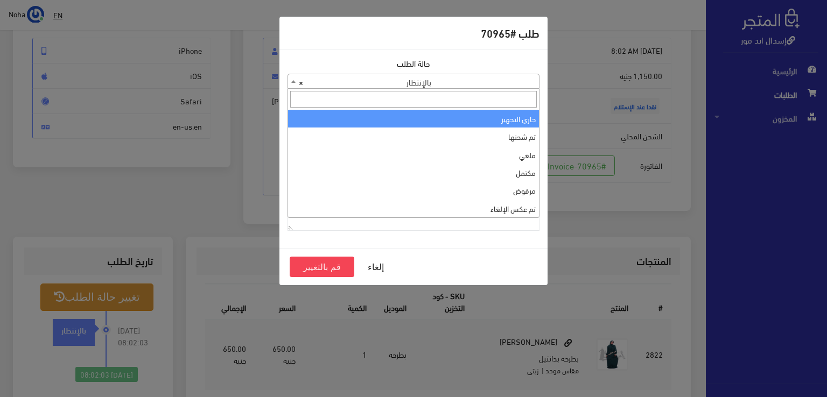
select select "1"
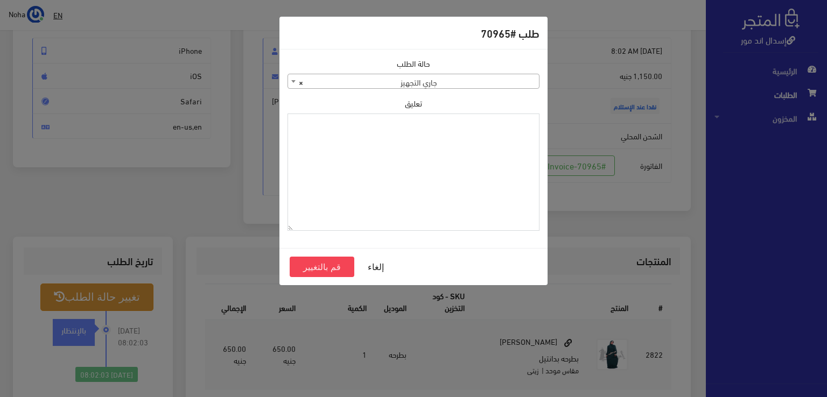
paste textarea "1129113"
type textarea "1129113"
click at [317, 263] on button "قم بالتغيير" at bounding box center [322, 267] width 65 height 20
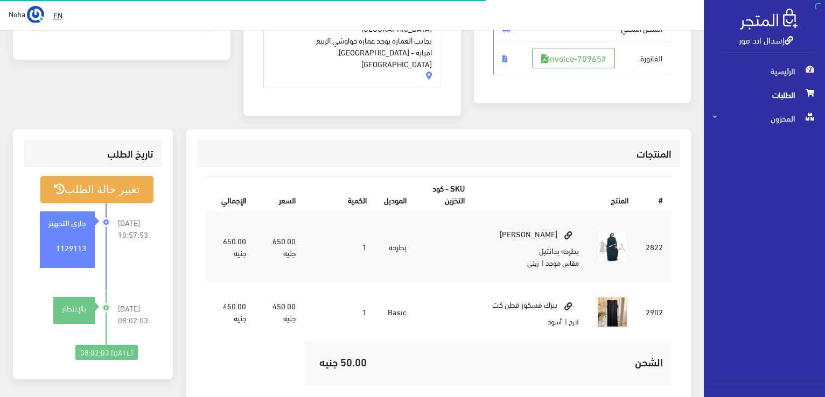
scroll to position [215, 0]
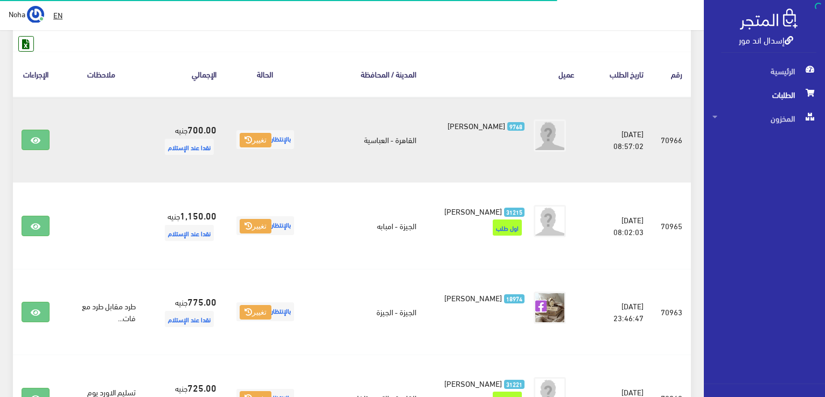
scroll to position [162, 0]
click at [25, 139] on link at bounding box center [36, 140] width 28 height 20
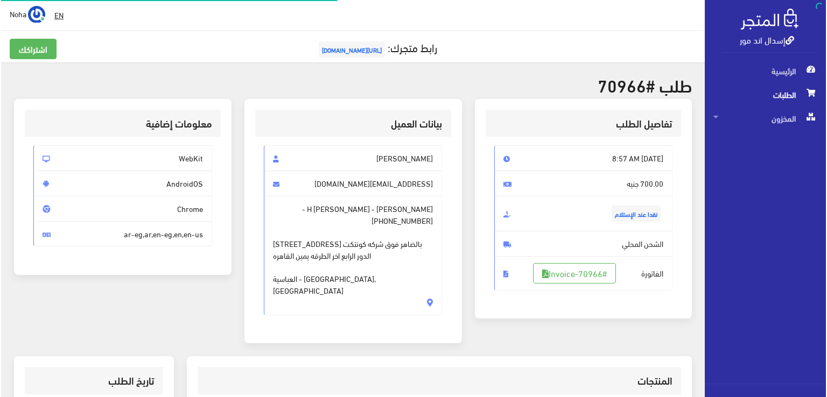
scroll to position [215, 0]
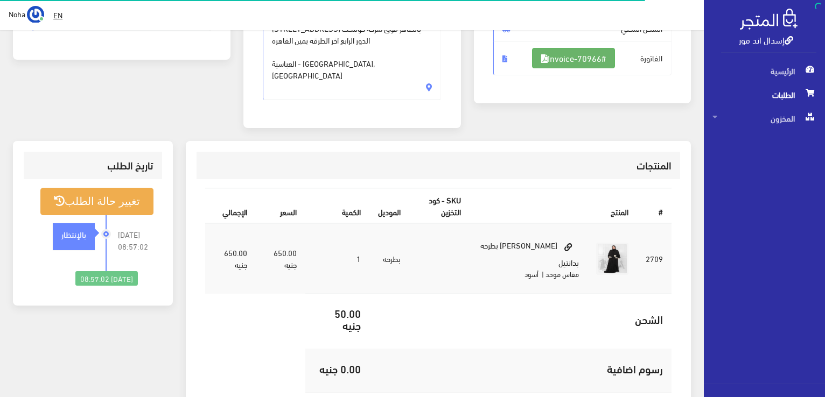
click at [580, 58] on link "#Invoice-70966" at bounding box center [573, 58] width 83 height 20
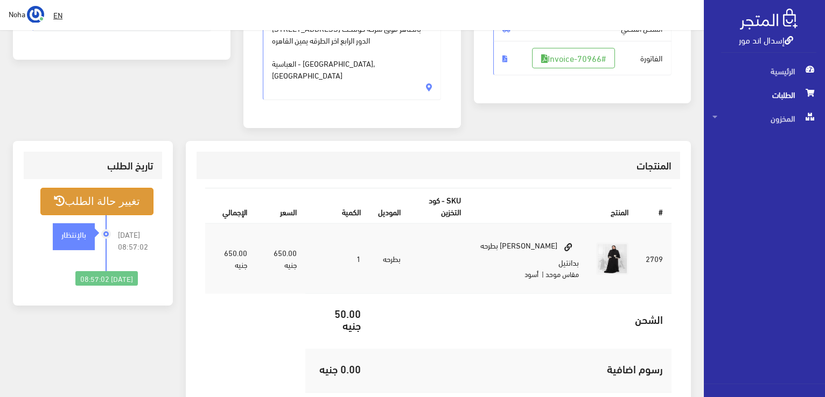
click at [117, 188] on button "تغيير حالة الطلب" at bounding box center [96, 201] width 113 height 27
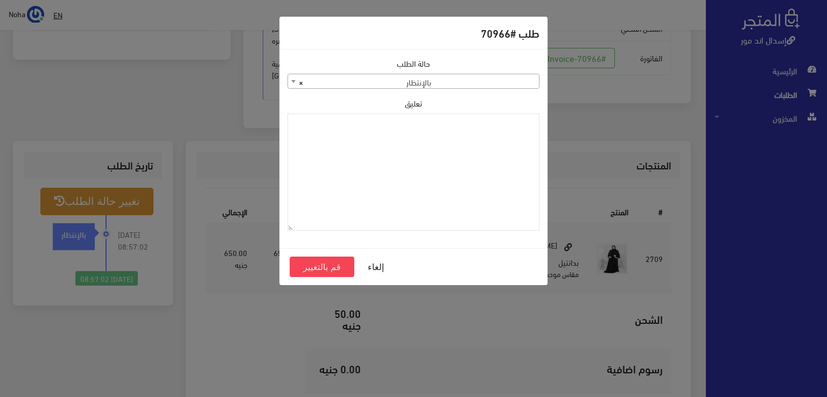
click at [423, 76] on span "× بالإنتظار" at bounding box center [413, 81] width 251 height 15
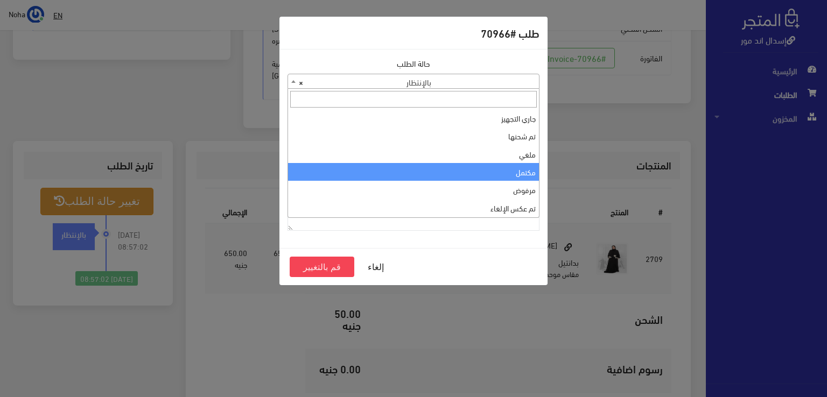
scroll to position [0, 0]
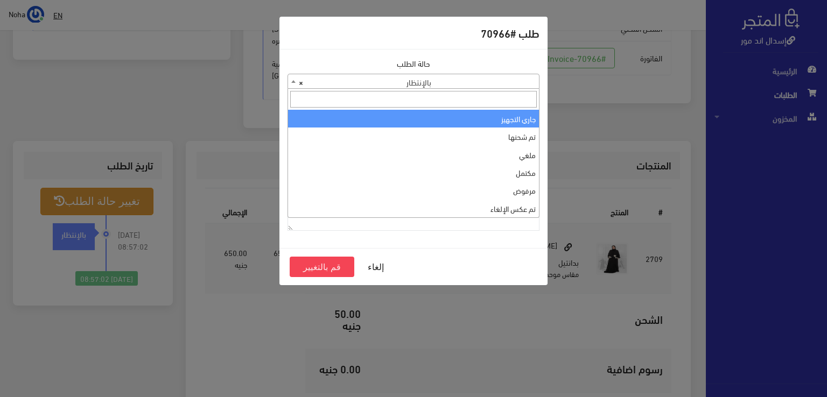
select select "1"
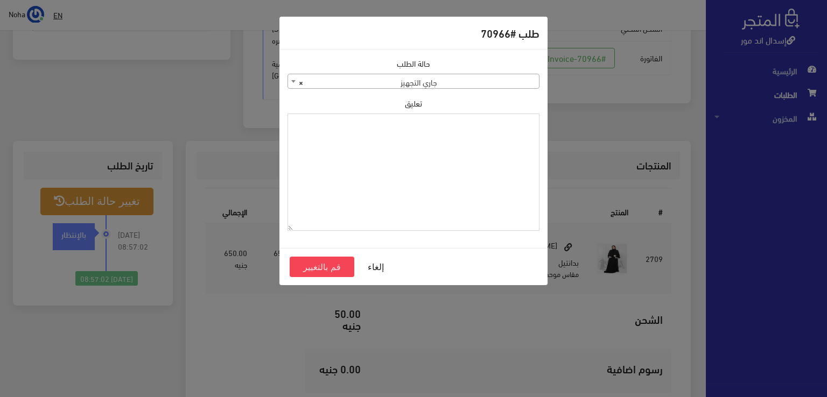
paste textarea "1129113"
type textarea "1129113"
click at [329, 266] on button "قم بالتغيير" at bounding box center [322, 267] width 65 height 20
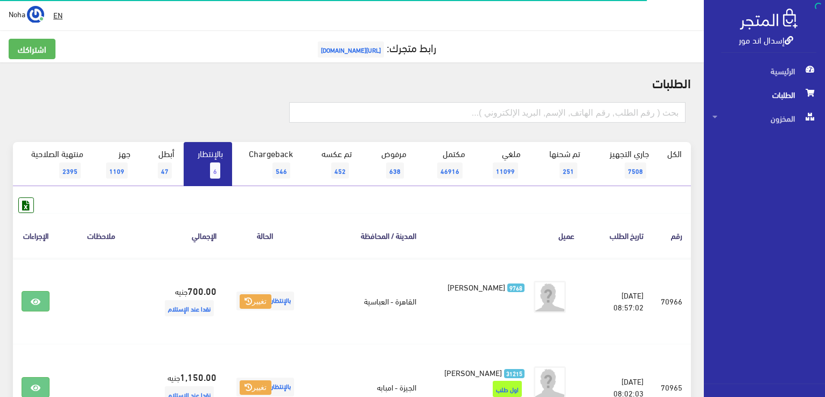
click at [215, 170] on span "6" at bounding box center [215, 171] width 10 height 16
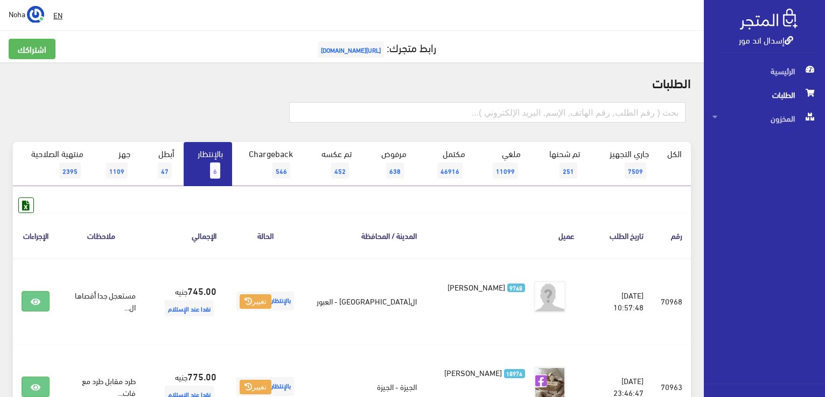
click at [215, 164] on span "6" at bounding box center [215, 171] width 10 height 16
click at [200, 162] on link "بالإنتظار 6" at bounding box center [208, 164] width 48 height 44
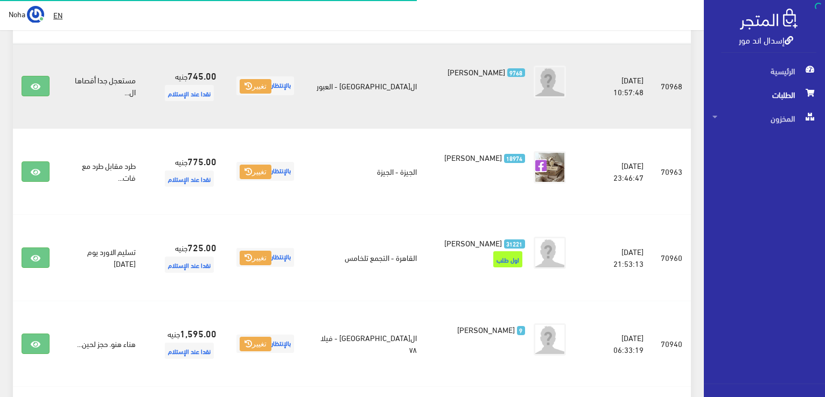
scroll to position [215, 0]
click at [36, 88] on icon at bounding box center [36, 86] width 10 height 9
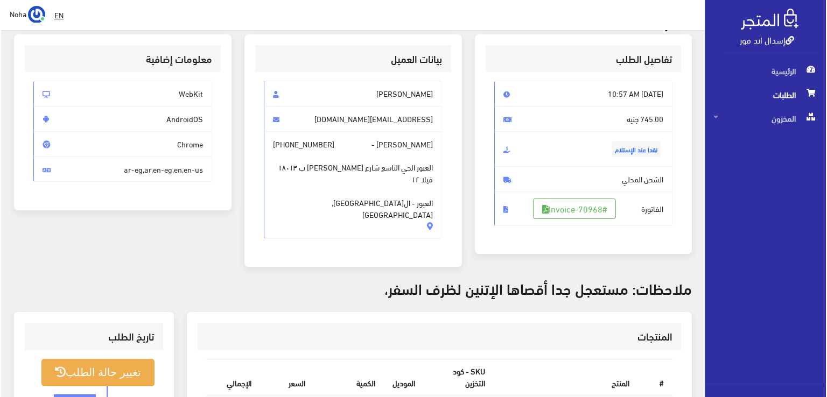
scroll to position [162, 0]
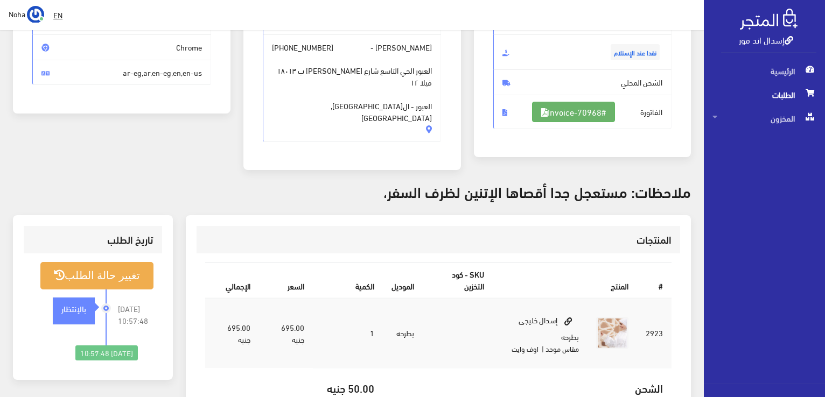
click at [591, 111] on link "#Invoice-70968" at bounding box center [573, 112] width 83 height 20
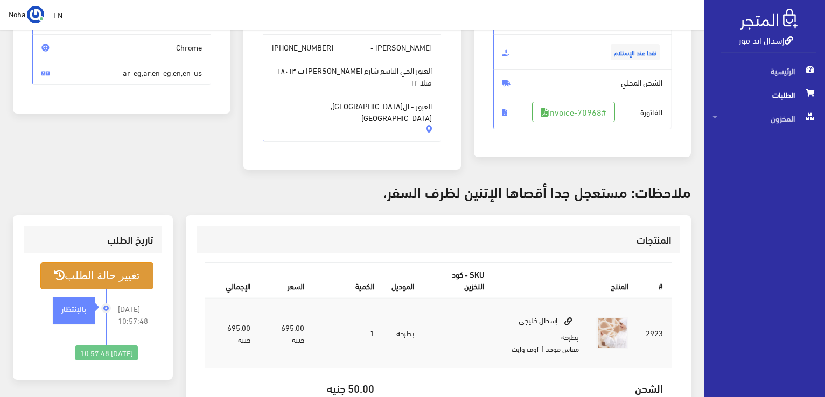
click at [118, 262] on button "تغيير حالة الطلب" at bounding box center [96, 275] width 113 height 27
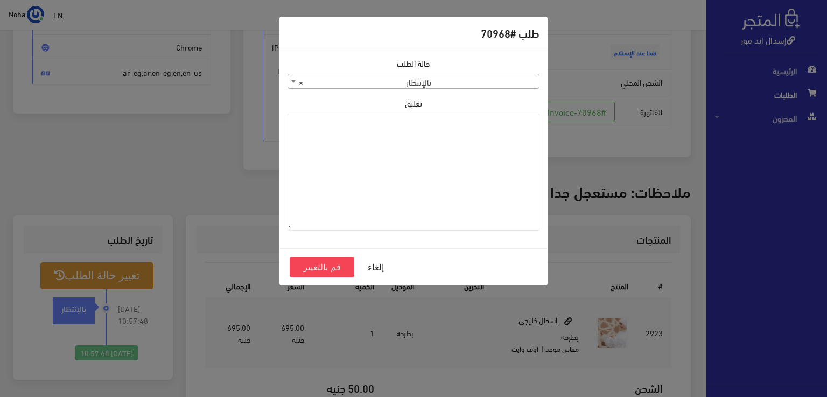
click at [493, 83] on span "× بالإنتظار" at bounding box center [413, 81] width 251 height 15
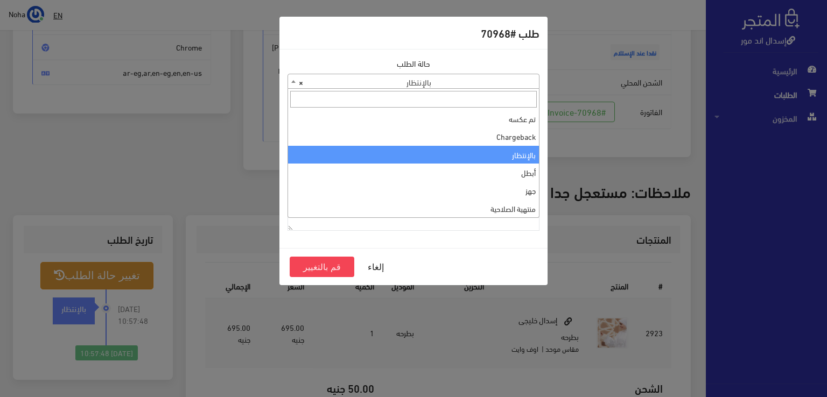
scroll to position [0, 0]
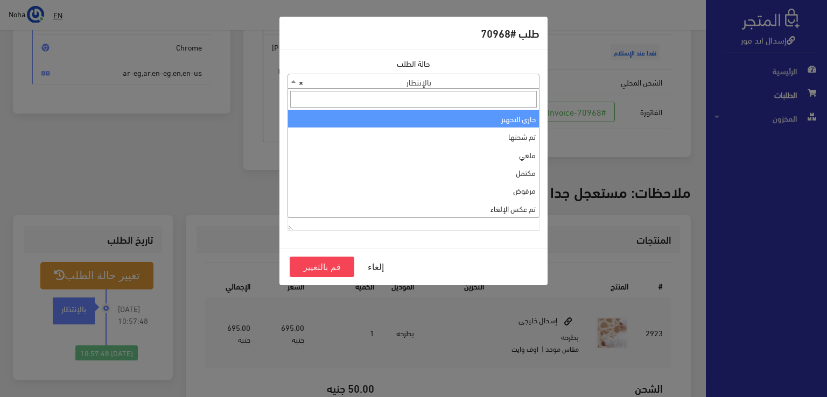
select select "1"
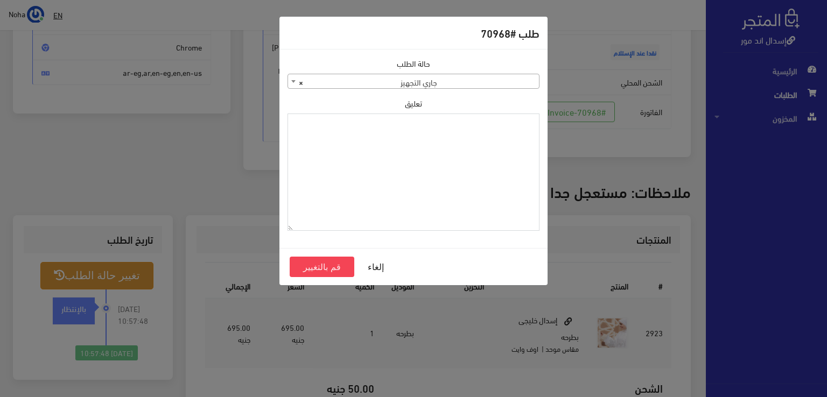
paste textarea "1129113"
type textarea "1129113"
click at [320, 264] on button "قم بالتغيير" at bounding box center [322, 267] width 65 height 20
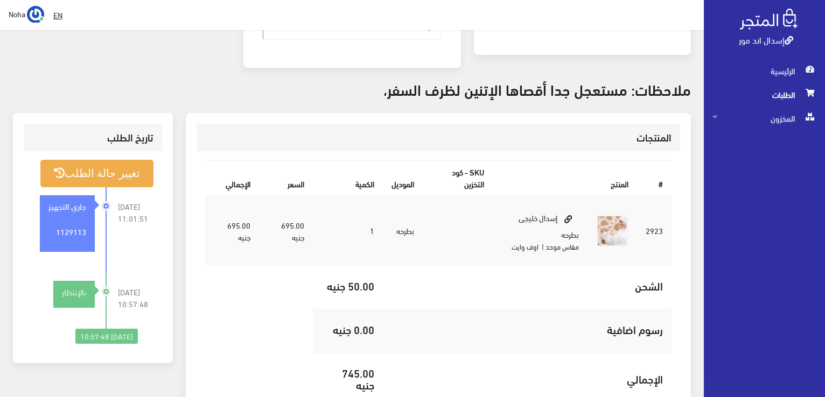
scroll to position [269, 0]
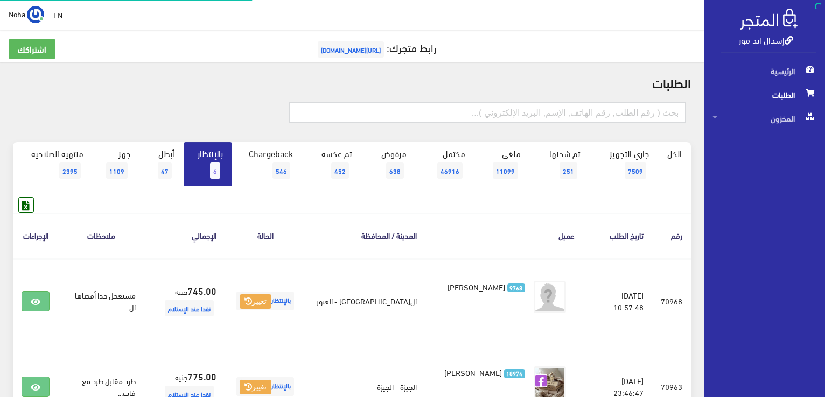
scroll to position [215, 0]
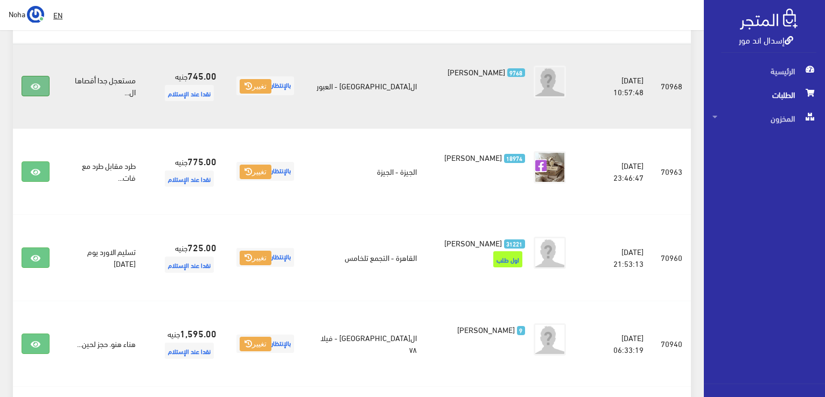
click at [35, 88] on icon at bounding box center [36, 86] width 10 height 9
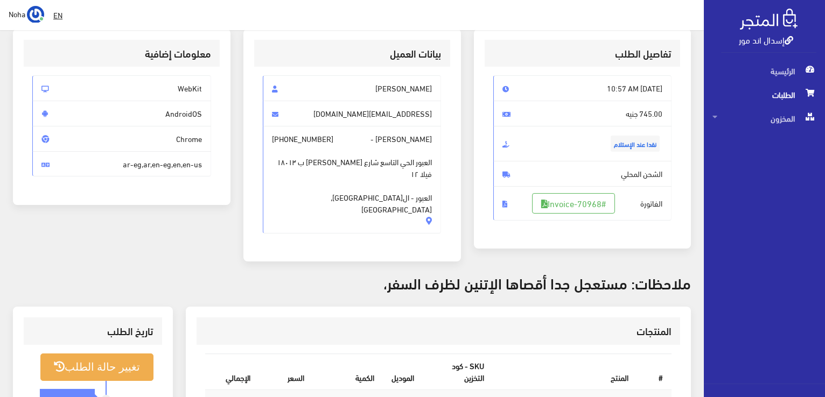
scroll to position [215, 0]
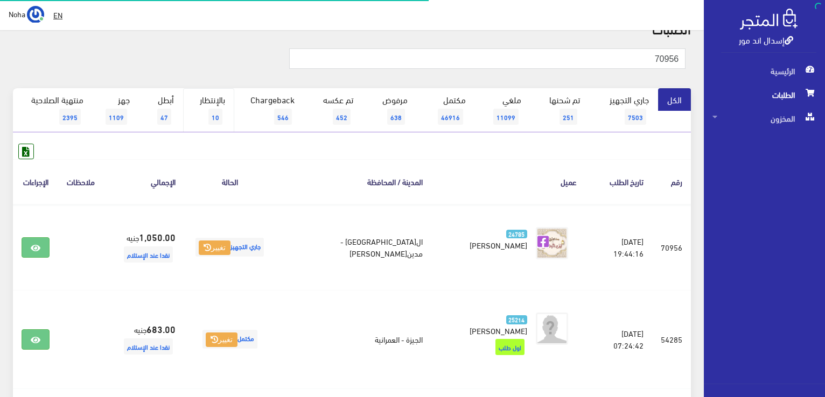
scroll to position [54, 0]
click at [224, 105] on link "بالإنتظار 10" at bounding box center [208, 110] width 51 height 44
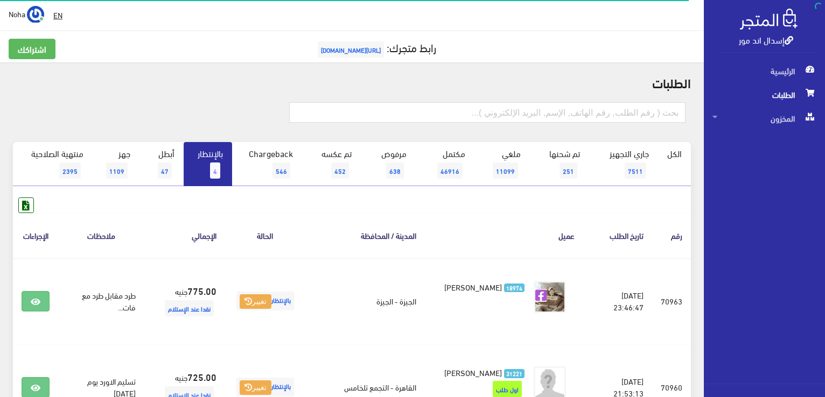
click at [215, 164] on span "4" at bounding box center [215, 171] width 10 height 16
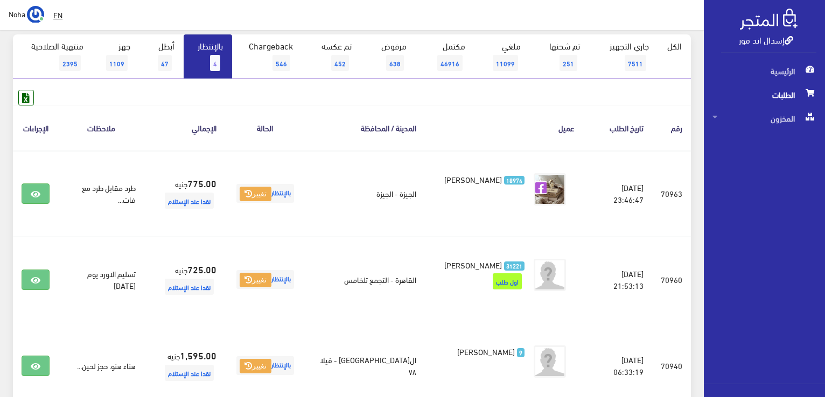
scroll to position [162, 0]
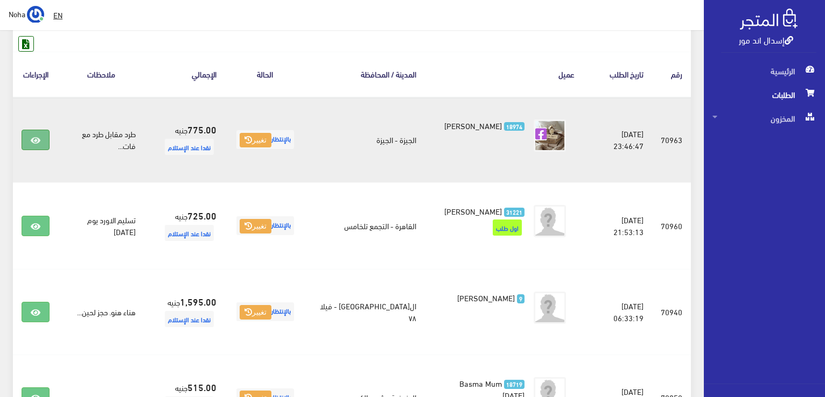
click at [37, 136] on icon at bounding box center [36, 140] width 10 height 9
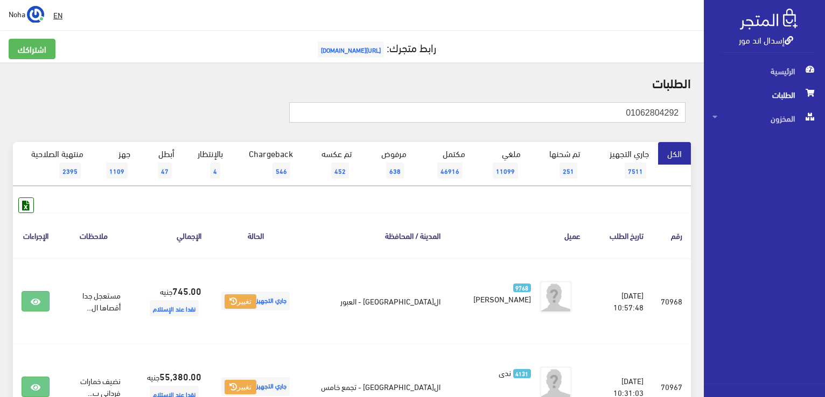
type input "01062804292"
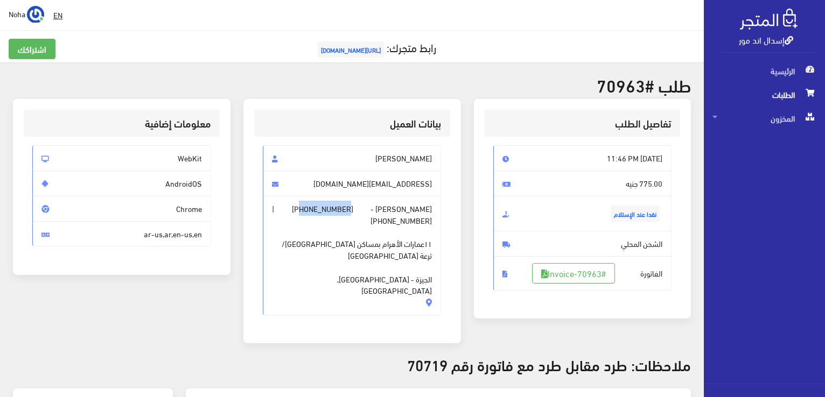
drag, startPoint x: 350, startPoint y: 213, endPoint x: 303, endPoint y: 210, distance: 48.0
click at [303, 210] on span "+201062804292" at bounding box center [322, 209] width 61 height 12
drag, startPoint x: 643, startPoint y: 89, endPoint x: 612, endPoint y: 82, distance: 32.0
click at [594, 89] on h2 "طلب #70963" at bounding box center [352, 84] width 678 height 19
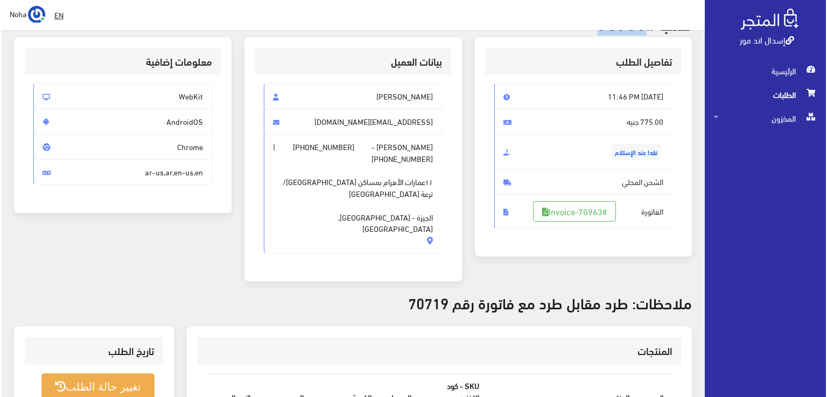
scroll to position [108, 0]
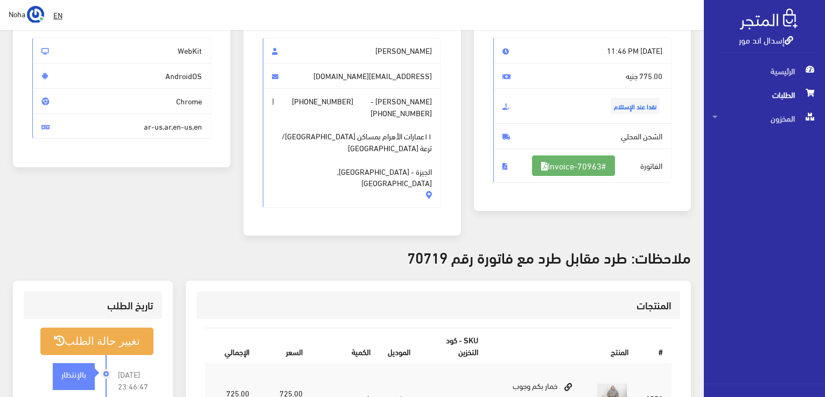
click at [590, 164] on link "#Invoice-70963" at bounding box center [573, 166] width 83 height 20
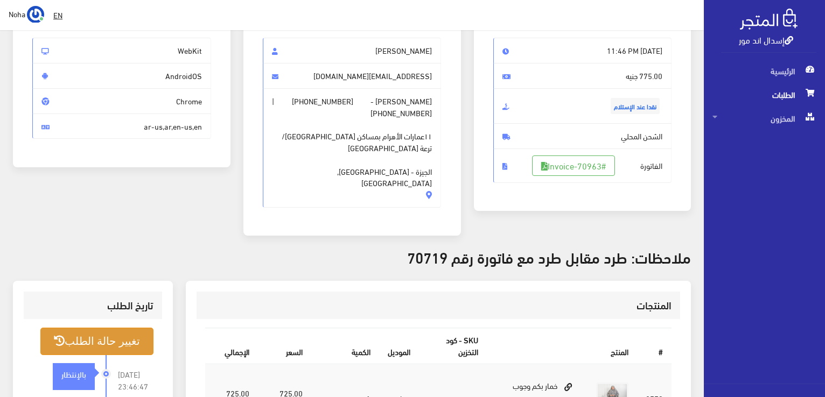
click at [89, 328] on button "تغيير حالة الطلب" at bounding box center [96, 341] width 113 height 27
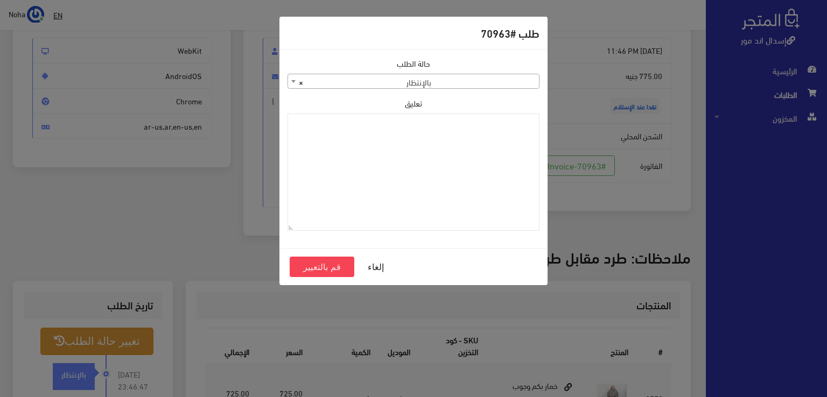
click at [504, 72] on div "حالة الطلب جاري التجهيز تم شحنها ملغي مكتمل مرفوض تم عكس الإلغاء فشل تم رد المب…" at bounding box center [413, 73] width 252 height 31
click at [513, 81] on span "× بالإنتظار" at bounding box center [413, 81] width 251 height 15
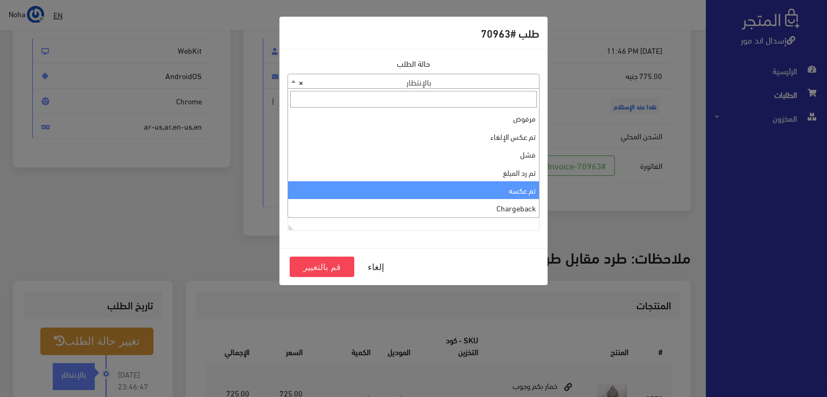
scroll to position [0, 0]
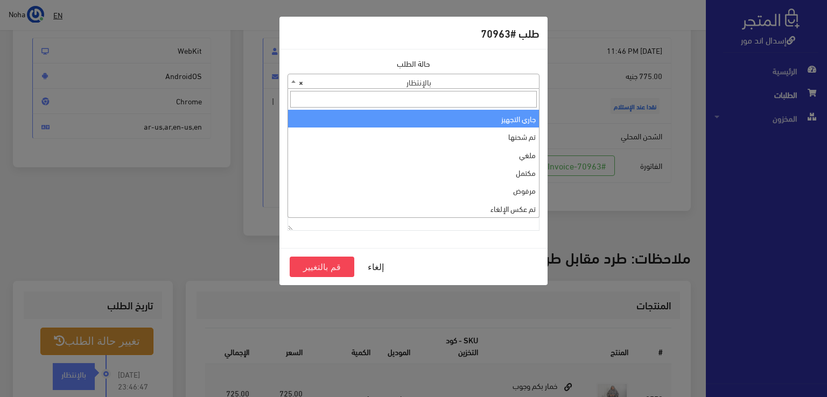
select select "1"
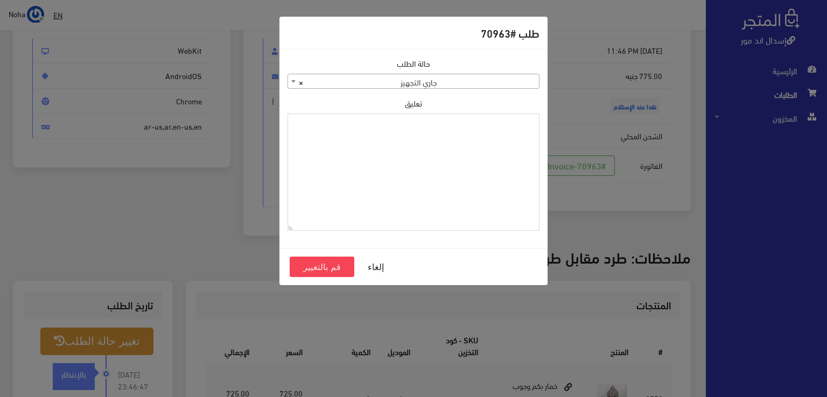
paste textarea "1129113"
type textarea "1129113"
click at [326, 262] on button "قم بالتغيير" at bounding box center [322, 267] width 65 height 20
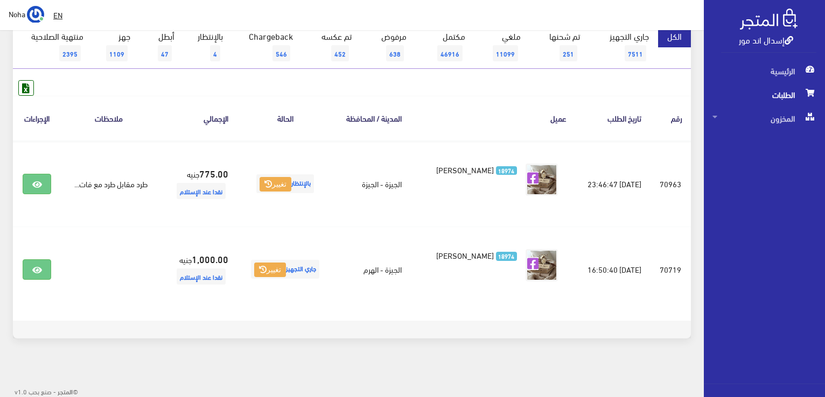
scroll to position [118, 0]
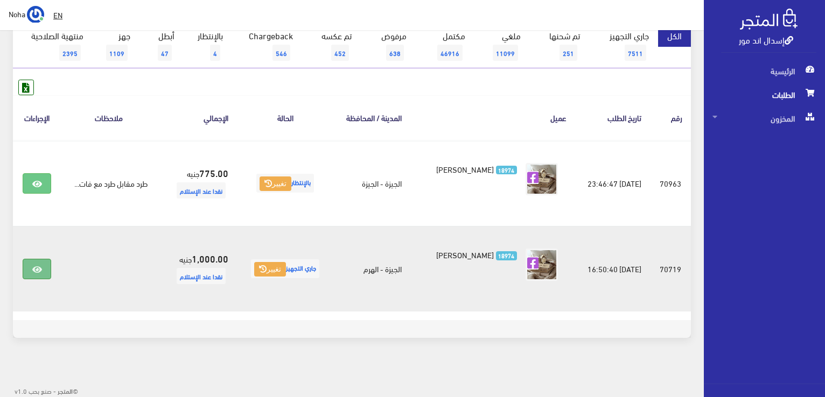
click at [28, 273] on link at bounding box center [37, 269] width 28 height 20
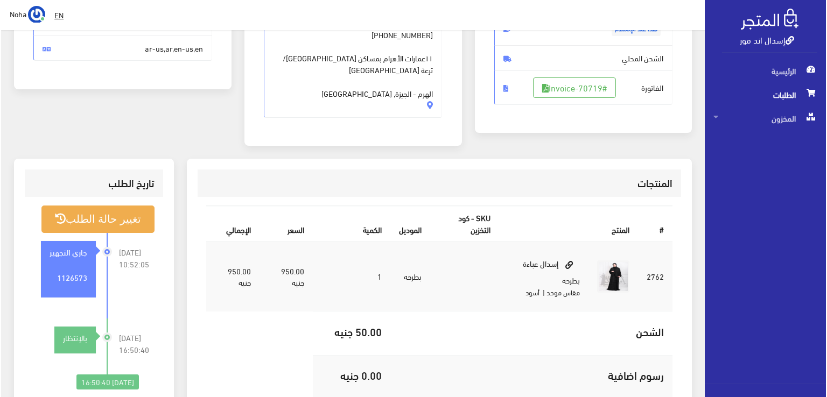
scroll to position [162, 0]
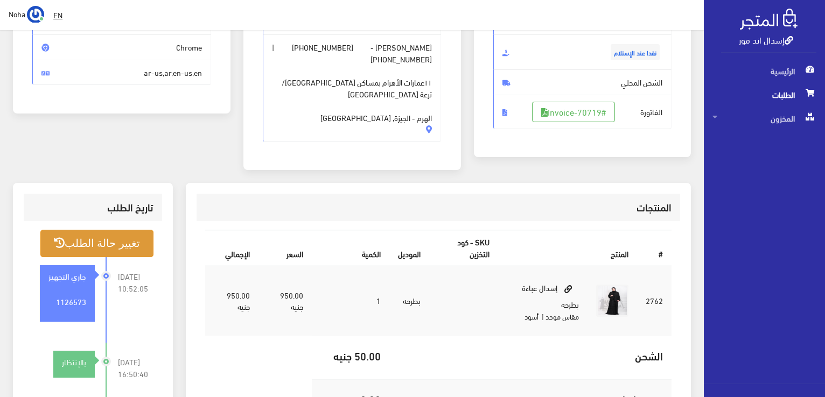
click at [135, 236] on button "تغيير حالة الطلب" at bounding box center [96, 243] width 113 height 27
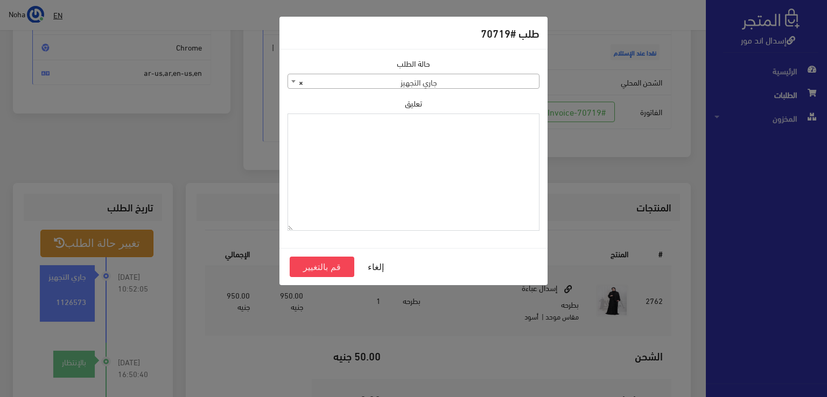
click at [453, 143] on textarea "تعليق" at bounding box center [413, 173] width 252 height 118
type textarea "هتغير موديل فى اوردر 70963"
click at [338, 270] on button "قم بالتغيير" at bounding box center [322, 267] width 65 height 20
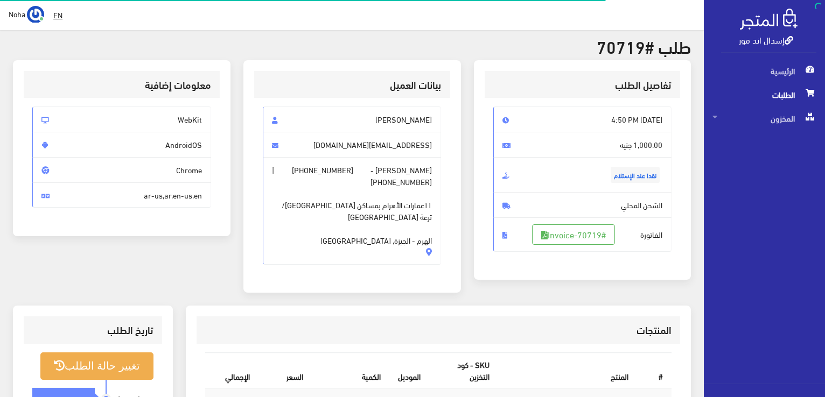
scroll to position [162, 0]
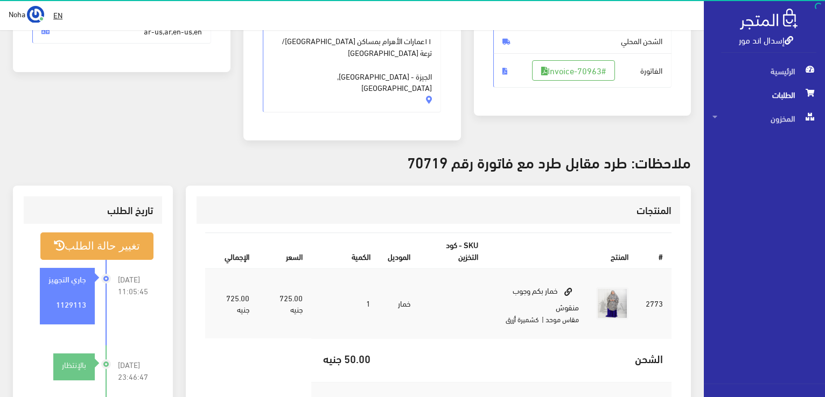
scroll to position [215, 0]
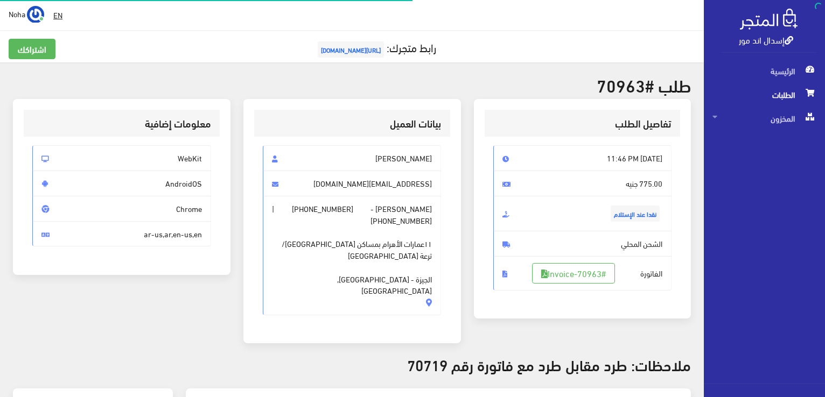
scroll to position [108, 0]
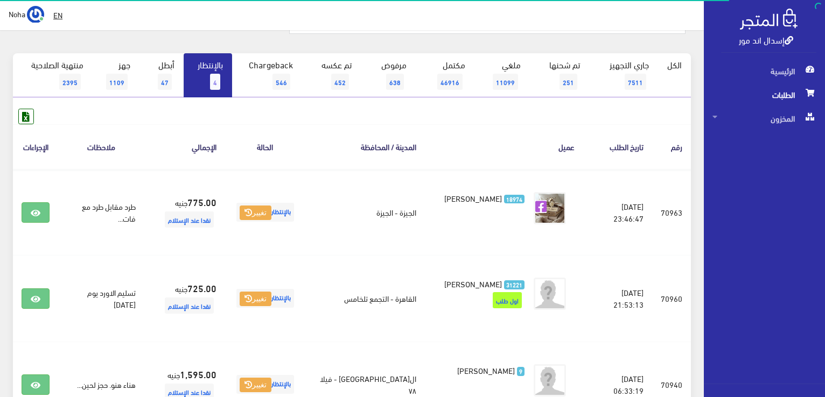
scroll to position [54, 0]
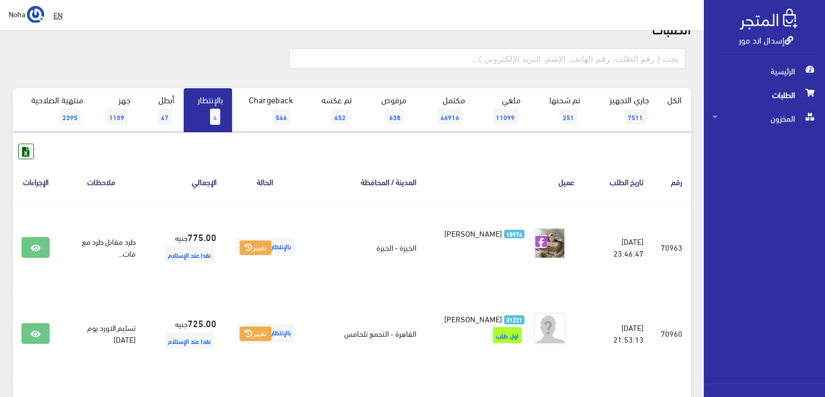
click at [207, 110] on link "بالإنتظار 4" at bounding box center [208, 110] width 48 height 44
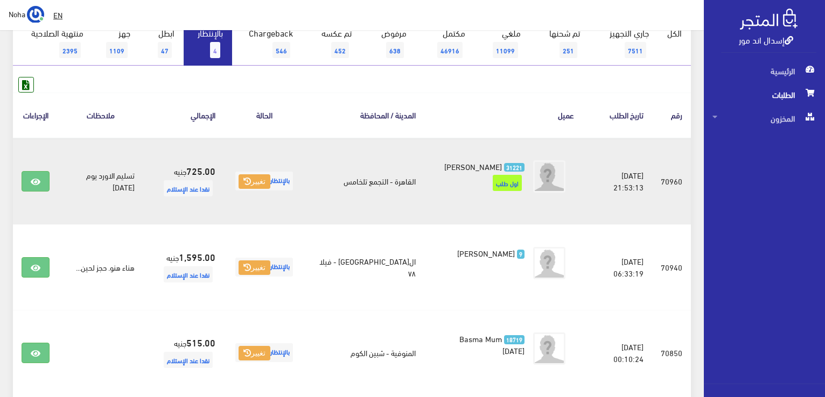
scroll to position [162, 0]
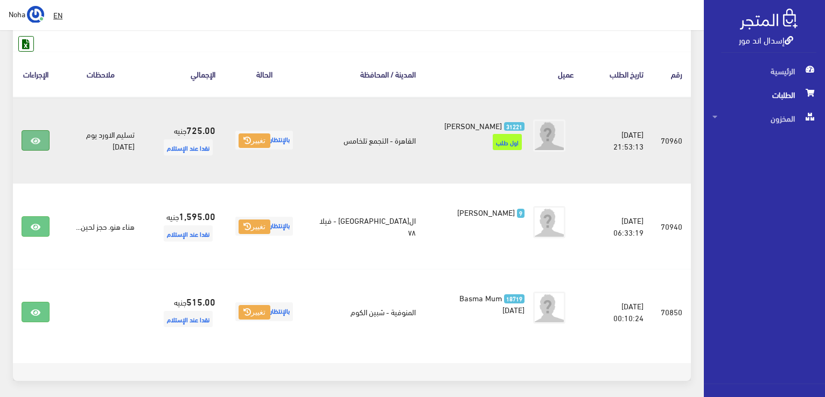
click at [32, 137] on icon at bounding box center [36, 141] width 10 height 9
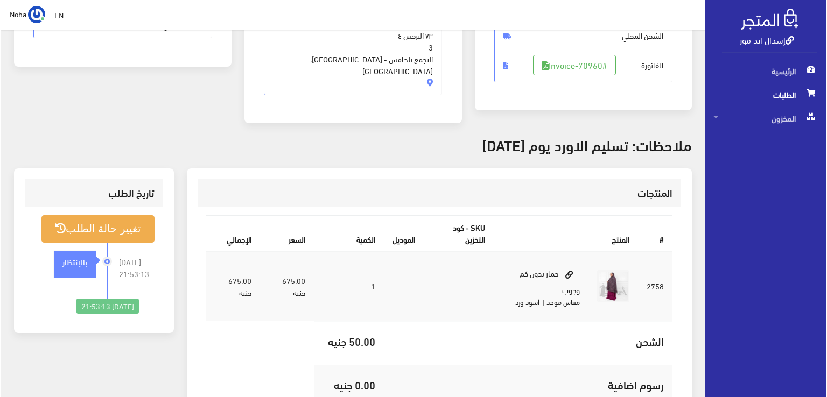
scroll to position [215, 0]
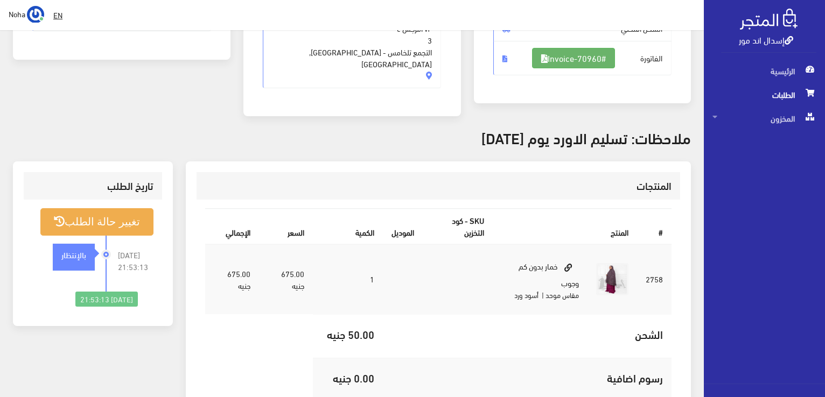
click at [577, 61] on link "#Invoice-70960" at bounding box center [573, 58] width 83 height 20
click at [125, 236] on li "[DATE] 21:53:13 بالإنتظار" at bounding box center [92, 264] width 121 height 56
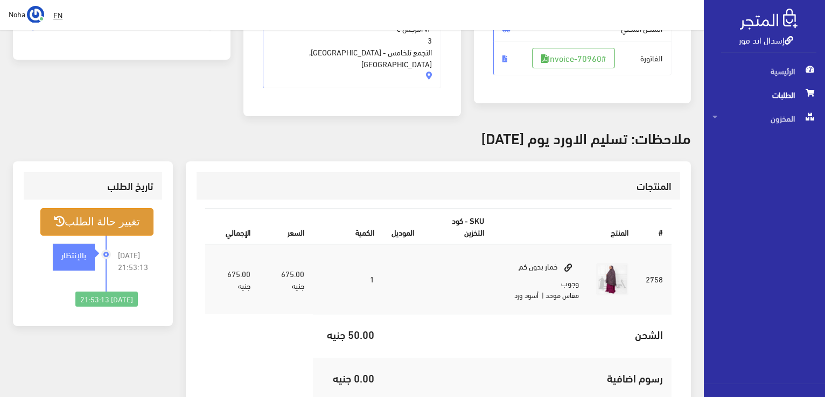
click at [125, 211] on button "تغيير حالة الطلب" at bounding box center [96, 221] width 113 height 27
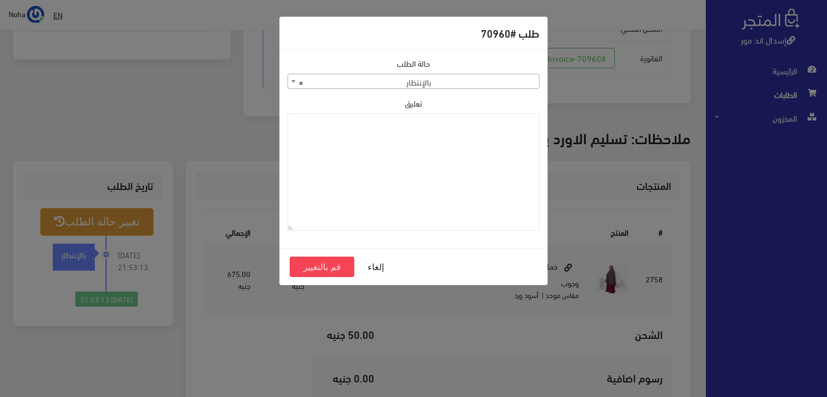
click at [480, 87] on span "× بالإنتظار" at bounding box center [413, 81] width 251 height 15
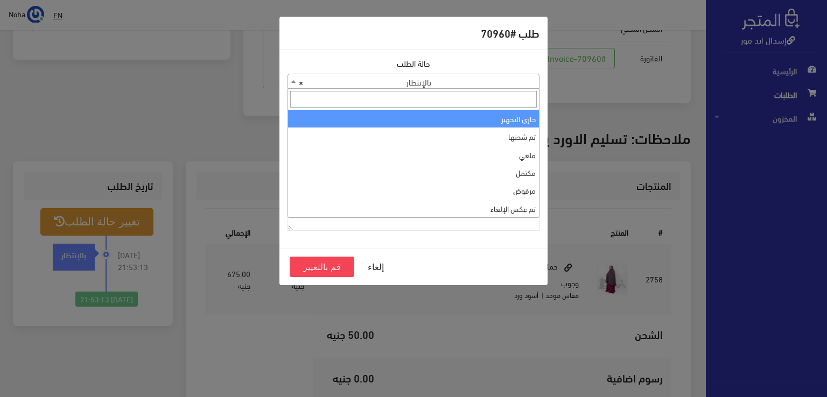
select select "1"
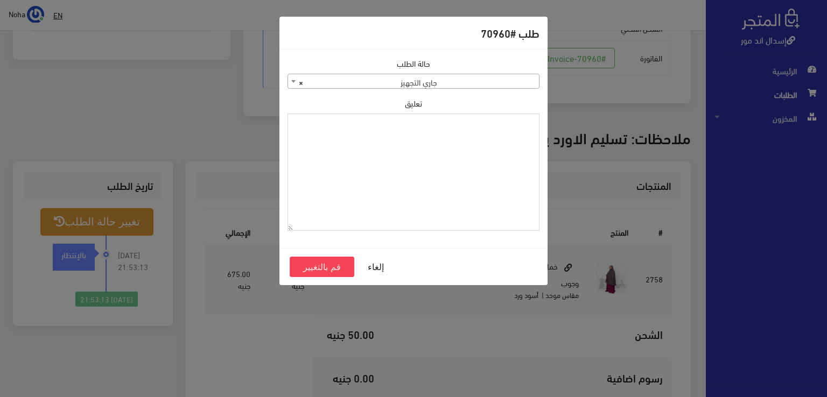
paste textarea "1129113"
type textarea "1129113"
click at [329, 270] on button "قم بالتغيير" at bounding box center [322, 267] width 65 height 20
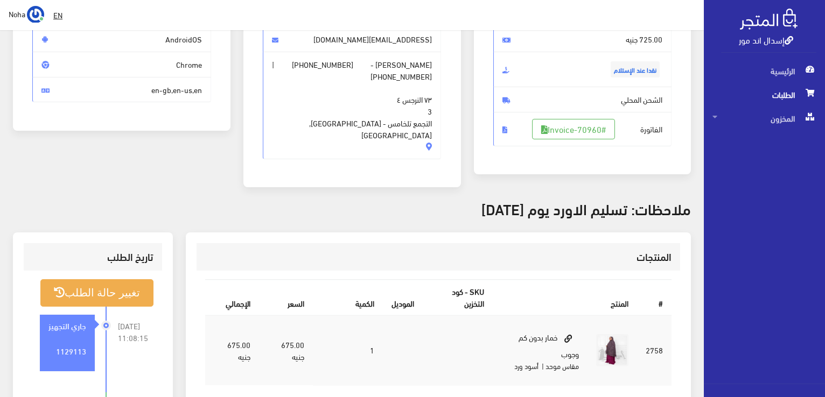
scroll to position [162, 0]
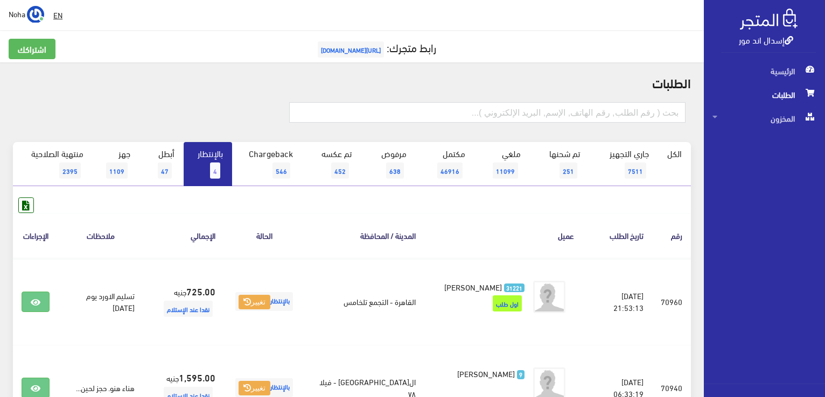
click at [193, 163] on link "بالإنتظار 4" at bounding box center [208, 164] width 48 height 44
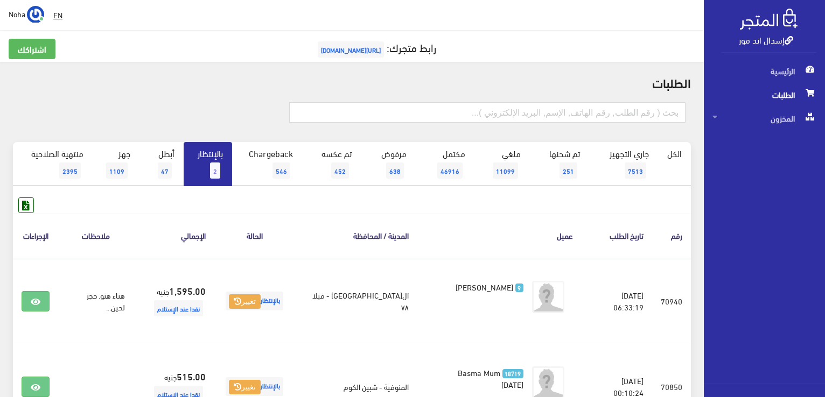
click at [213, 164] on span "2" at bounding box center [215, 171] width 10 height 16
click at [212, 158] on link "بالإنتظار 2" at bounding box center [208, 164] width 48 height 44
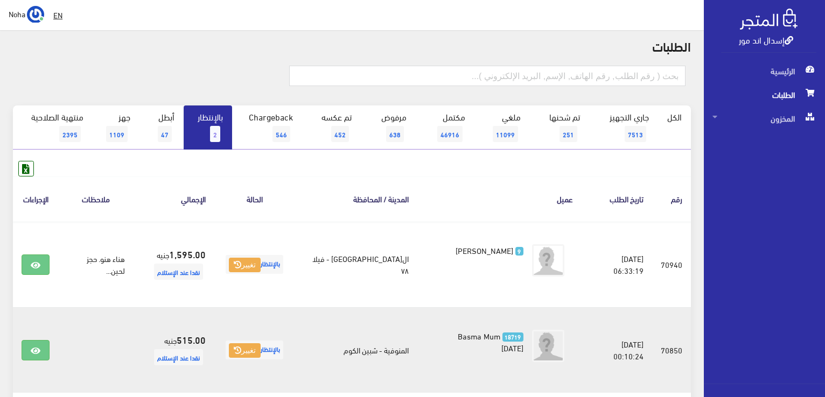
scroll to position [118, 0]
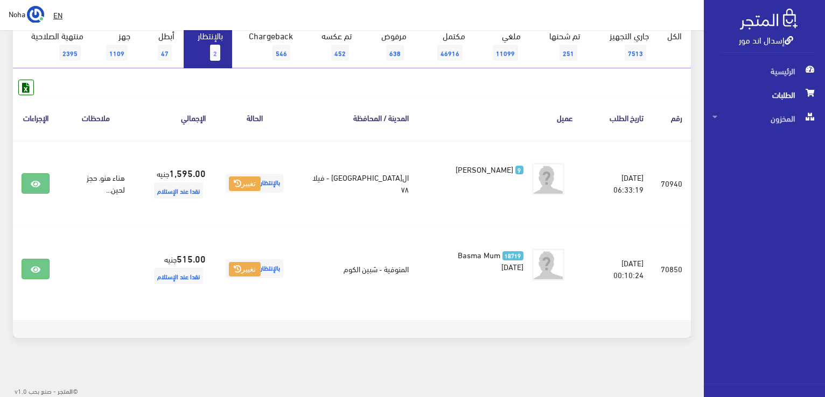
click at [192, 50] on link "بالإنتظار 2" at bounding box center [208, 46] width 48 height 44
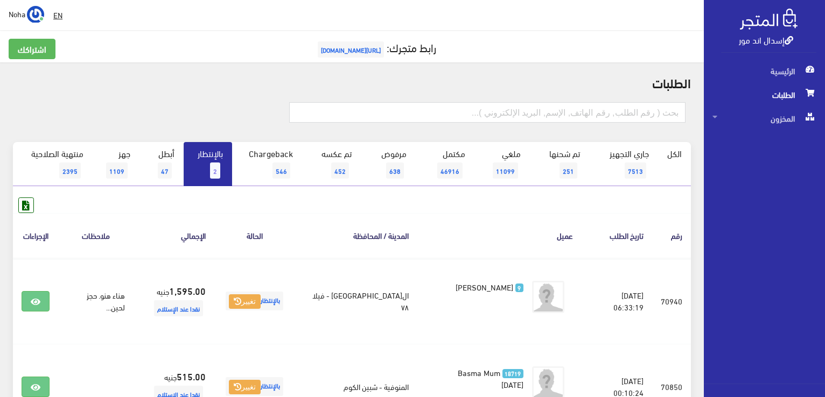
click at [205, 165] on link "بالإنتظار 2" at bounding box center [208, 164] width 48 height 44
click at [219, 168] on span "2" at bounding box center [215, 171] width 10 height 16
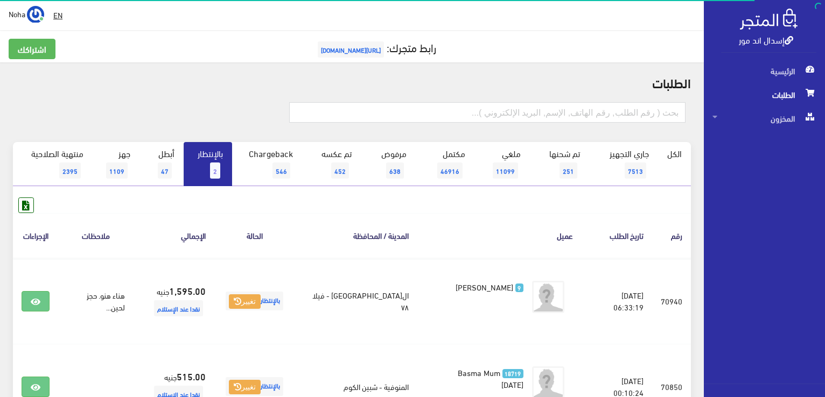
click at [208, 159] on link "بالإنتظار 2" at bounding box center [208, 164] width 48 height 44
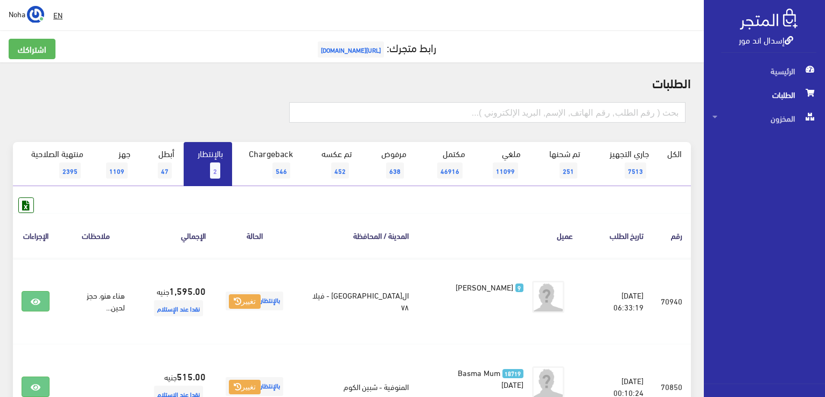
click at [203, 157] on link "بالإنتظار 2" at bounding box center [208, 164] width 48 height 44
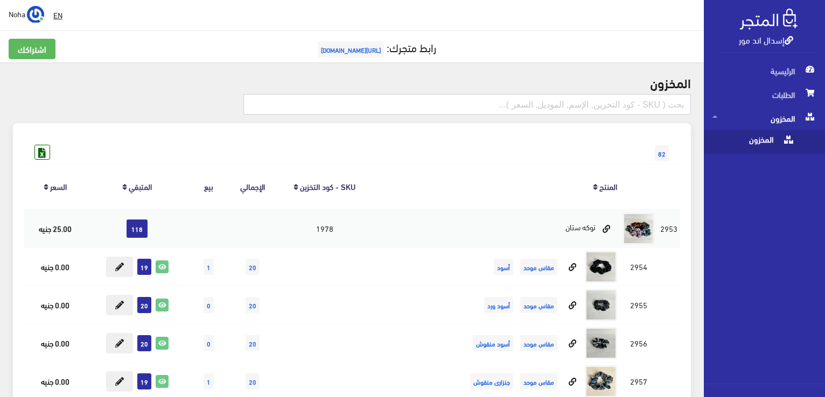
click at [652, 100] on input "text" at bounding box center [466, 104] width 447 height 20
type input "ايفازيه"
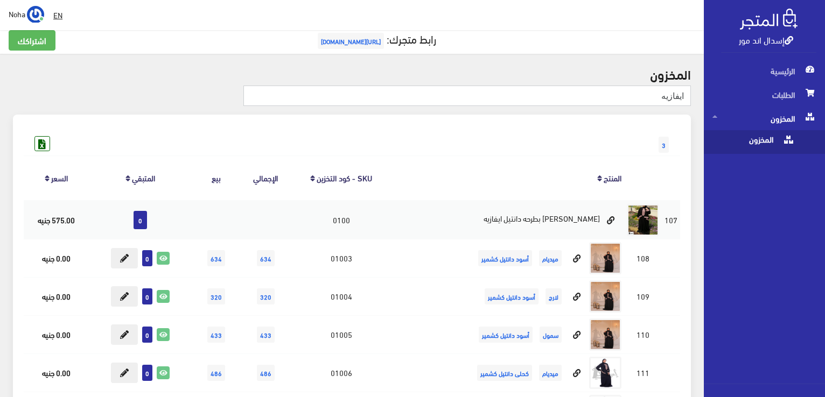
drag, startPoint x: 680, startPoint y: 96, endPoint x: 692, endPoint y: 102, distance: 12.5
click at [692, 102] on div "ايفازيه" at bounding box center [467, 100] width 460 height 29
type input "إيفازيه"
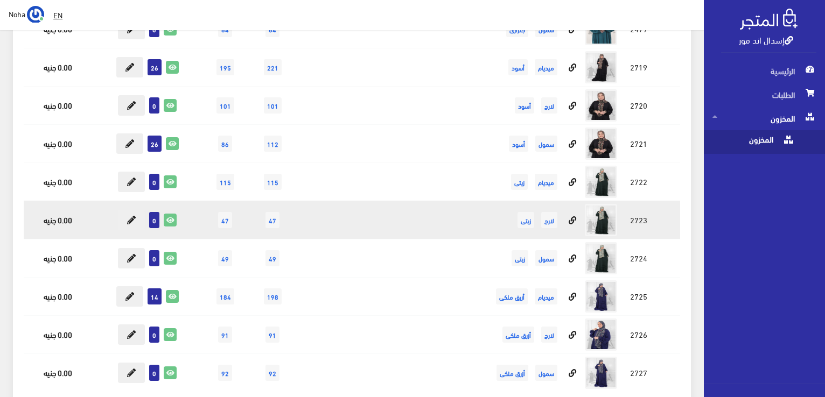
scroll to position [700, 0]
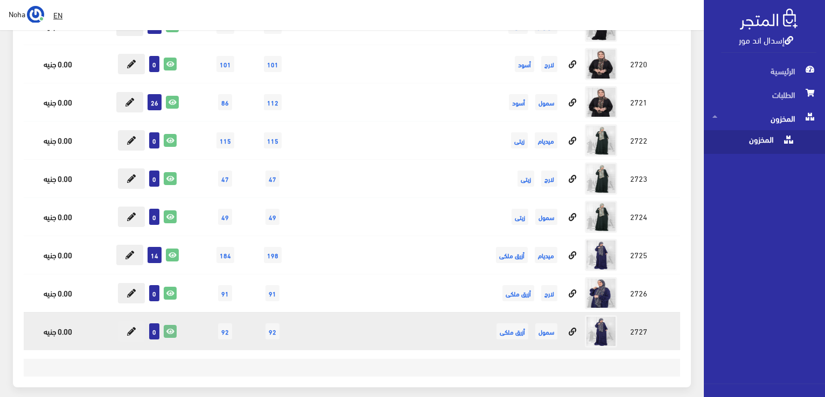
click at [171, 328] on icon at bounding box center [170, 332] width 12 height 12
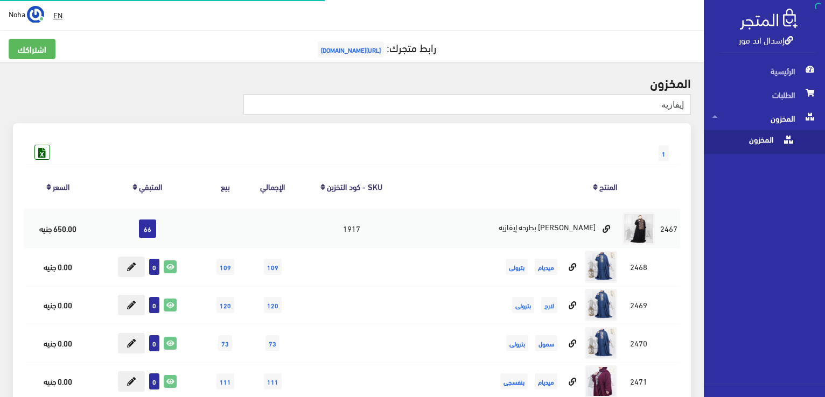
scroll to position [700, 0]
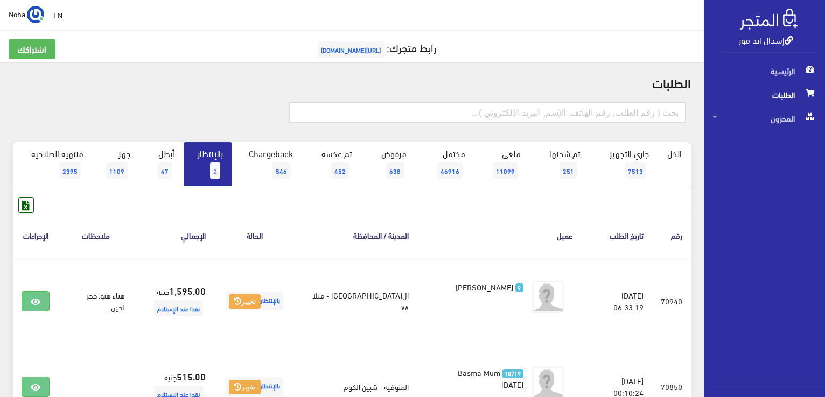
drag, startPoint x: 759, startPoint y: 231, endPoint x: 752, endPoint y: 231, distance: 7.0
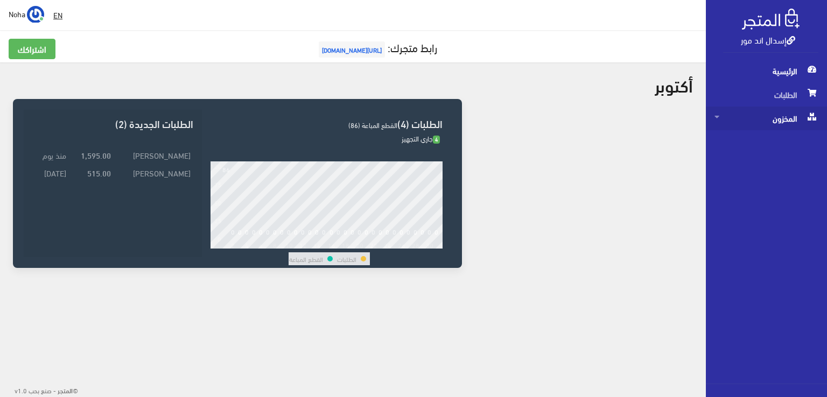
click at [769, 115] on span "المخزون" at bounding box center [766, 119] width 104 height 24
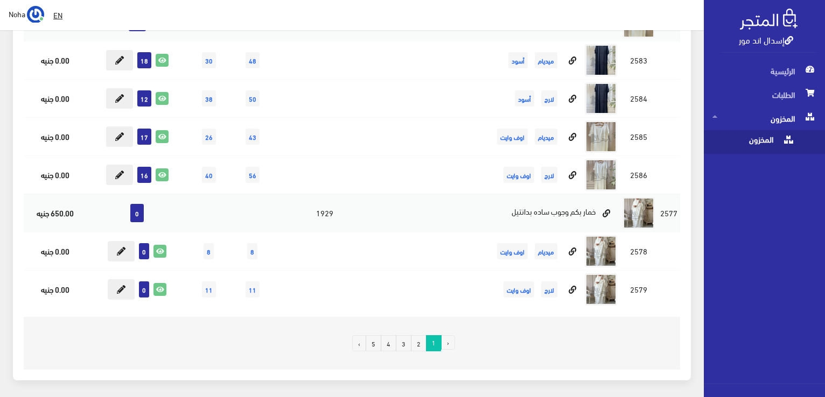
scroll to position [7643, 0]
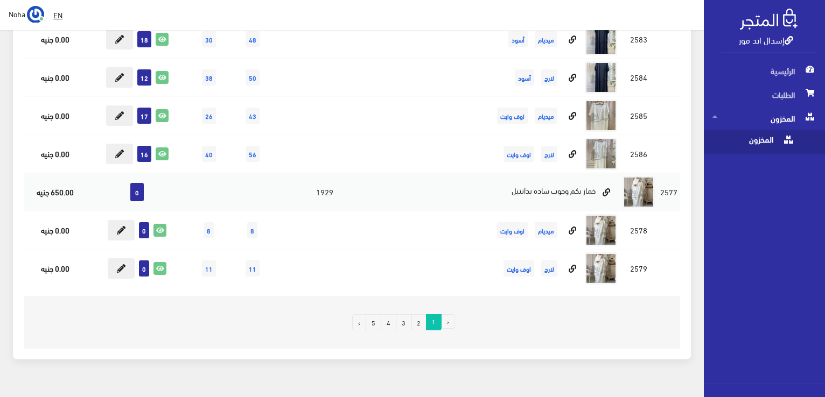
click at [422, 314] on link "2" at bounding box center [419, 322] width 16 height 16
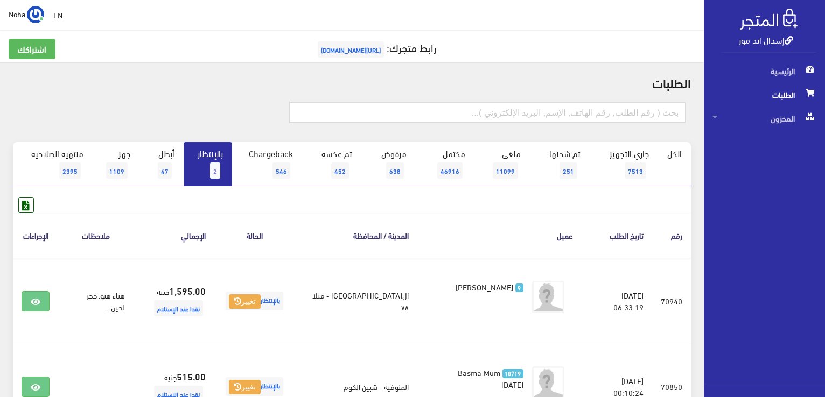
click at [755, 46] on div "إسدال اند مور" at bounding box center [768, 29] width 95 height 46
click at [742, 39] on link "إسدال اند مور" at bounding box center [766, 40] width 54 height 16
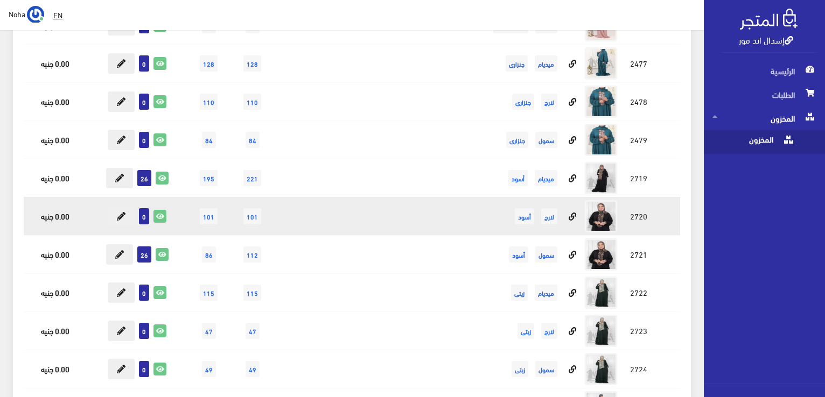
scroll to position [3445, 0]
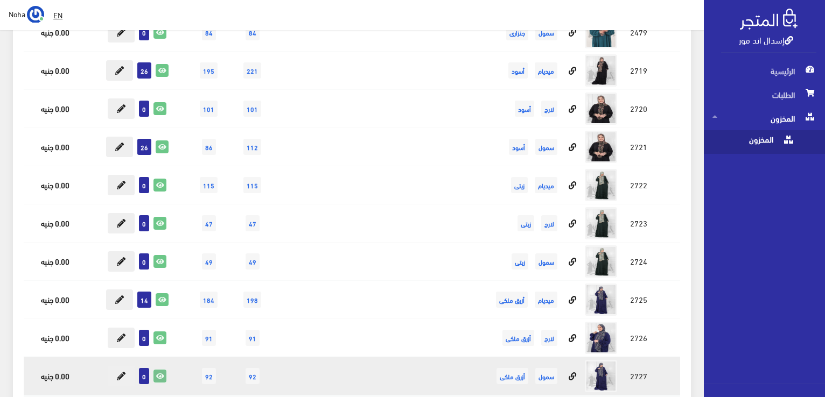
click at [163, 370] on icon at bounding box center [160, 376] width 12 height 12
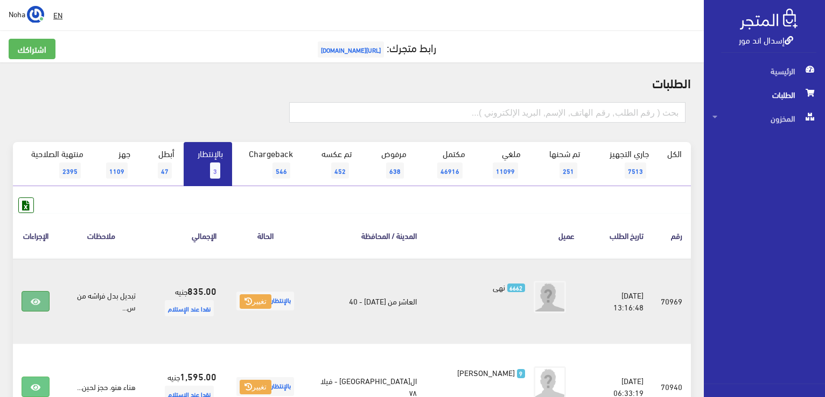
click at [26, 293] on link at bounding box center [36, 301] width 28 height 20
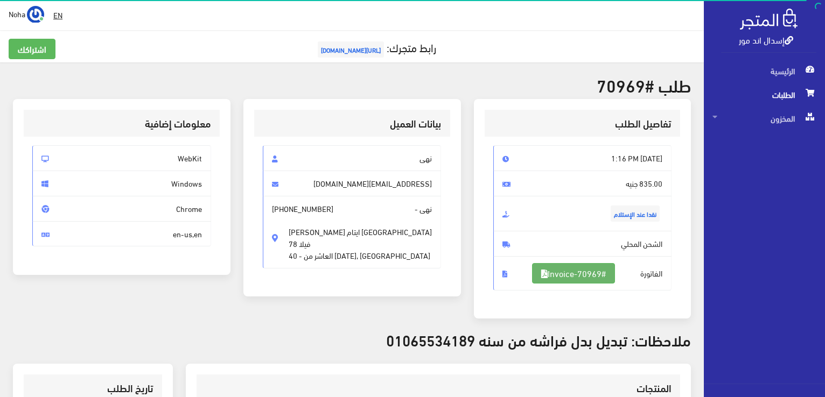
click at [543, 278] on link "#Invoice-70969" at bounding box center [573, 273] width 83 height 20
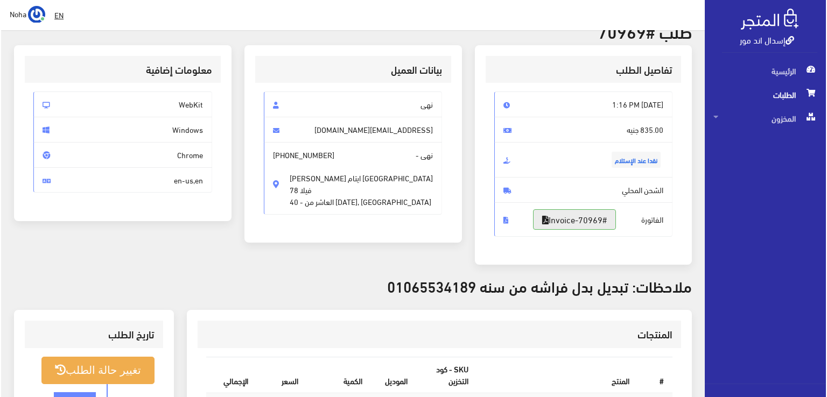
scroll to position [162, 0]
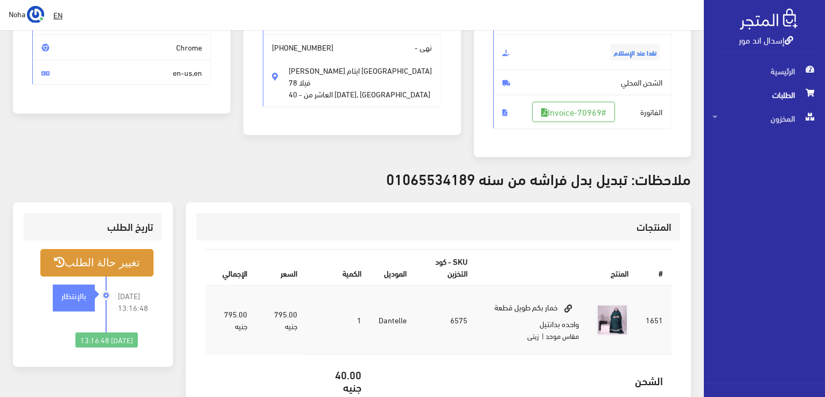
click at [136, 269] on button "تغيير حالة الطلب" at bounding box center [96, 262] width 113 height 27
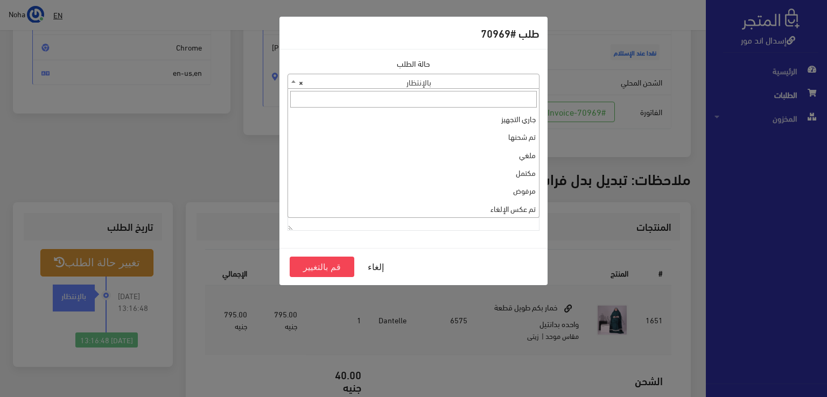
click at [337, 83] on span "× بالإنتظار" at bounding box center [413, 81] width 251 height 15
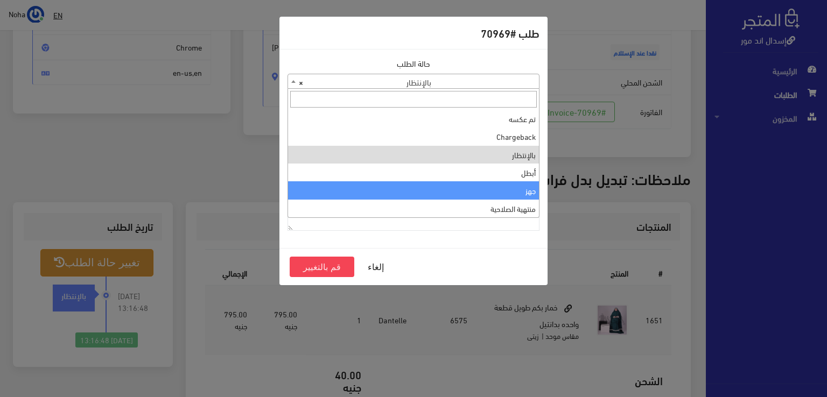
select select "13"
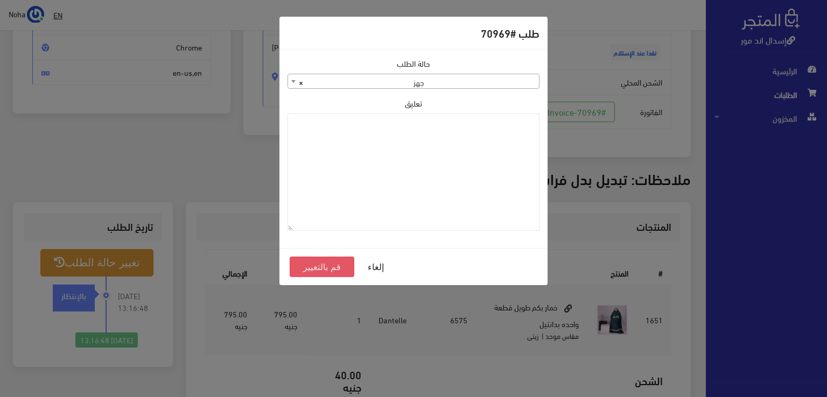
click at [309, 266] on button "قم بالتغيير" at bounding box center [322, 267] width 65 height 20
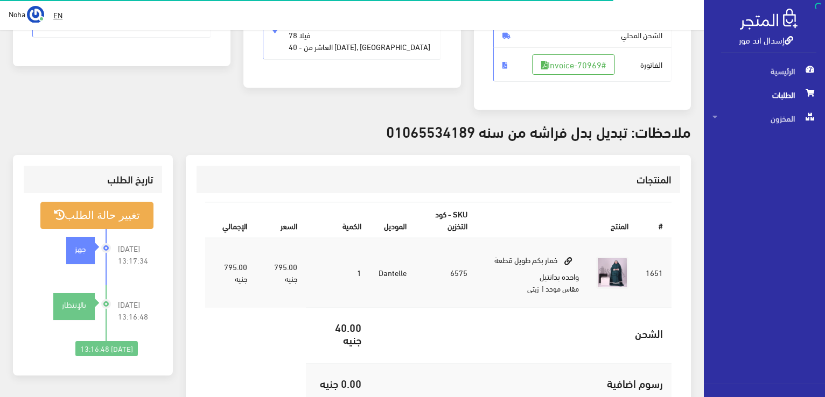
scroll to position [215, 0]
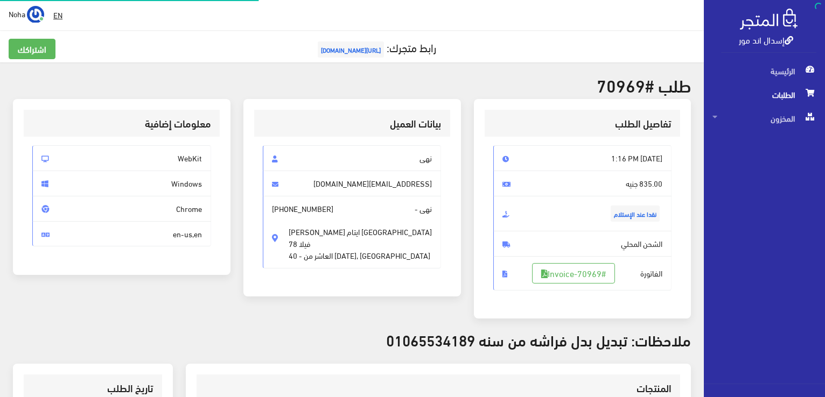
scroll to position [155, 0]
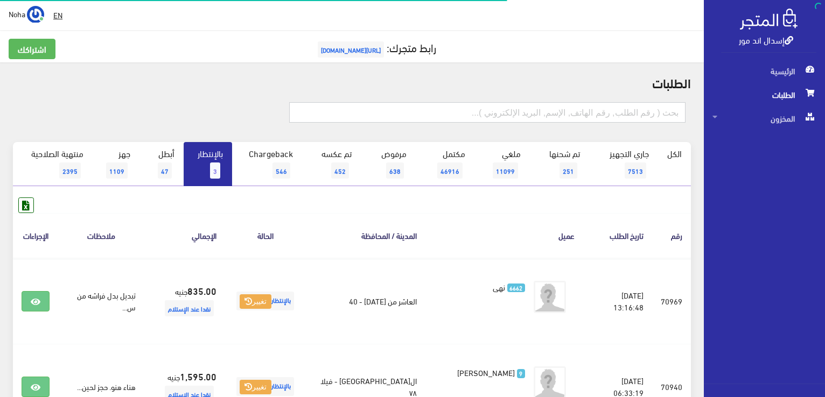
drag, startPoint x: 584, startPoint y: 113, endPoint x: 575, endPoint y: 111, distance: 8.8
click at [584, 113] on input "text" at bounding box center [487, 112] width 396 height 20
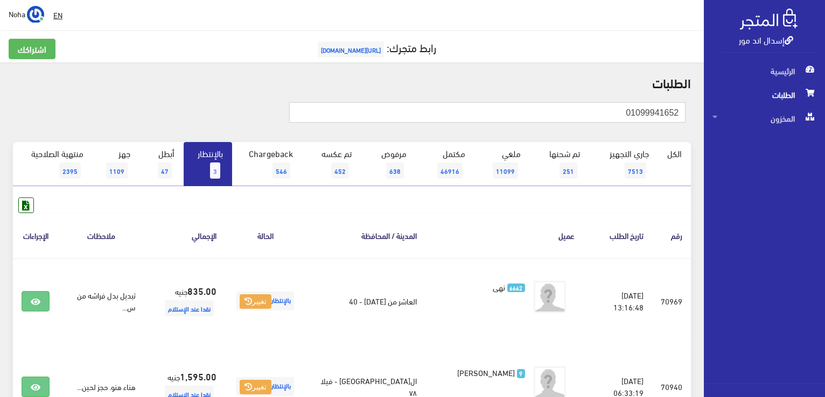
type input "01099941652"
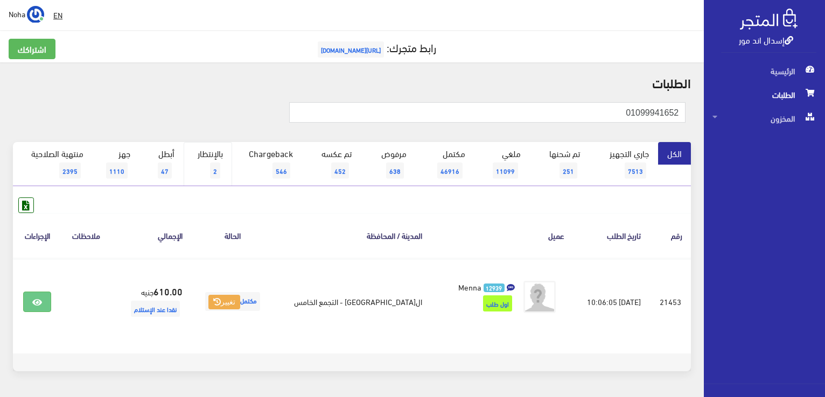
click at [210, 149] on link "بالإنتظار 2" at bounding box center [208, 164] width 48 height 44
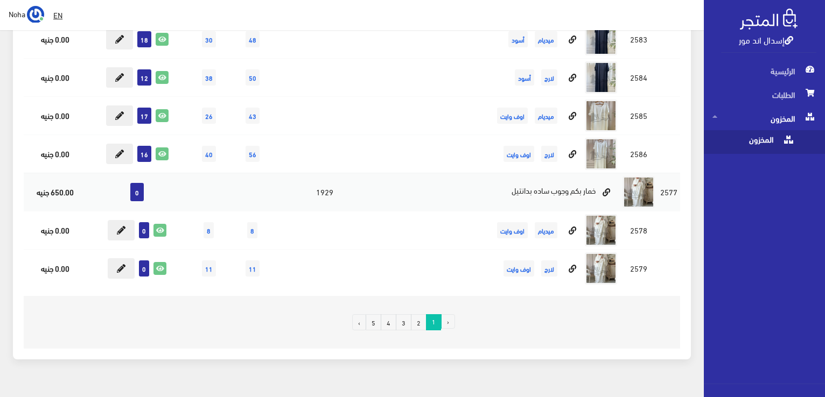
scroll to position [7643, 0]
click at [390, 314] on link "4" at bounding box center [389, 322] width 16 height 16
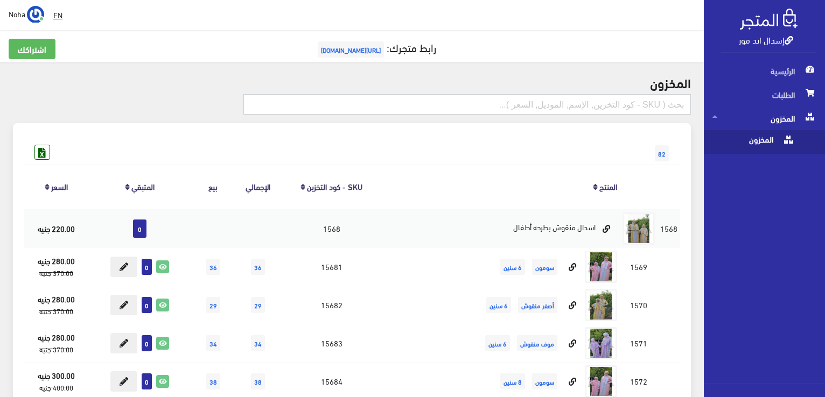
click at [585, 108] on input "text" at bounding box center [466, 104] width 447 height 20
type input "فستان"
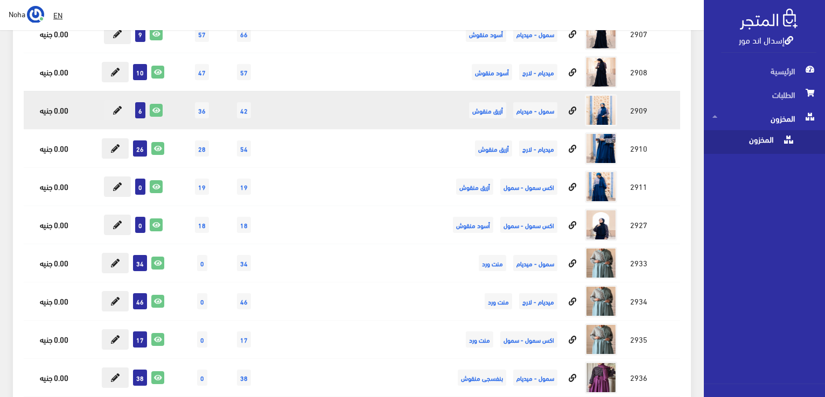
scroll to position [2853, 0]
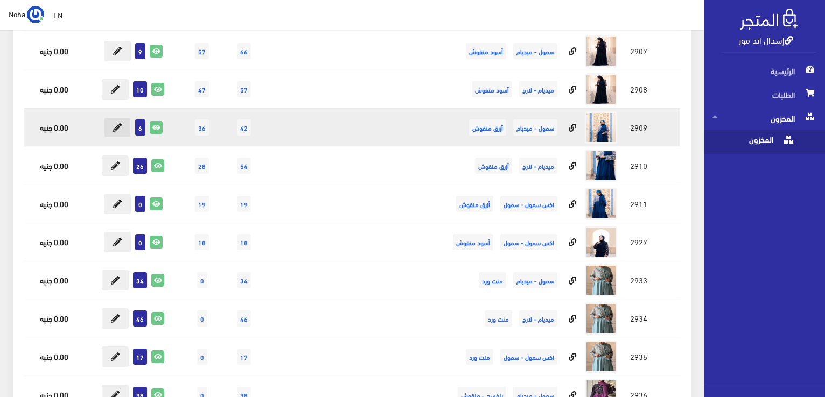
click at [114, 123] on icon at bounding box center [117, 127] width 9 height 9
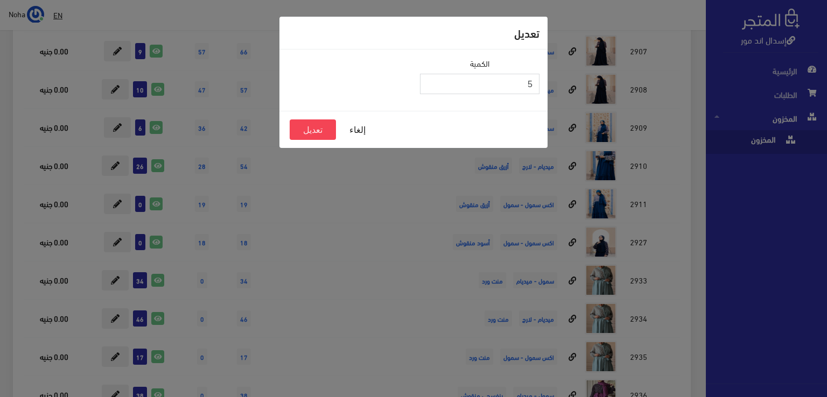
type input "5"
click at [431, 86] on input "5" at bounding box center [480, 84] width 120 height 20
click at [326, 130] on button "تعديل" at bounding box center [313, 130] width 46 height 20
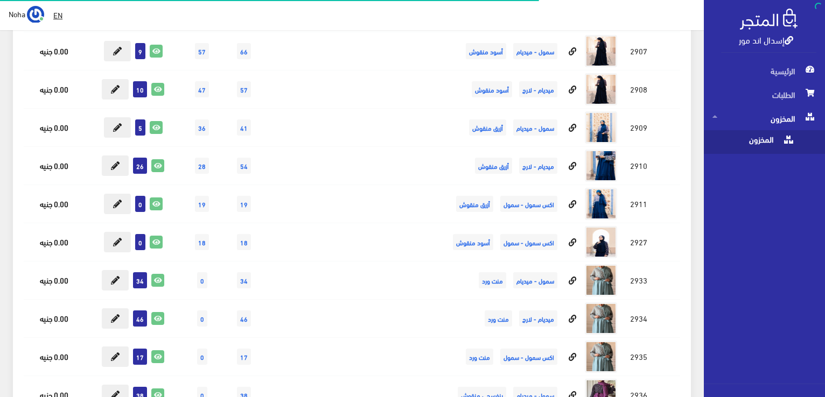
scroll to position [2853, 0]
